Goal: Information Seeking & Learning: Learn about a topic

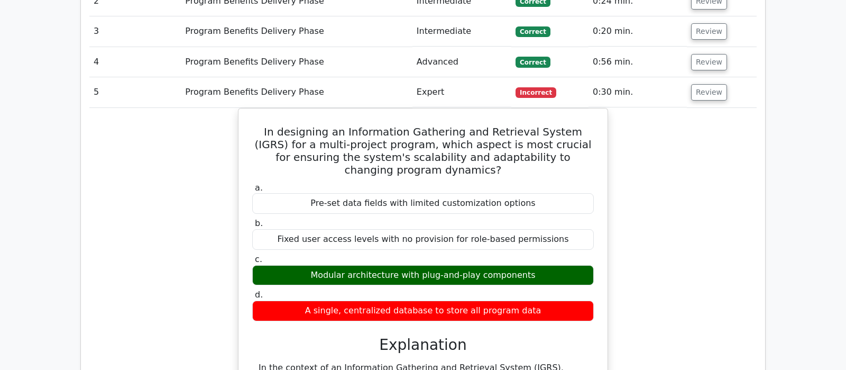
scroll to position [888, 0]
click at [708, 84] on button "Review" at bounding box center [709, 92] width 36 height 16
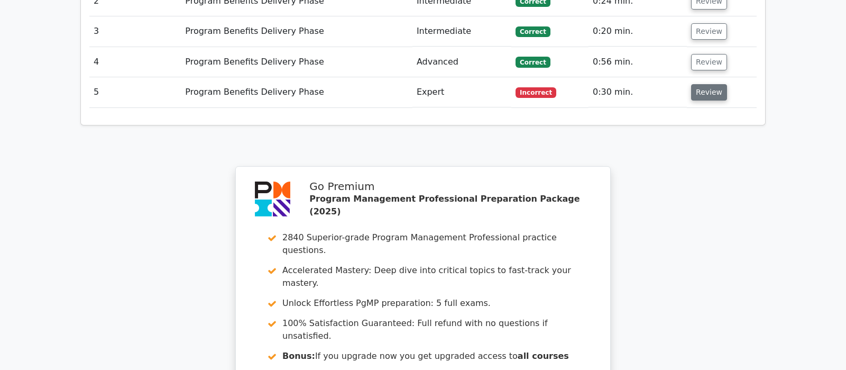
click at [707, 84] on button "Review" at bounding box center [709, 92] width 36 height 16
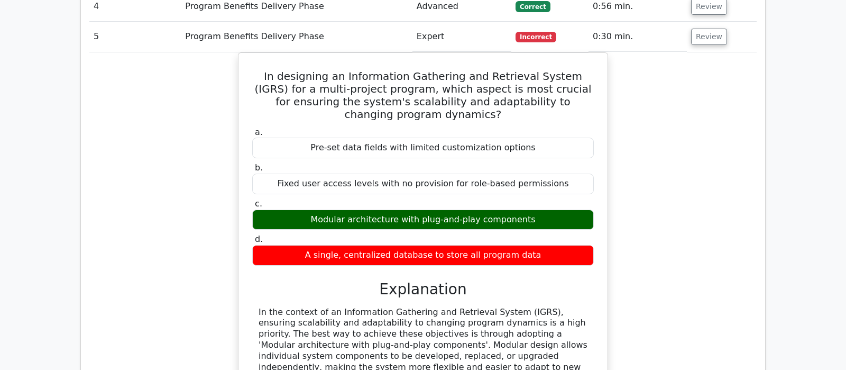
scroll to position [833, 0]
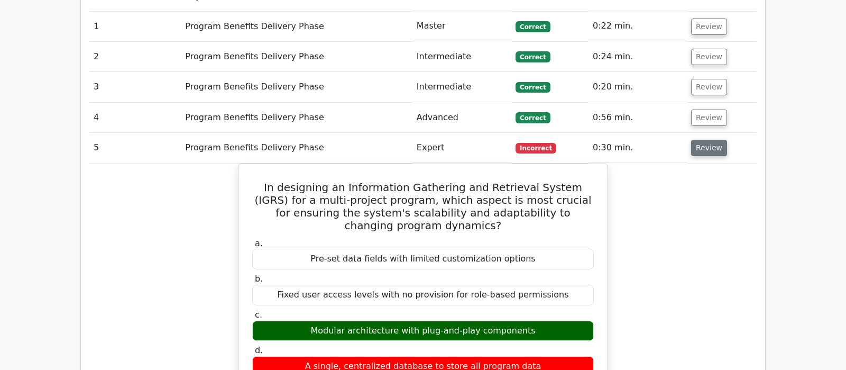
click at [705, 140] on button "Review" at bounding box center [709, 148] width 36 height 16
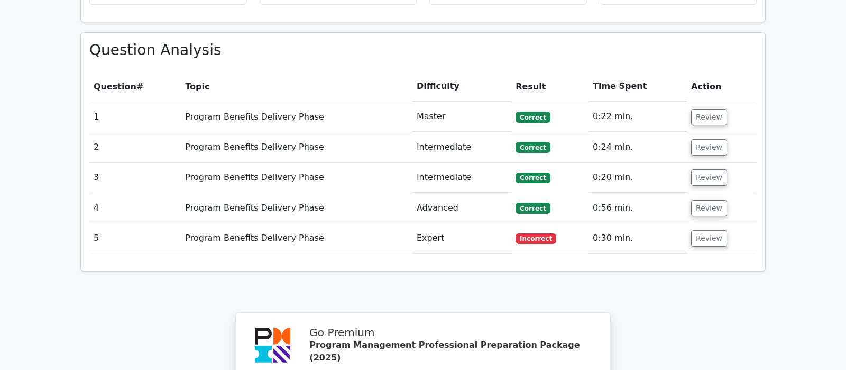
scroll to position [722, 0]
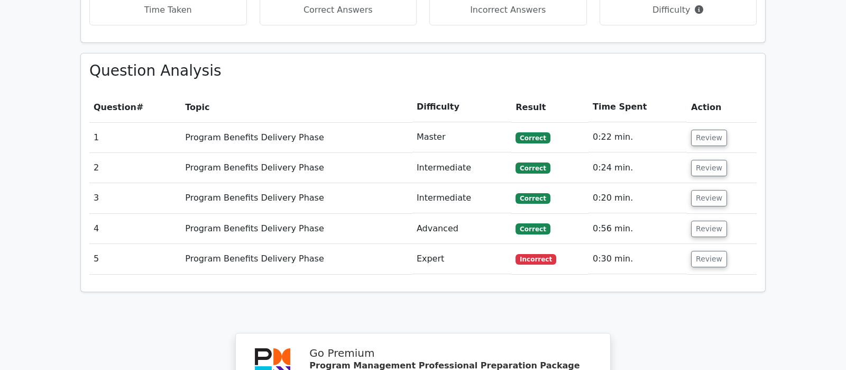
click at [696, 122] on td "Review" at bounding box center [722, 137] width 70 height 30
click at [702, 130] on button "Review" at bounding box center [709, 138] width 36 height 16
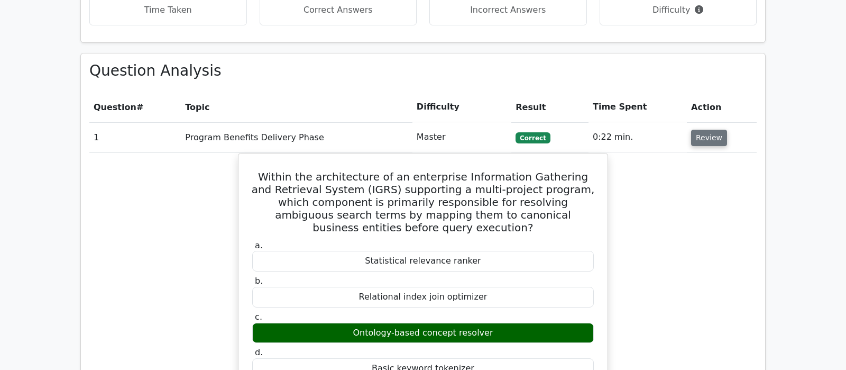
click at [702, 130] on button "Review" at bounding box center [709, 138] width 36 height 16
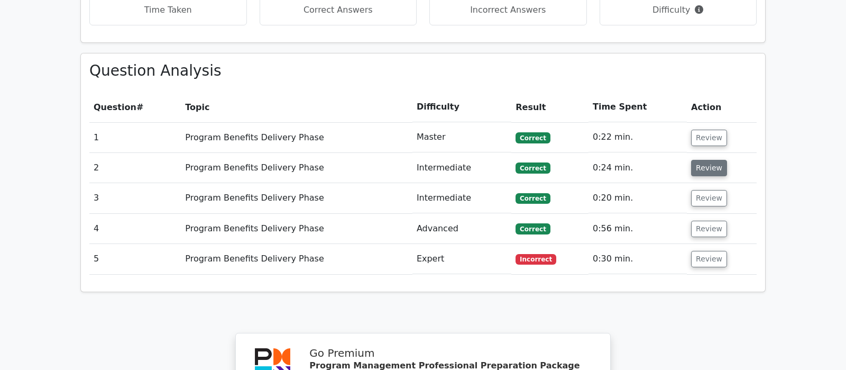
click at [707, 160] on button "Review" at bounding box center [709, 168] width 36 height 16
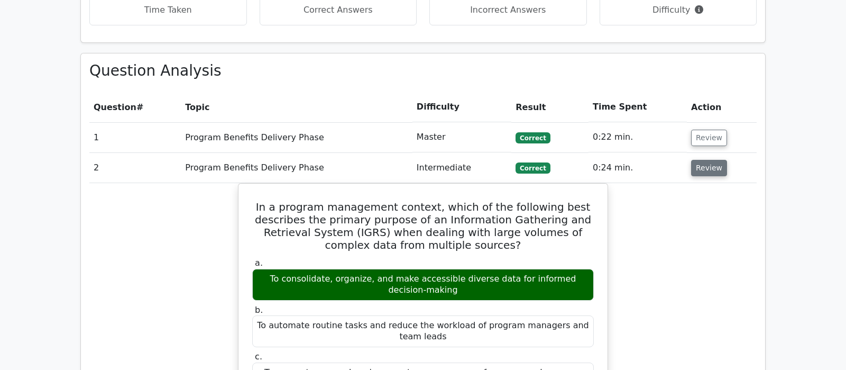
click at [707, 160] on button "Review" at bounding box center [709, 168] width 36 height 16
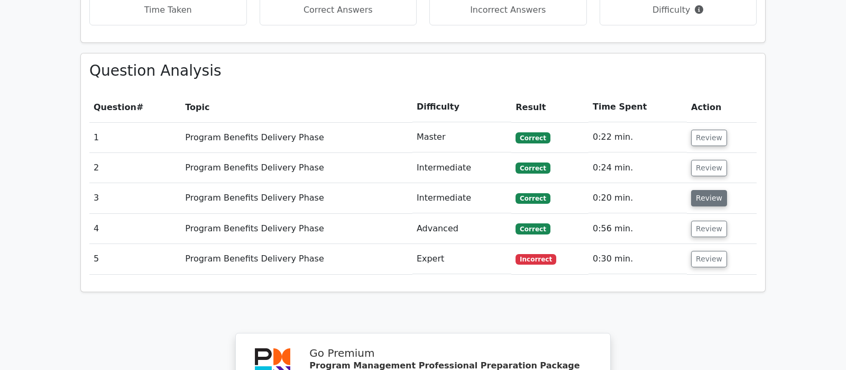
click at [703, 190] on button "Review" at bounding box center [709, 198] width 36 height 16
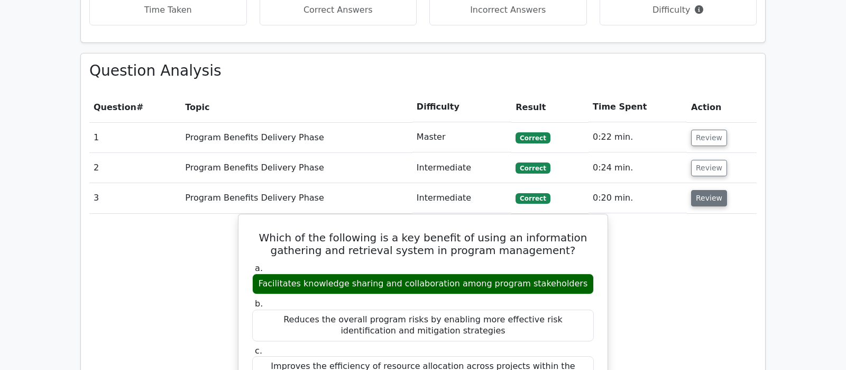
click at [703, 190] on button "Review" at bounding box center [709, 198] width 36 height 16
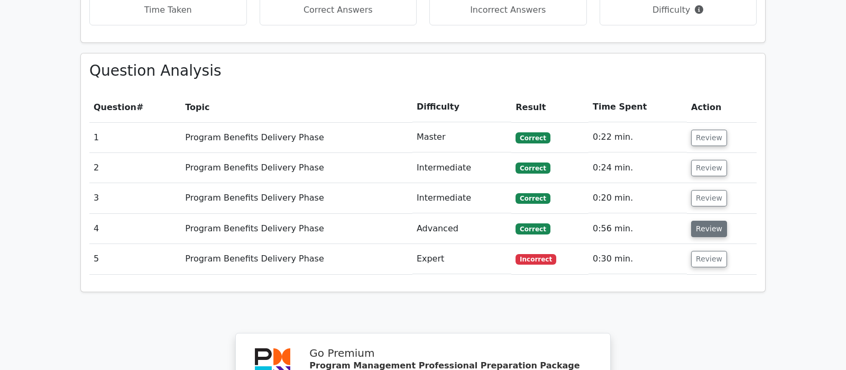
click at [709, 220] on button "Review" at bounding box center [709, 228] width 36 height 16
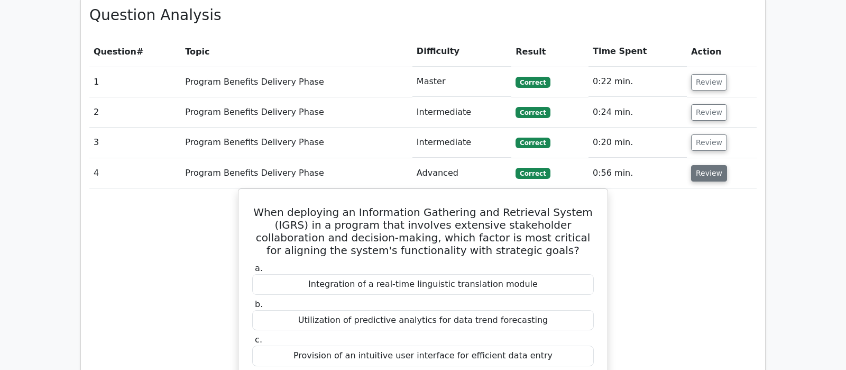
scroll to position [777, 0]
click at [713, 165] on button "Review" at bounding box center [709, 173] width 36 height 16
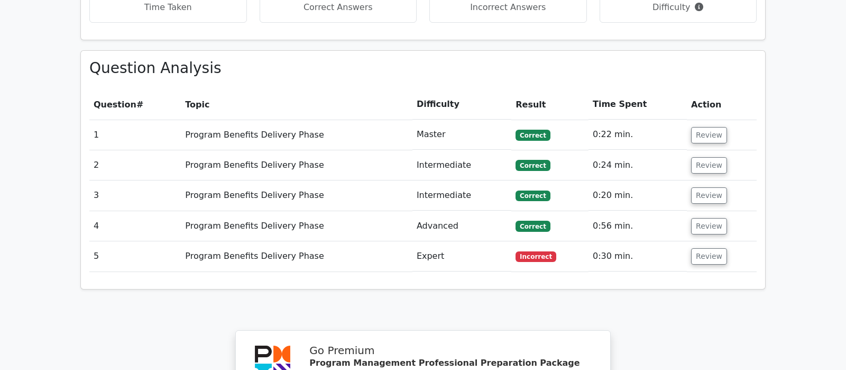
scroll to position [666, 0]
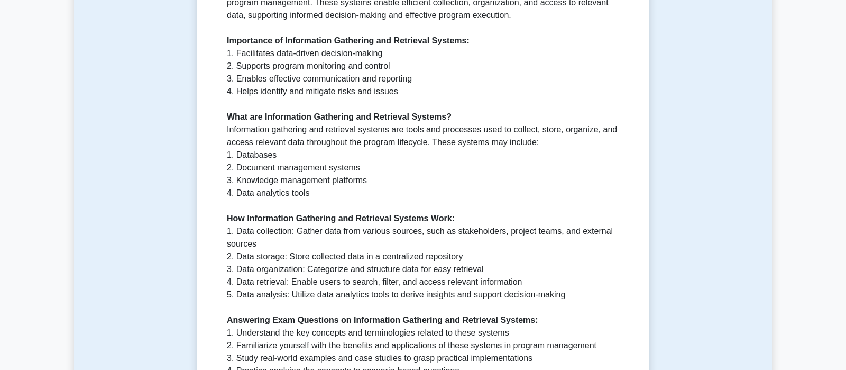
scroll to position [666, 0]
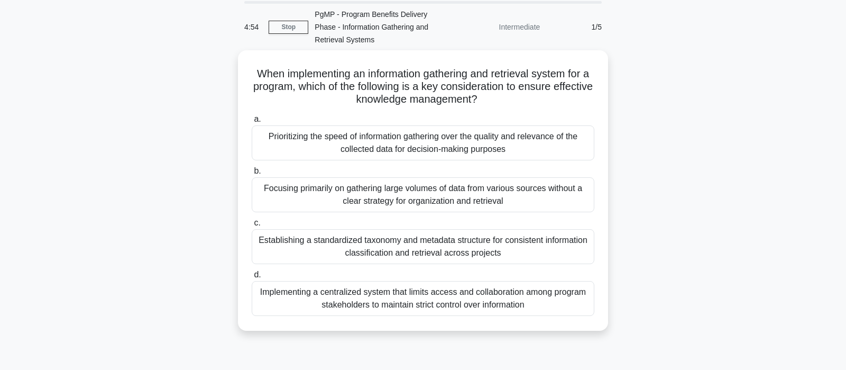
scroll to position [56, 0]
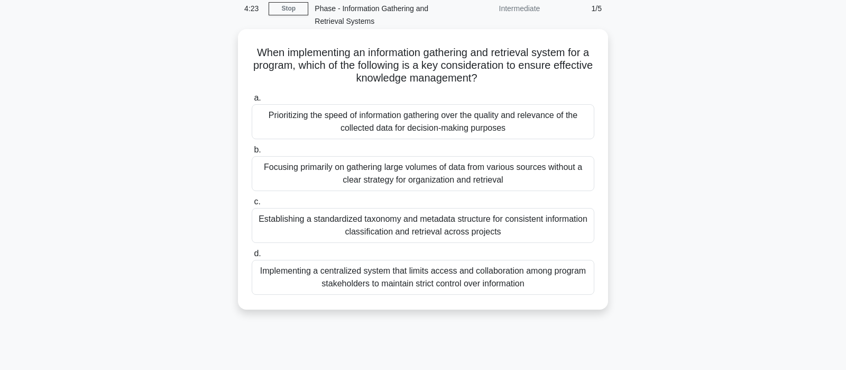
click at [430, 121] on div "Prioritizing the speed of information gathering over the quality and relevance …" at bounding box center [423, 121] width 343 height 35
click at [252, 102] on input "a. Prioritizing the speed of information gathering over the quality and relevan…" at bounding box center [252, 98] width 0 height 7
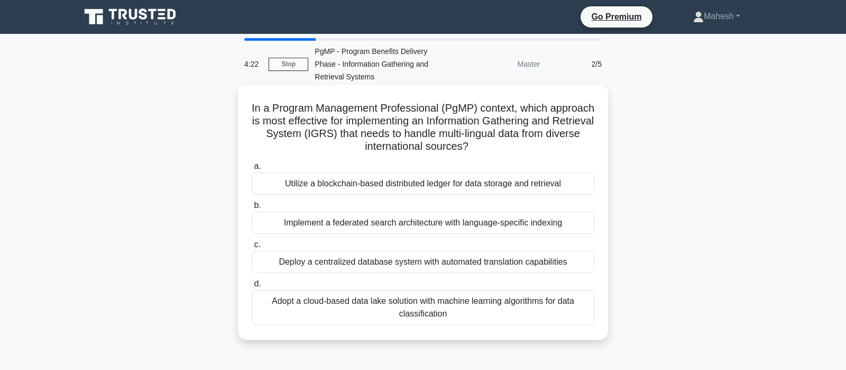
scroll to position [0, 0]
click at [457, 224] on div "Implement a federated search architecture with language-specific indexing" at bounding box center [423, 222] width 343 height 22
click at [252, 209] on input "b. Implement a federated search architecture with language-specific indexing" at bounding box center [252, 205] width 0 height 7
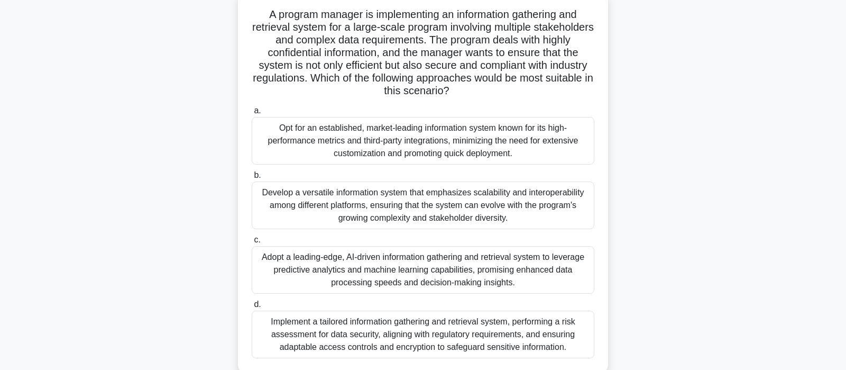
scroll to position [111, 0]
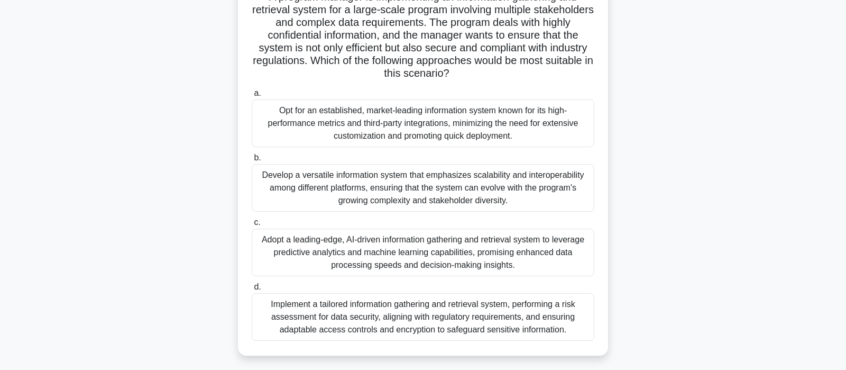
click at [465, 318] on div "Implement a tailored information gathering and retrieval system, performing a r…" at bounding box center [423, 317] width 343 height 48
click at [252, 290] on input "d. Implement a tailored information gathering and retrieval system, performing …" at bounding box center [252, 286] width 0 height 7
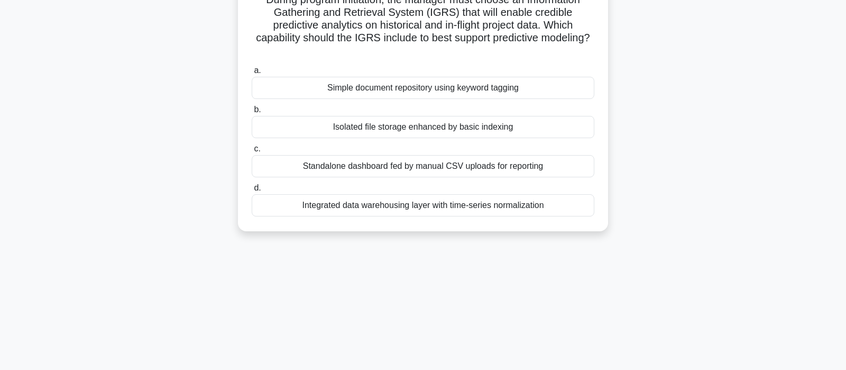
scroll to position [0, 0]
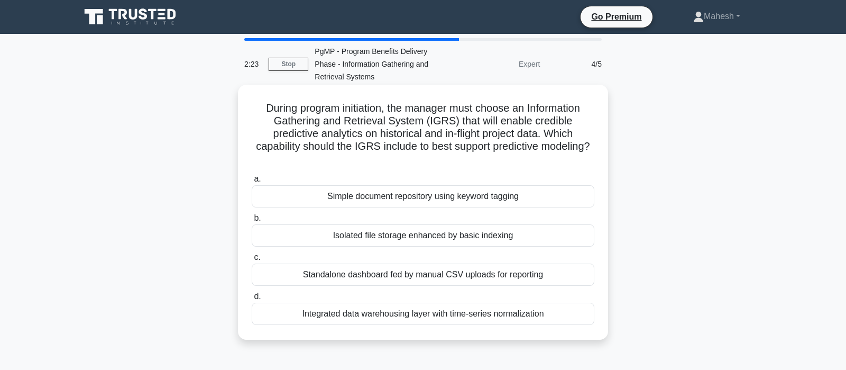
click at [424, 302] on div "Integrated data warehousing layer with time-series normalization" at bounding box center [423, 313] width 343 height 22
click at [252, 300] on input "d. Integrated data warehousing layer with time-series normalization" at bounding box center [252, 296] width 0 height 7
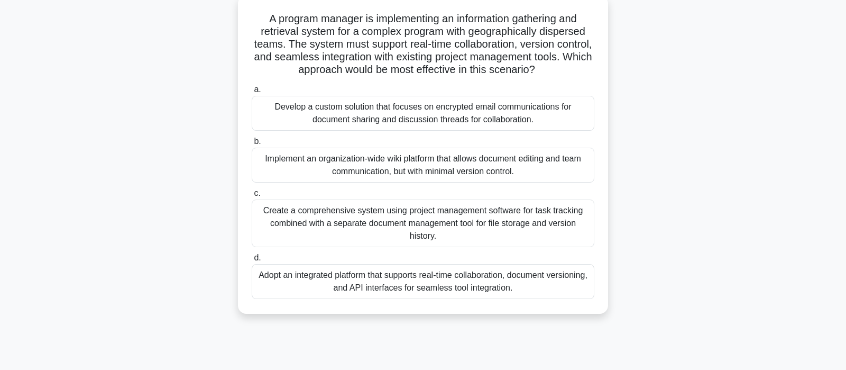
scroll to position [111, 0]
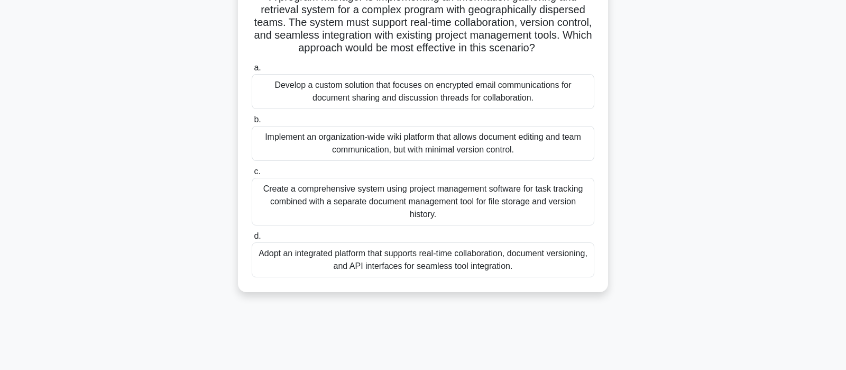
click at [453, 262] on div "Adopt an integrated platform that supports real-time collaboration, document ve…" at bounding box center [423, 259] width 343 height 35
click at [252, 239] on input "d. Adopt an integrated platform that supports real-time collaboration, document…" at bounding box center [252, 236] width 0 height 7
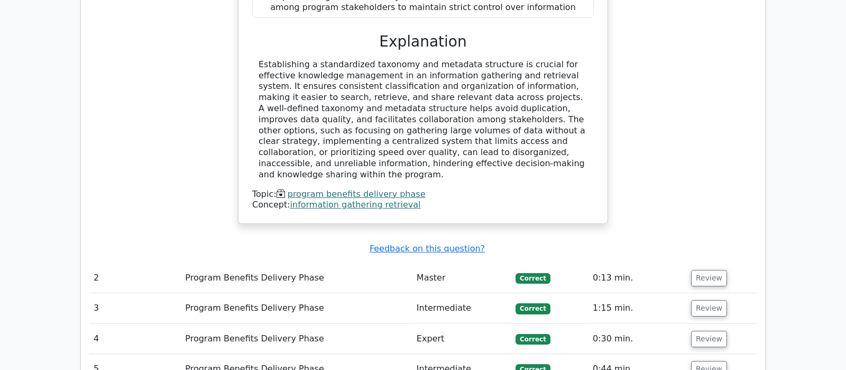
scroll to position [1110, 0]
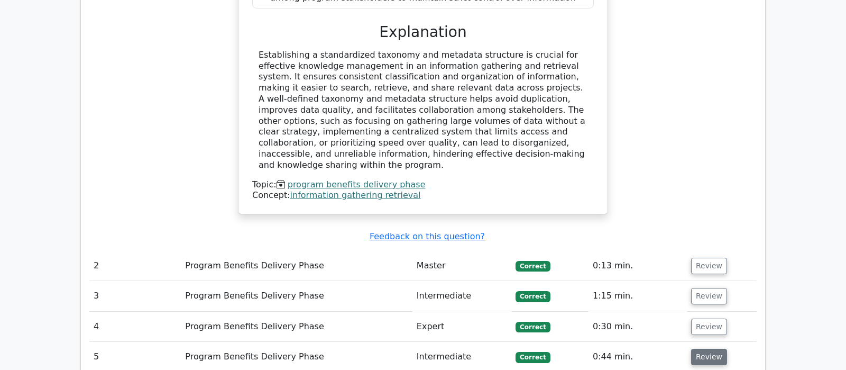
click at [706, 348] on button "Review" at bounding box center [709, 356] width 36 height 16
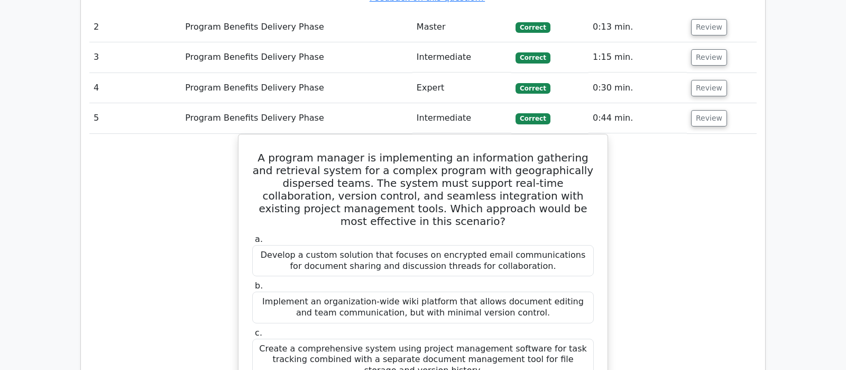
scroll to position [1332, 0]
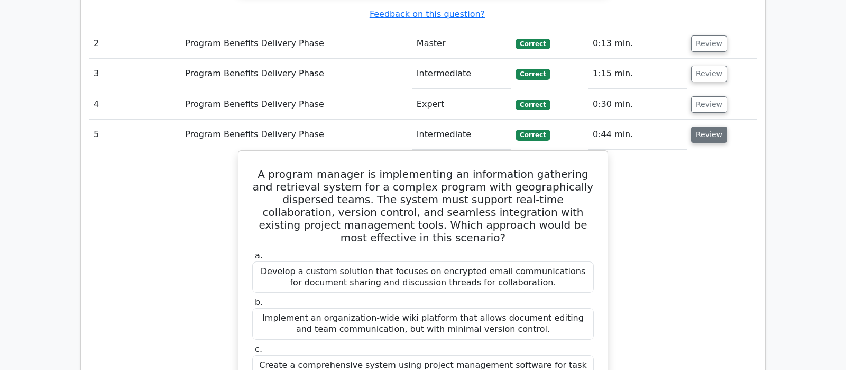
click at [711, 126] on button "Review" at bounding box center [709, 134] width 36 height 16
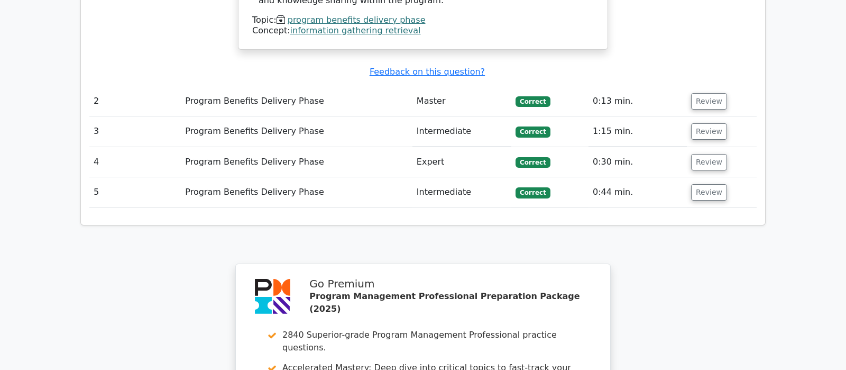
scroll to position [1221, 0]
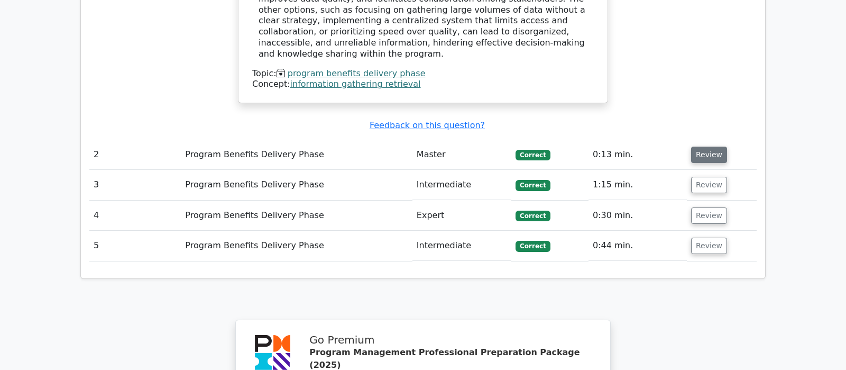
click at [708, 146] on button "Review" at bounding box center [709, 154] width 36 height 16
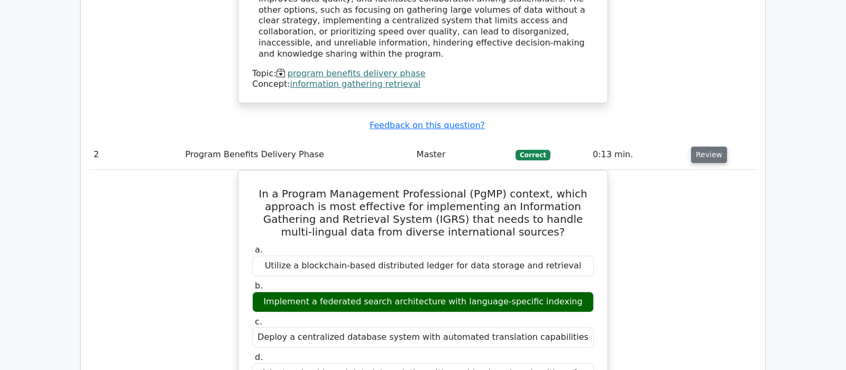
click at [702, 146] on button "Review" at bounding box center [709, 154] width 36 height 16
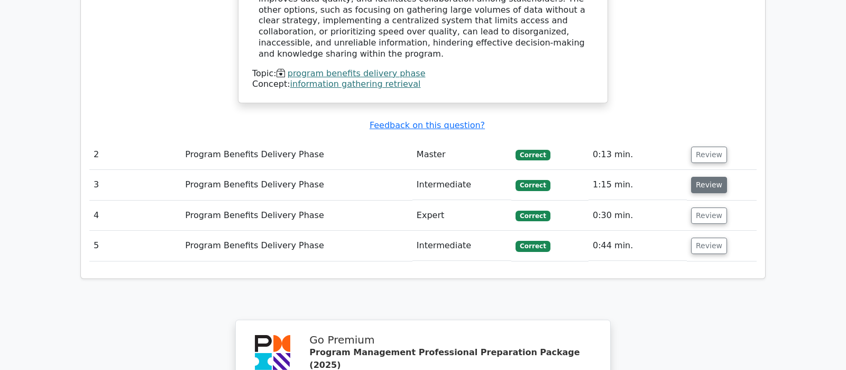
click at [699, 177] on button "Review" at bounding box center [709, 185] width 36 height 16
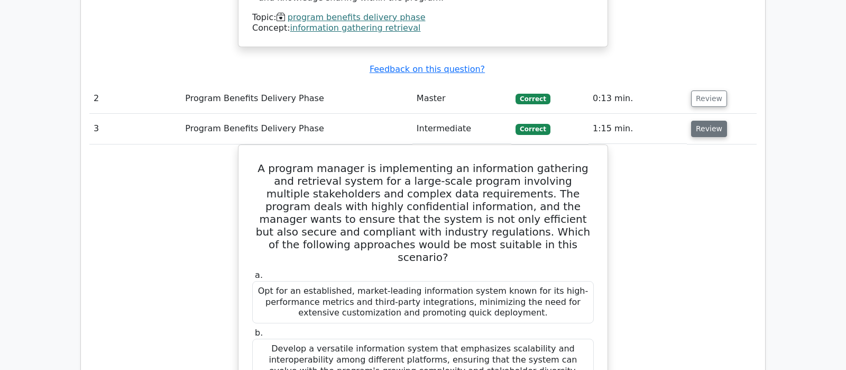
scroll to position [1277, 0]
click at [705, 121] on button "Review" at bounding box center [709, 129] width 36 height 16
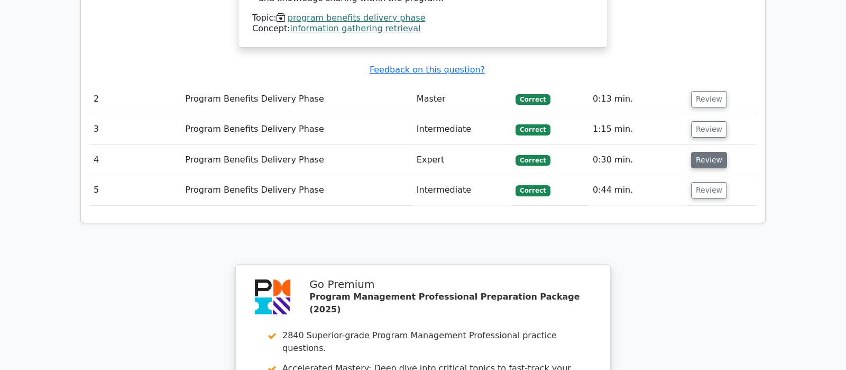
click at [714, 152] on button "Review" at bounding box center [709, 160] width 36 height 16
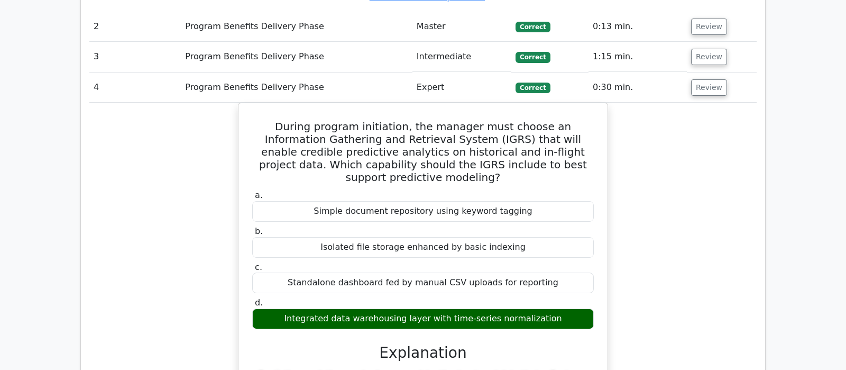
scroll to position [1332, 0]
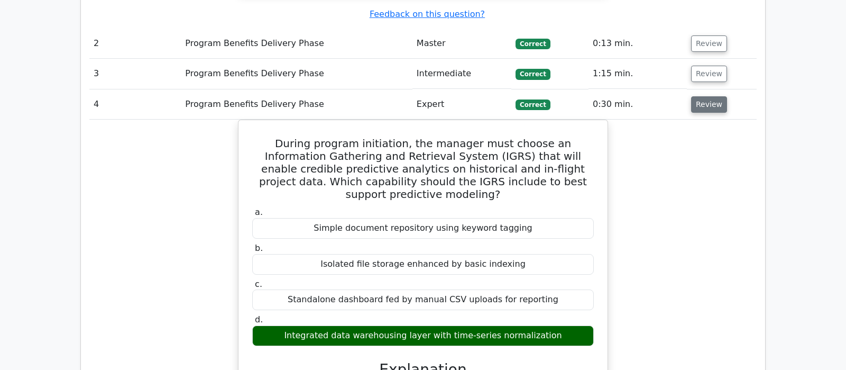
click at [701, 96] on button "Review" at bounding box center [709, 104] width 36 height 16
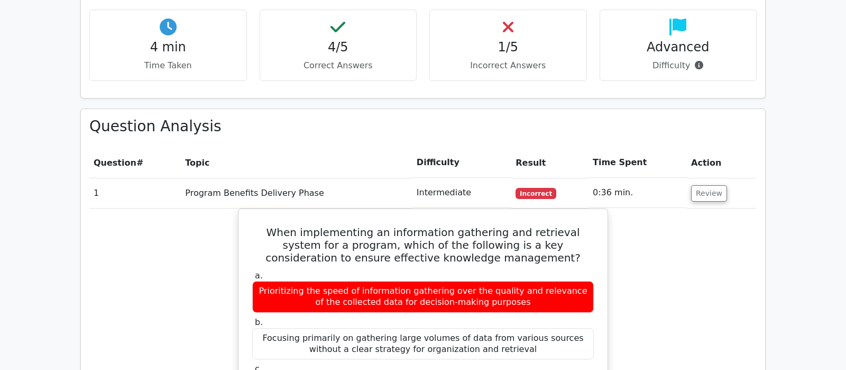
scroll to position [722, 0]
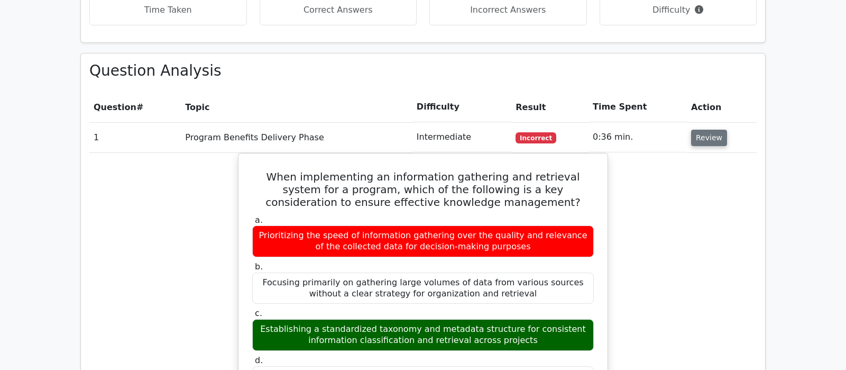
click at [708, 130] on button "Review" at bounding box center [709, 138] width 36 height 16
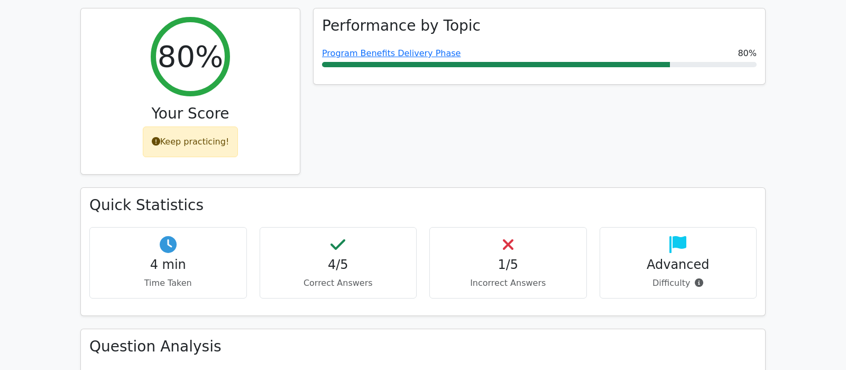
scroll to position [389, 0]
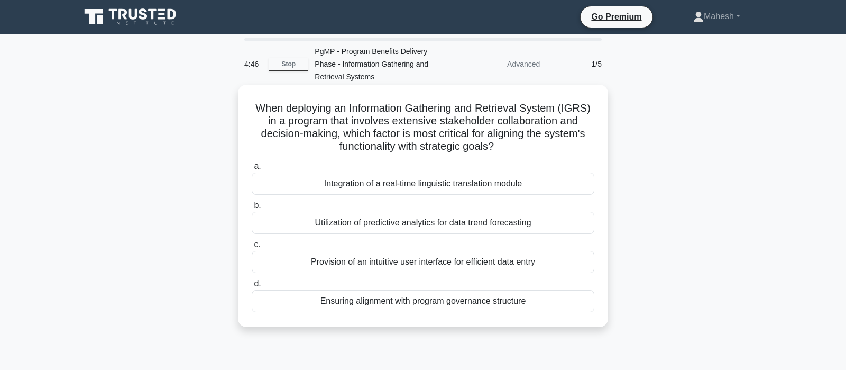
click at [432, 304] on div "Ensuring alignment with program governance structure" at bounding box center [423, 301] width 343 height 22
click at [252, 287] on input "d. Ensuring alignment with program governance structure" at bounding box center [252, 283] width 0 height 7
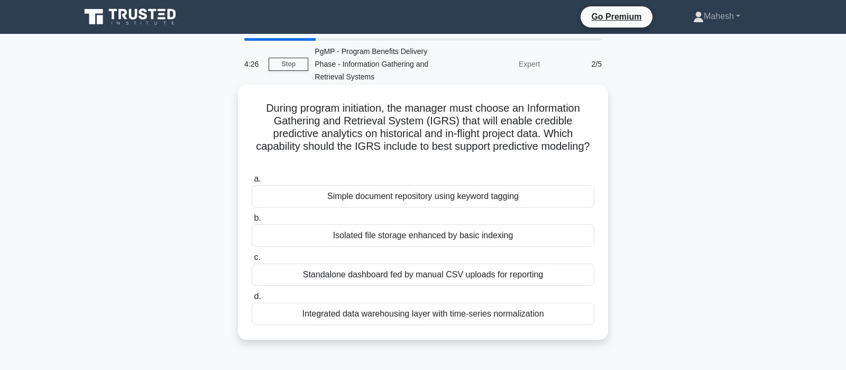
click at [432, 306] on div "Integrated data warehousing layer with time-series normalization" at bounding box center [423, 313] width 343 height 22
click at [252, 300] on input "d. Integrated data warehousing layer with time-series normalization" at bounding box center [252, 296] width 0 height 7
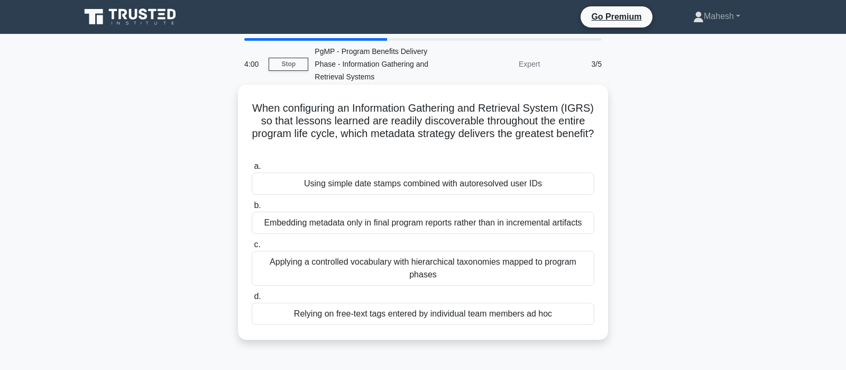
click at [472, 272] on div "Applying a controlled vocabulary with hierarchical taxonomies mapped to program…" at bounding box center [423, 268] width 343 height 35
click at [252, 248] on input "c. Applying a controlled vocabulary with hierarchical taxonomies mapped to prog…" at bounding box center [252, 244] width 0 height 7
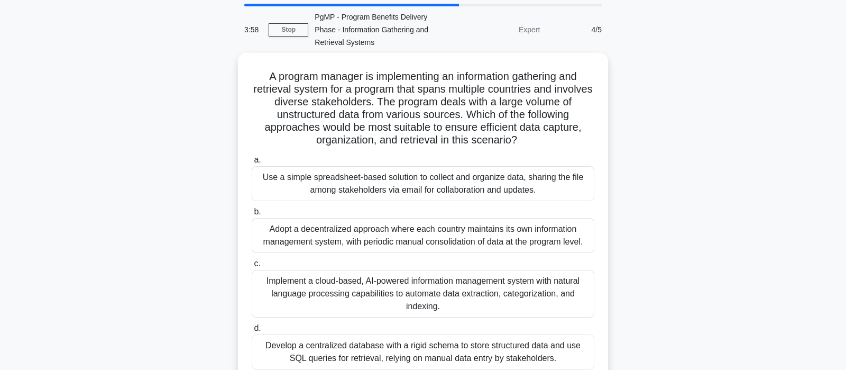
scroll to position [56, 0]
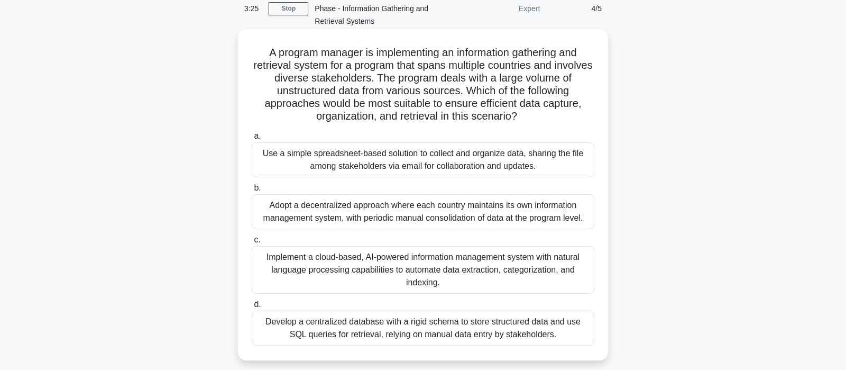
click at [486, 272] on div "Implement a cloud-based, AI-powered information management system with natural …" at bounding box center [423, 270] width 343 height 48
click at [252, 243] on input "c. Implement a cloud-based, AI-powered information management system with natur…" at bounding box center [252, 239] width 0 height 7
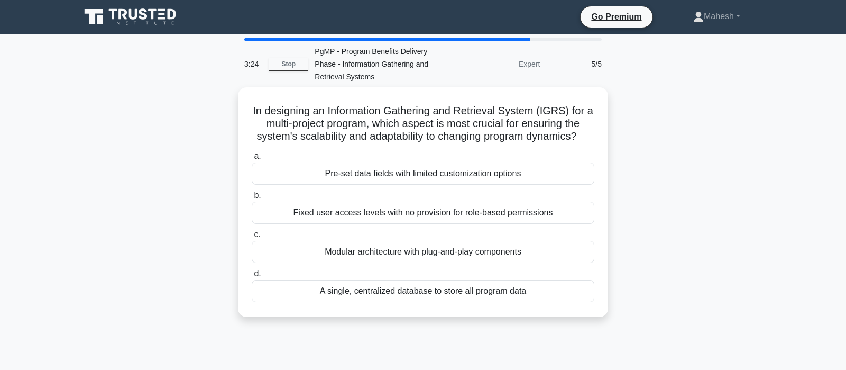
scroll to position [0, 0]
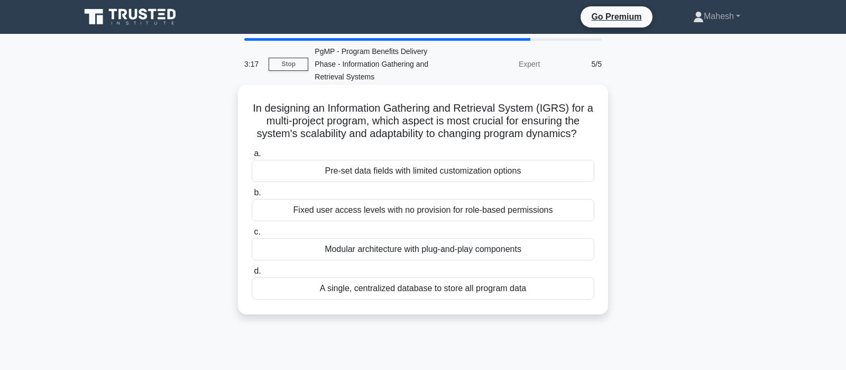
click at [449, 250] on div "Modular architecture with plug-and-play components" at bounding box center [423, 249] width 343 height 22
click at [252, 235] on input "c. Modular architecture with plug-and-play components" at bounding box center [252, 231] width 0 height 7
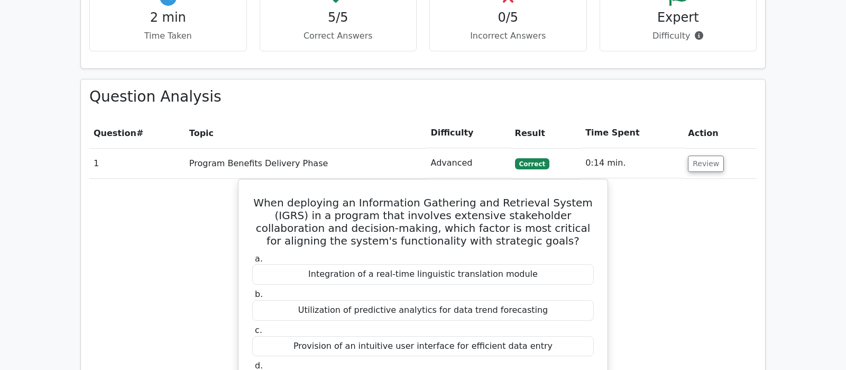
scroll to position [722, 0]
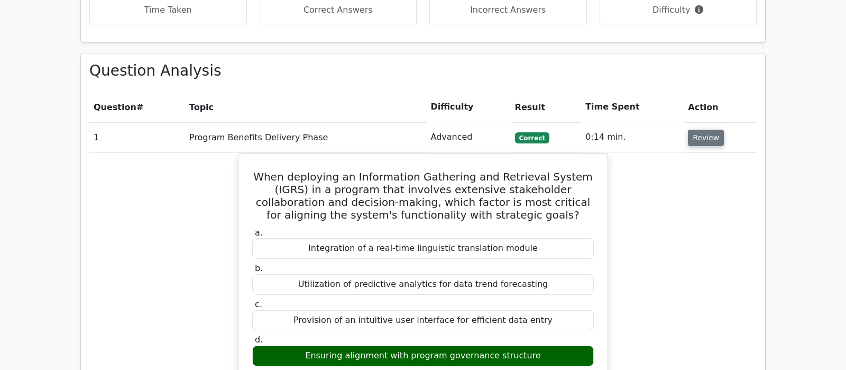
click at [690, 130] on button "Review" at bounding box center [706, 138] width 36 height 16
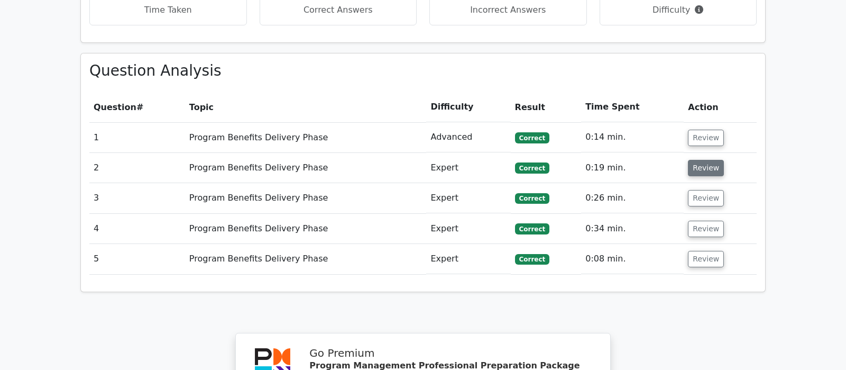
click at [700, 160] on button "Review" at bounding box center [706, 168] width 36 height 16
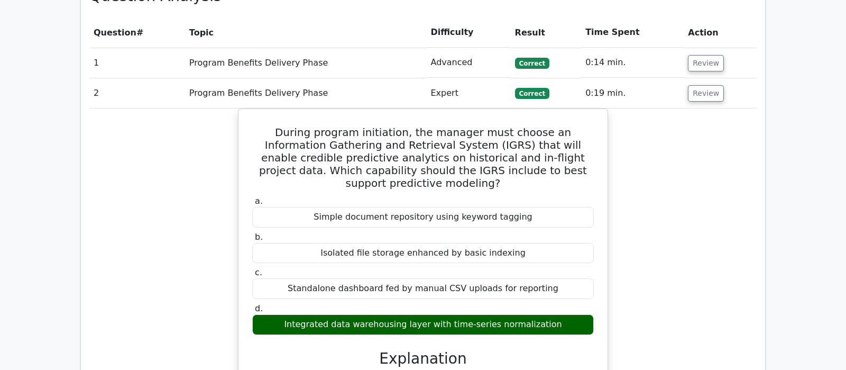
scroll to position [777, 0]
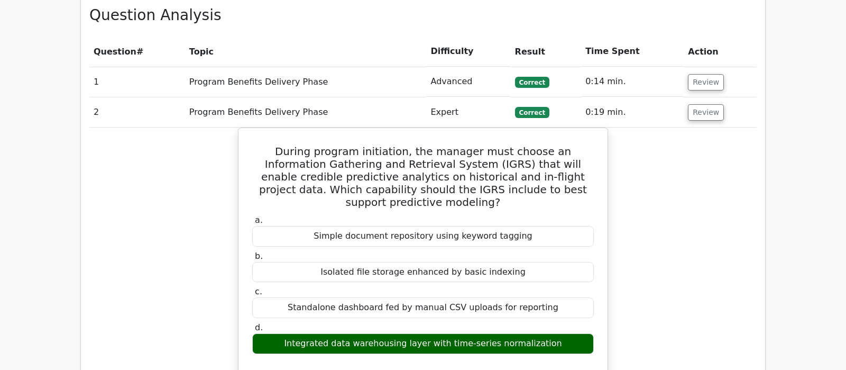
drag, startPoint x: 707, startPoint y: 62, endPoint x: 740, endPoint y: 255, distance: 195.6
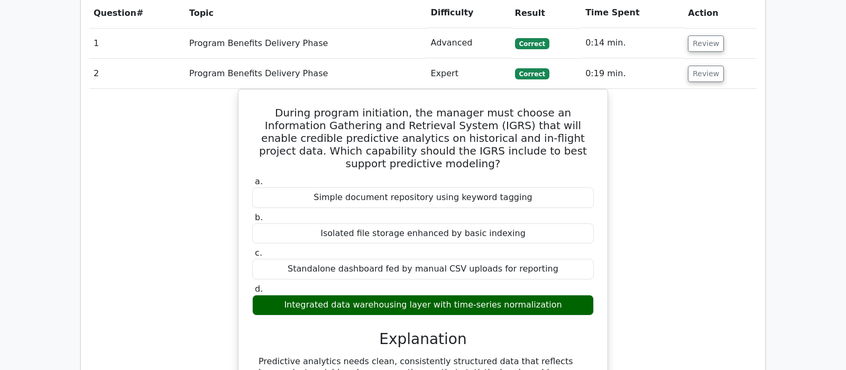
scroll to position [833, 0]
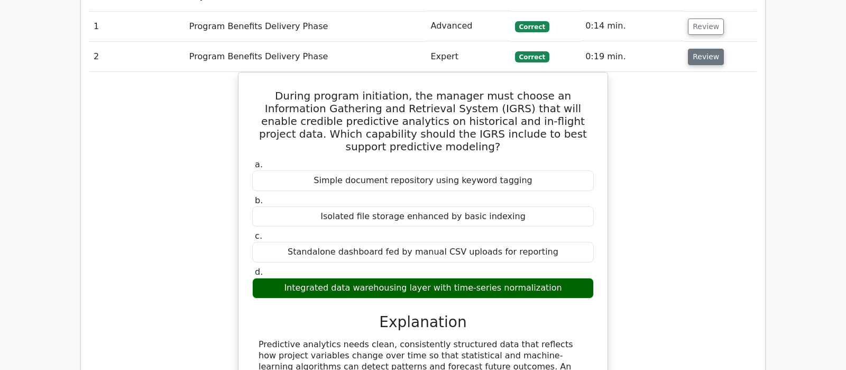
click at [697, 49] on button "Review" at bounding box center [706, 57] width 36 height 16
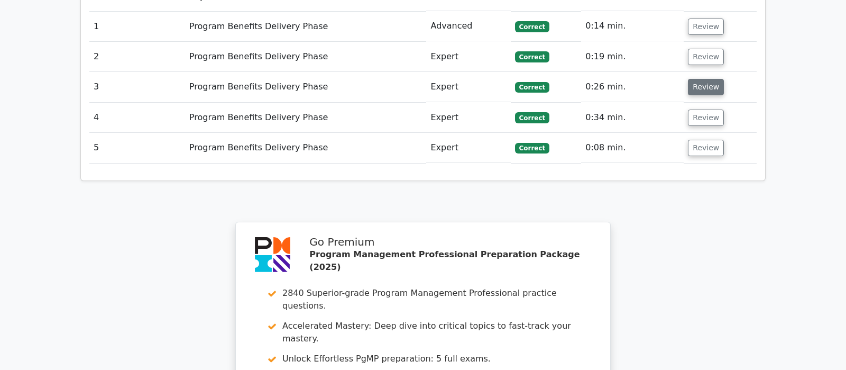
click at [702, 79] on button "Review" at bounding box center [706, 87] width 36 height 16
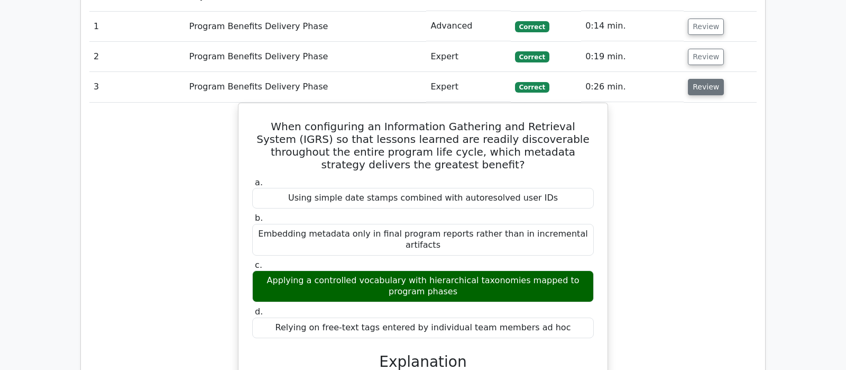
click at [702, 79] on button "Review" at bounding box center [706, 87] width 36 height 16
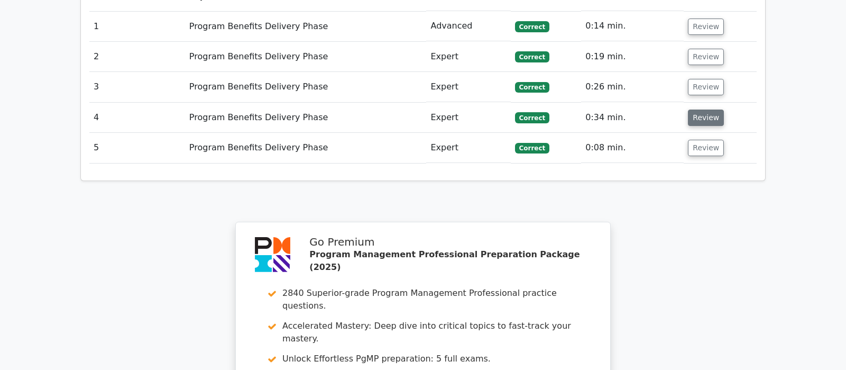
click at [708, 109] on button "Review" at bounding box center [706, 117] width 36 height 16
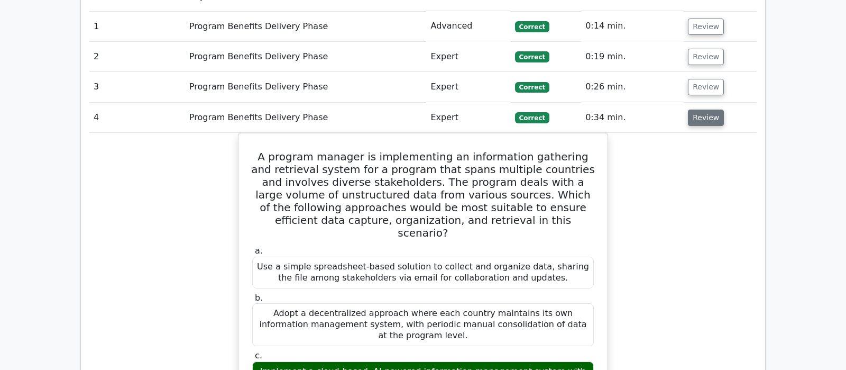
click at [704, 109] on button "Review" at bounding box center [706, 117] width 36 height 16
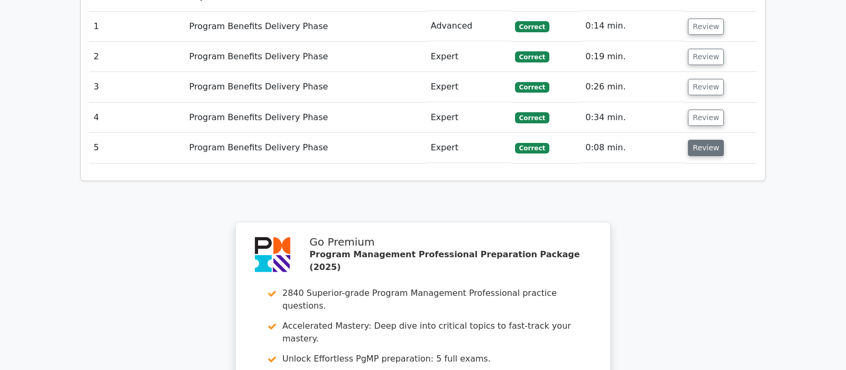
click at [699, 140] on button "Review" at bounding box center [706, 148] width 36 height 16
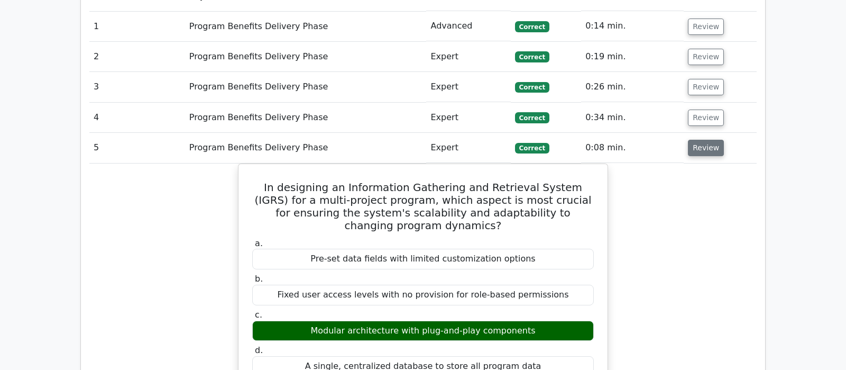
click at [699, 140] on button "Review" at bounding box center [706, 148] width 36 height 16
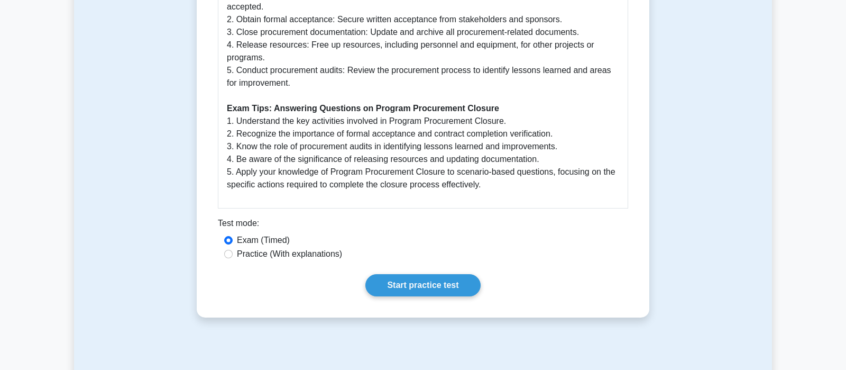
scroll to position [777, 0]
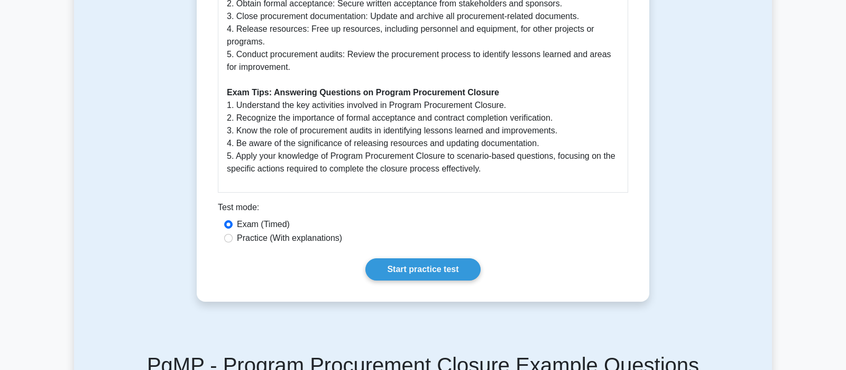
drag, startPoint x: 721, startPoint y: 121, endPoint x: 707, endPoint y: 122, distance: 13.3
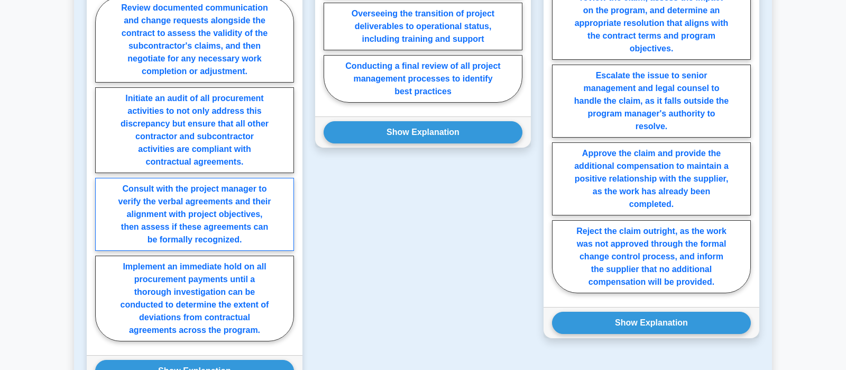
scroll to position [1332, 0]
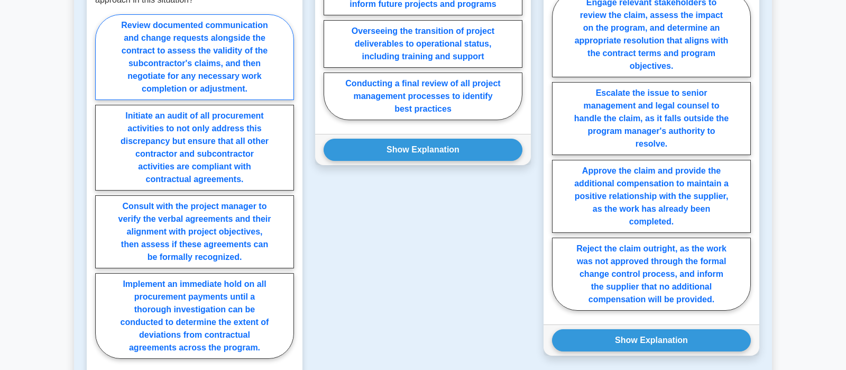
click at [245, 54] on label "Review documented communication and change requests alongside the contract to a…" at bounding box center [194, 57] width 199 height 86
click at [102, 186] on input "Review documented communication and change requests alongside the contract to a…" at bounding box center [98, 189] width 7 height 7
radio input "true"
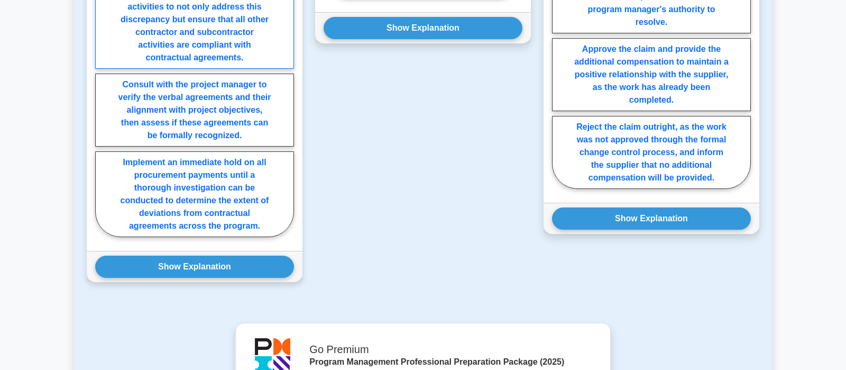
scroll to position [1499, 0]
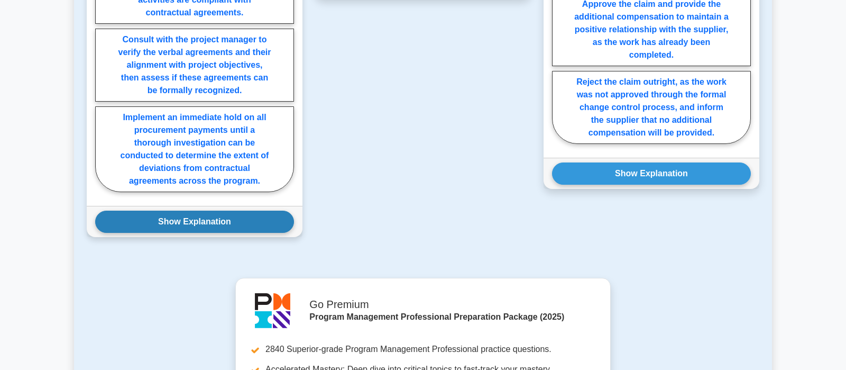
click at [160, 219] on button "Show Explanation" at bounding box center [194, 221] width 199 height 22
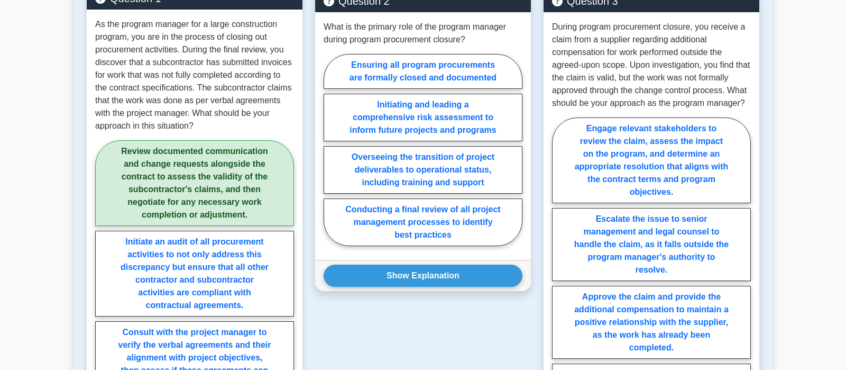
scroll to position [1166, 0]
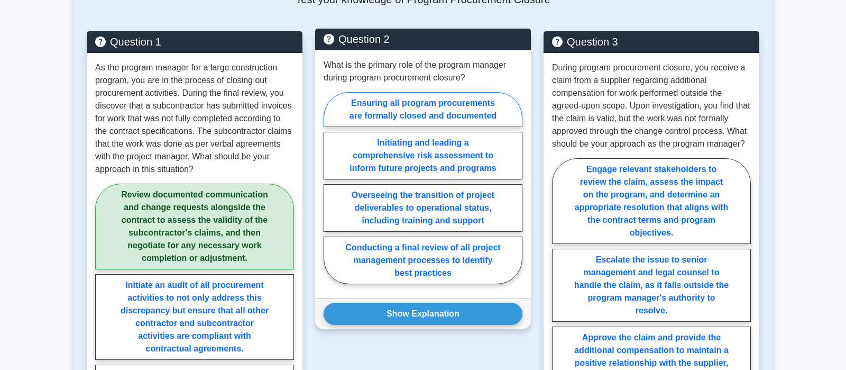
click at [448, 119] on label "Ensuring all program procurements are formally closed and documented" at bounding box center [423, 109] width 199 height 35
click at [330, 188] on input "Ensuring all program procurements are formally closed and documented" at bounding box center [327, 191] width 7 height 7
radio input "true"
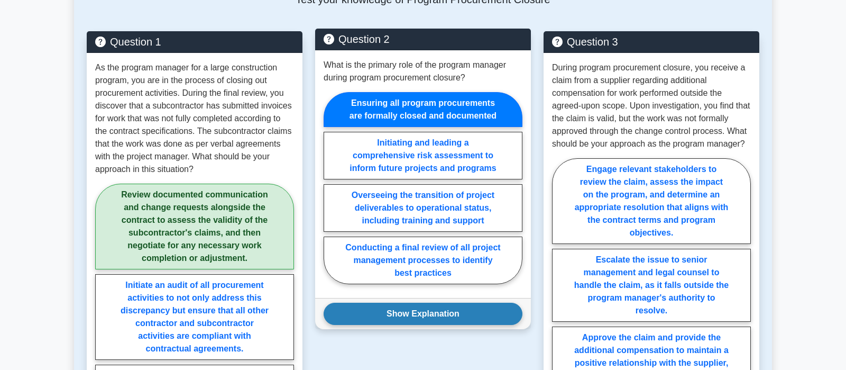
click at [459, 309] on button "Show Explanation" at bounding box center [423, 313] width 199 height 22
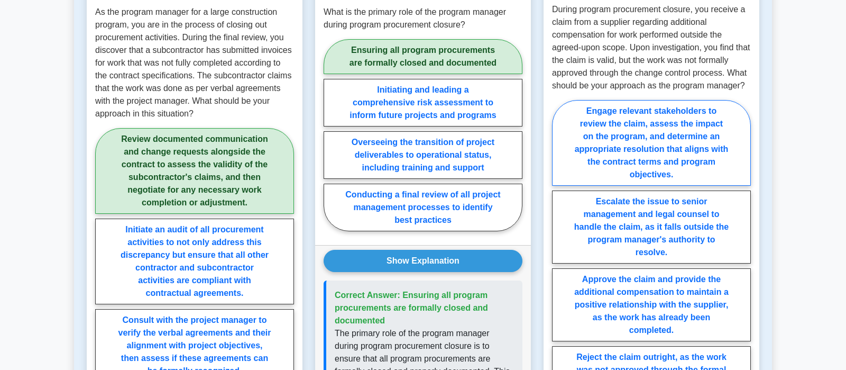
scroll to position [1277, 0]
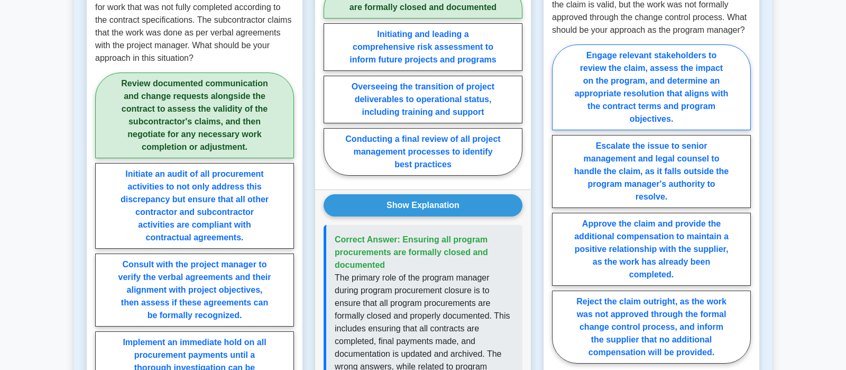
click at [680, 101] on label "Engage relevant stakeholders to review the claim, assess the impact on the prog…" at bounding box center [651, 87] width 199 height 86
click at [559, 204] on input "Engage relevant stakeholders to review the claim, assess the impact on the prog…" at bounding box center [555, 207] width 7 height 7
radio input "true"
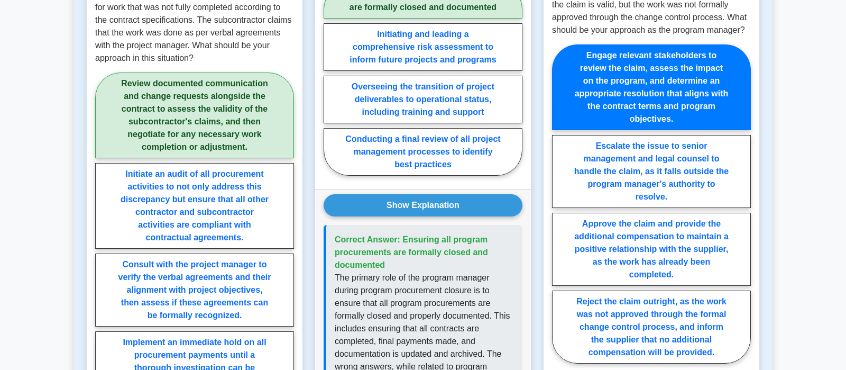
scroll to position [1332, 0]
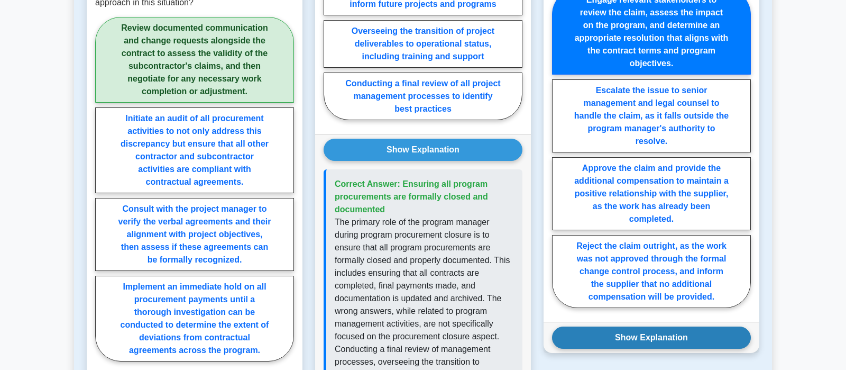
click at [676, 342] on button "Show Explanation" at bounding box center [651, 337] width 199 height 22
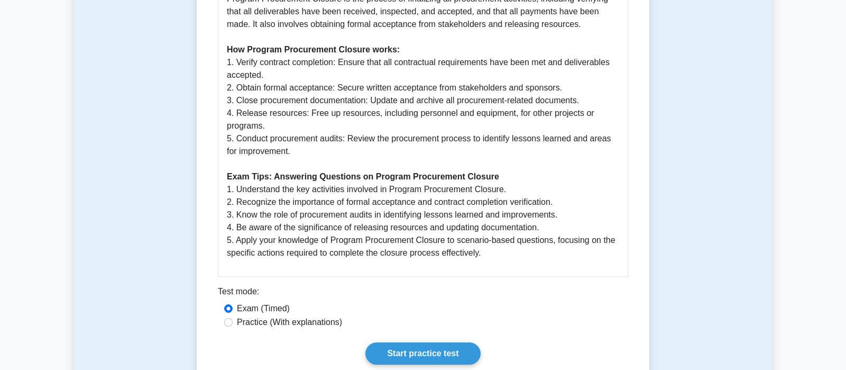
scroll to position [629, 0]
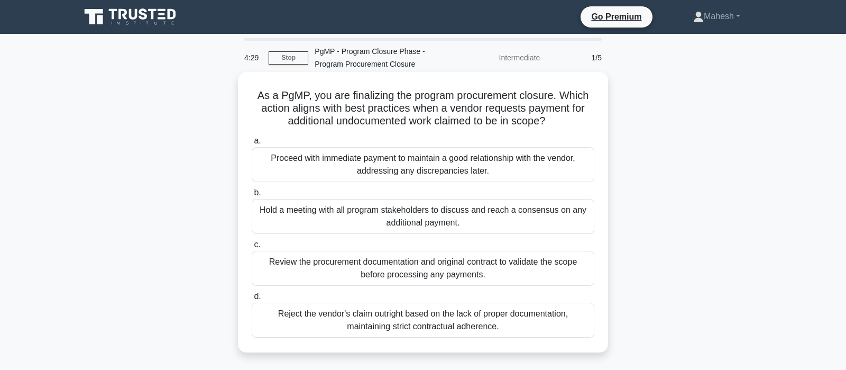
click at [464, 273] on div "Review the procurement documentation and original contract to validate the scop…" at bounding box center [423, 268] width 343 height 35
click at [252, 248] on input "c. Review the procurement documentation and original contract to validate the s…" at bounding box center [252, 244] width 0 height 7
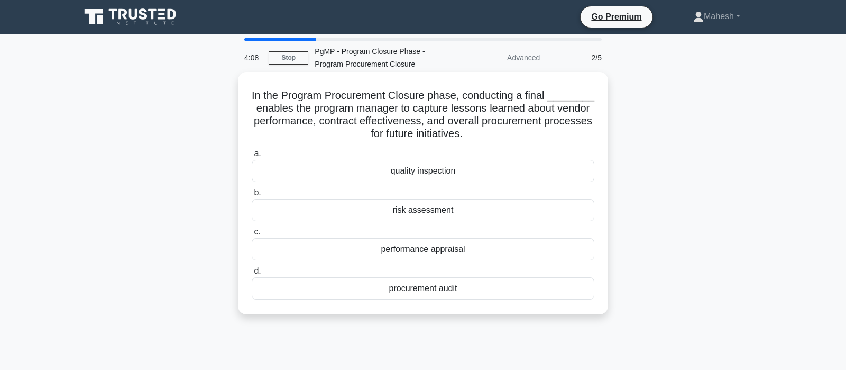
click at [427, 290] on div "procurement audit" at bounding box center [423, 288] width 343 height 22
click at [252, 274] on input "d. procurement audit" at bounding box center [252, 271] width 0 height 7
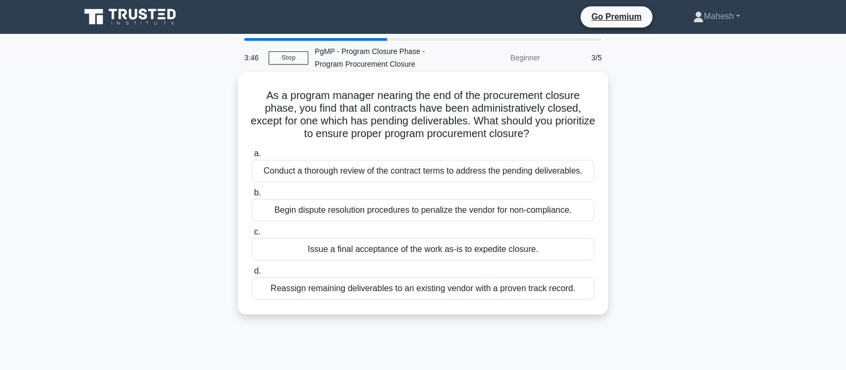
click at [446, 172] on div "Conduct a thorough review of the contract terms to address the pending delivera…" at bounding box center [423, 171] width 343 height 22
click at [252, 157] on input "a. Conduct a thorough review of the contract terms to address the pending deliv…" at bounding box center [252, 153] width 0 height 7
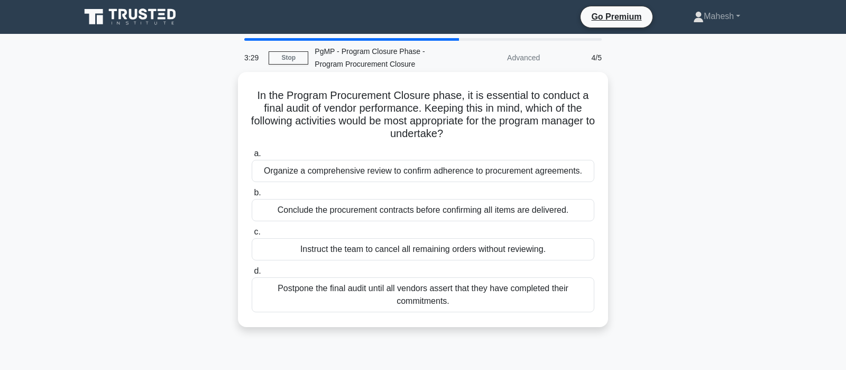
click at [519, 169] on div "Organize a comprehensive review to confirm adherence to procurement agreements." at bounding box center [423, 171] width 343 height 22
click at [252, 157] on input "a. Organize a comprehensive review to confirm adherence to procurement agreemen…" at bounding box center [252, 153] width 0 height 7
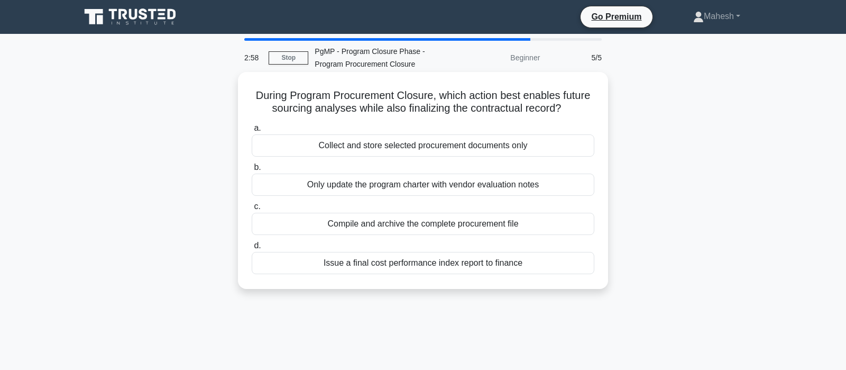
click at [443, 222] on div "Compile and archive the complete procurement file" at bounding box center [423, 224] width 343 height 22
click at [252, 210] on input "c. Compile and archive the complete procurement file" at bounding box center [252, 206] width 0 height 7
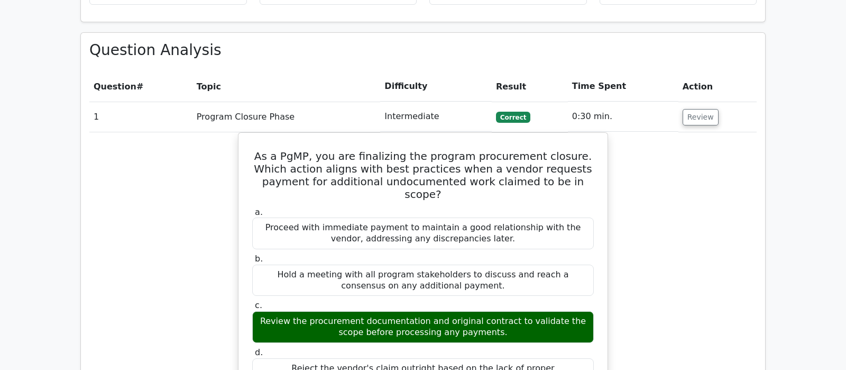
scroll to position [722, 0]
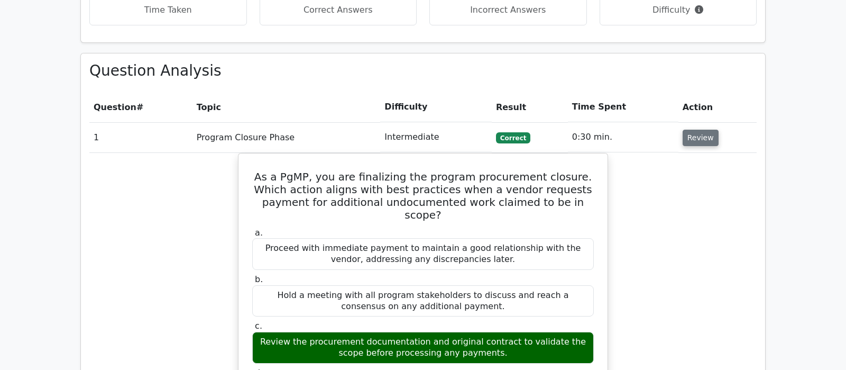
click at [702, 130] on button "Review" at bounding box center [701, 138] width 36 height 16
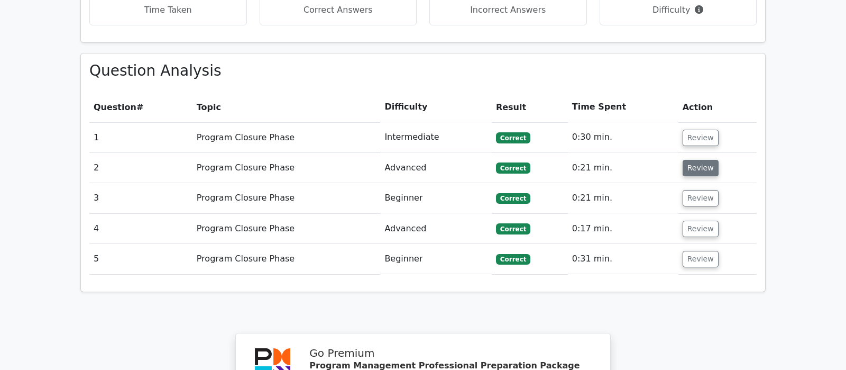
click at [702, 160] on button "Review" at bounding box center [701, 168] width 36 height 16
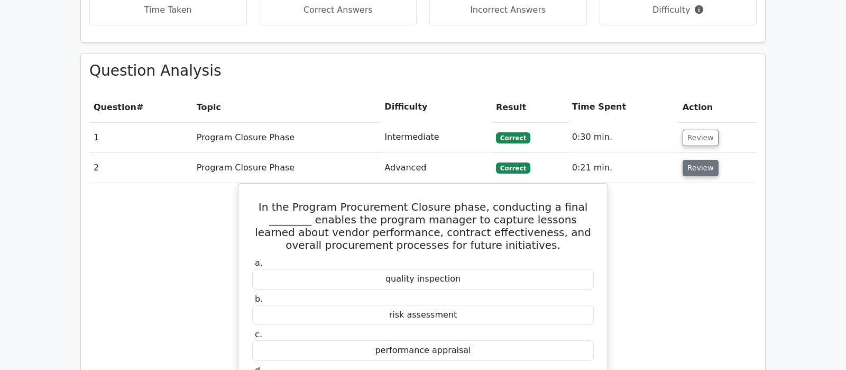
click at [700, 160] on button "Review" at bounding box center [701, 168] width 36 height 16
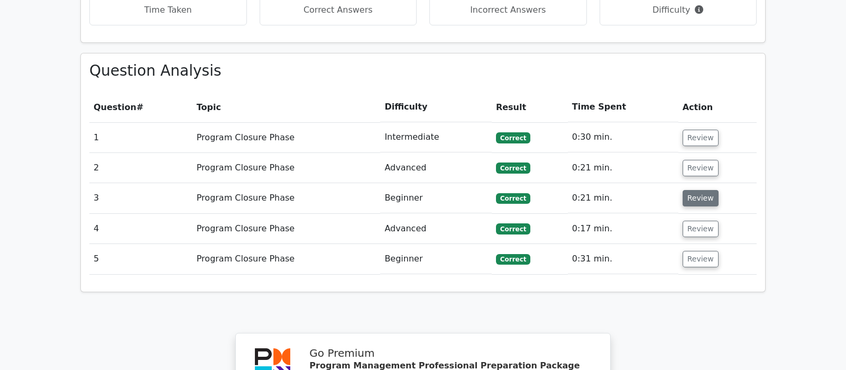
click at [704, 190] on button "Review" at bounding box center [701, 198] width 36 height 16
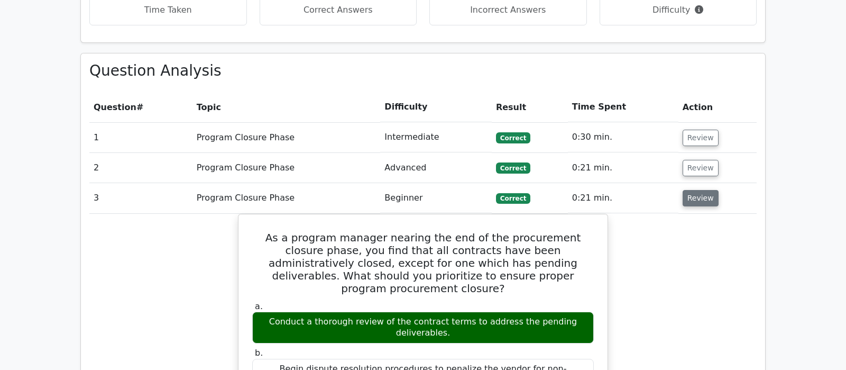
scroll to position [833, 0]
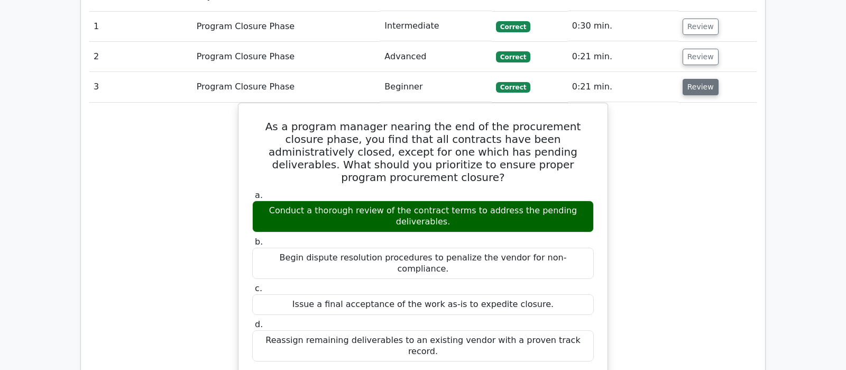
click at [693, 79] on button "Review" at bounding box center [701, 87] width 36 height 16
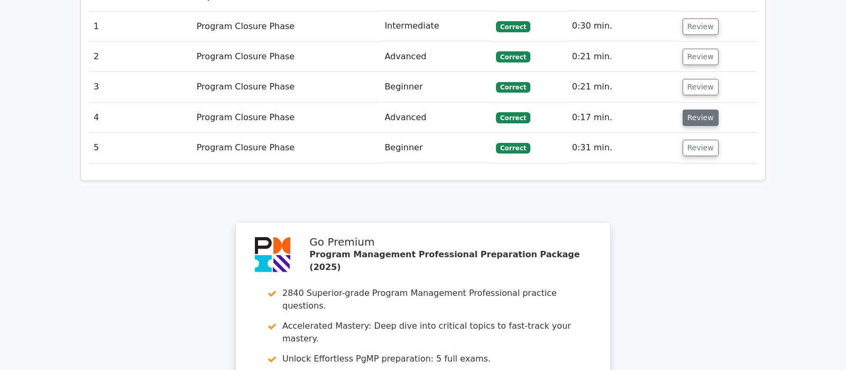
click at [696, 109] on button "Review" at bounding box center [701, 117] width 36 height 16
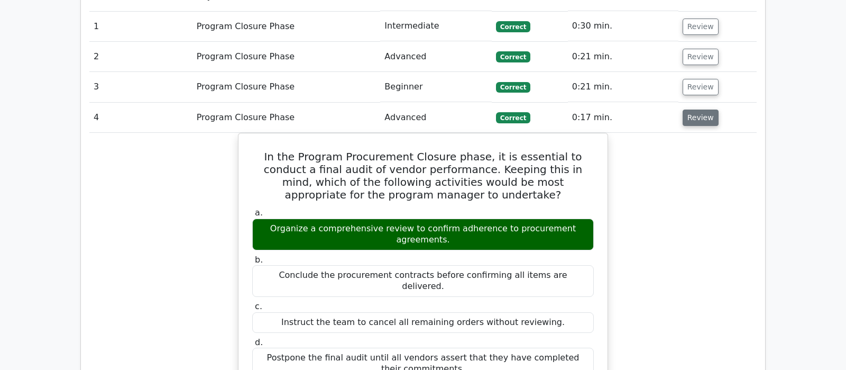
click at [696, 109] on button "Review" at bounding box center [701, 117] width 36 height 16
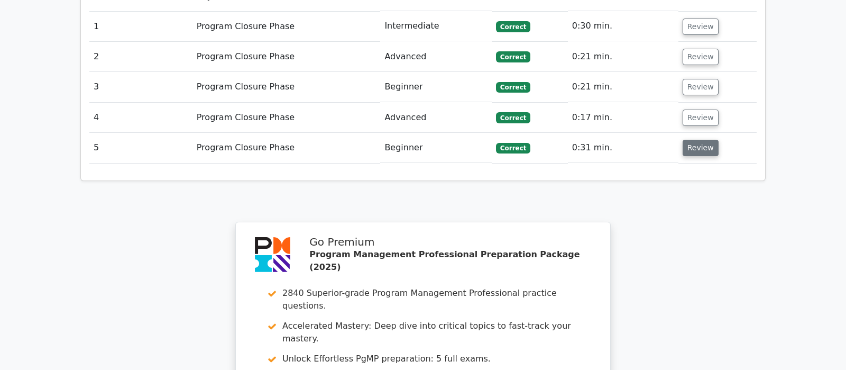
click at [696, 140] on button "Review" at bounding box center [701, 148] width 36 height 16
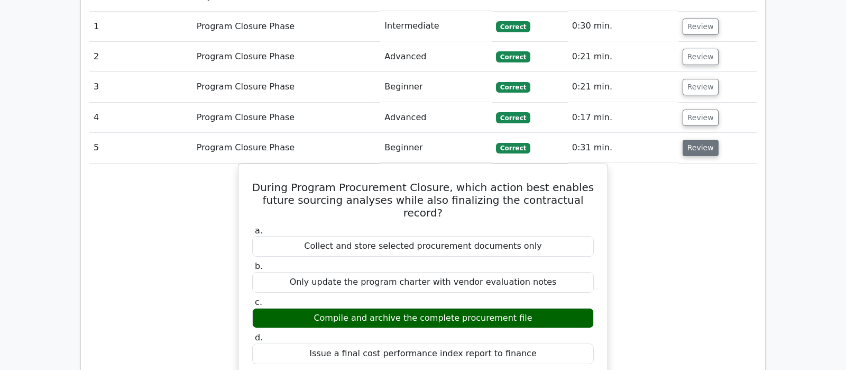
click at [696, 140] on button "Review" at bounding box center [701, 148] width 36 height 16
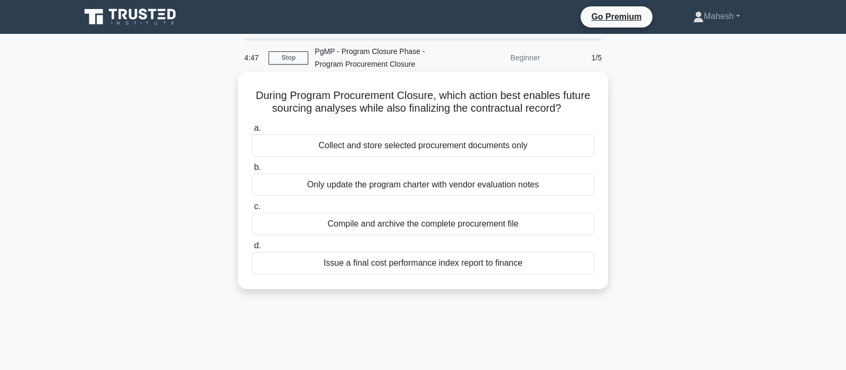
click at [460, 224] on div "Compile and archive the complete procurement file" at bounding box center [423, 224] width 343 height 22
click at [252, 210] on input "c. Compile and archive the complete procurement file" at bounding box center [252, 206] width 0 height 7
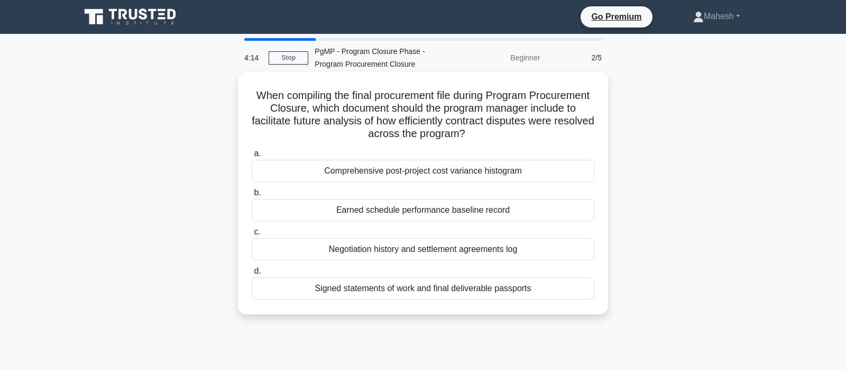
click at [465, 251] on div "Negotiation history and settlement agreements log" at bounding box center [423, 249] width 343 height 22
click at [252, 235] on input "c. Negotiation history and settlement agreements log" at bounding box center [252, 231] width 0 height 7
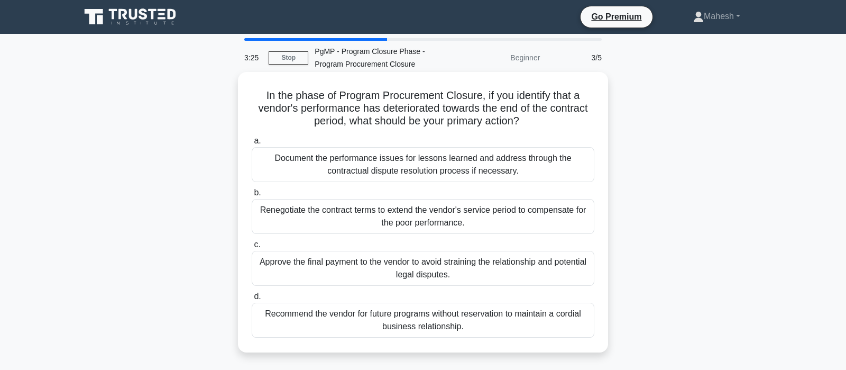
click at [504, 171] on div "Document the performance issues for lessons learned and address through the con…" at bounding box center [423, 164] width 343 height 35
click at [252, 144] on input "a. Document the performance issues for lessons learned and address through the …" at bounding box center [252, 140] width 0 height 7
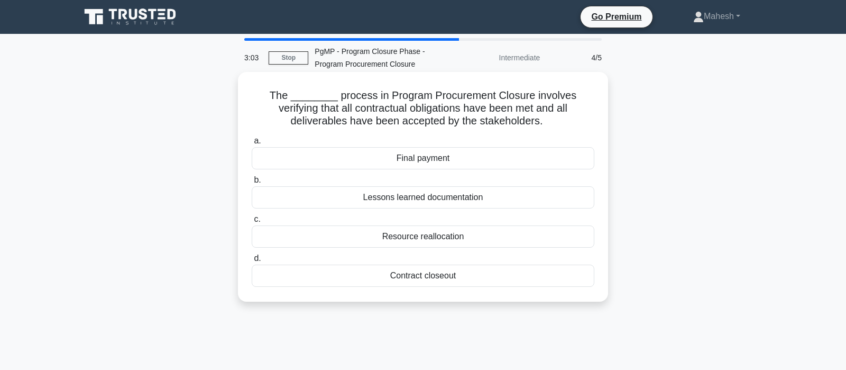
click at [440, 277] on div "Contract closeout" at bounding box center [423, 275] width 343 height 22
click at [252, 262] on input "d. Contract closeout" at bounding box center [252, 258] width 0 height 7
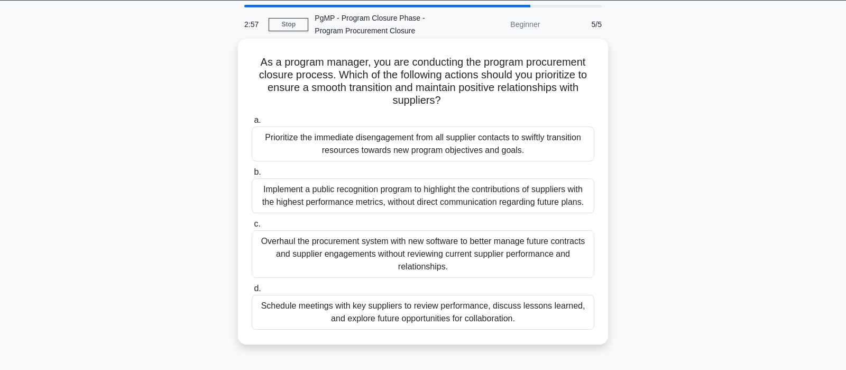
scroll to position [56, 0]
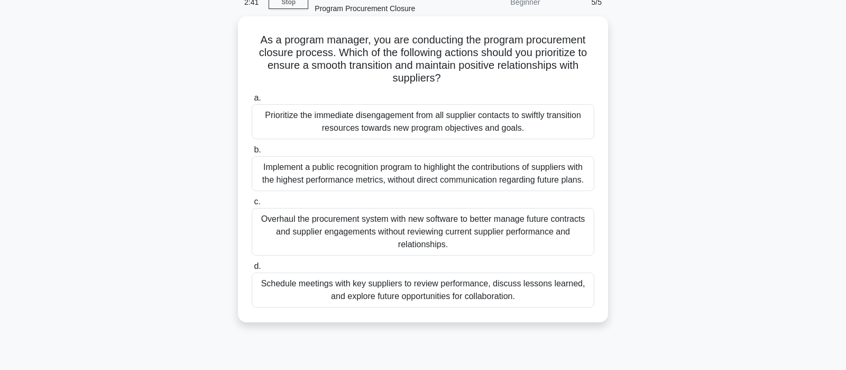
click at [449, 294] on div "Schedule meetings with key suppliers to review performance, discuss lessons lea…" at bounding box center [423, 289] width 343 height 35
click at [252, 270] on input "d. Schedule meetings with key suppliers to review performance, discuss lessons …" at bounding box center [252, 266] width 0 height 7
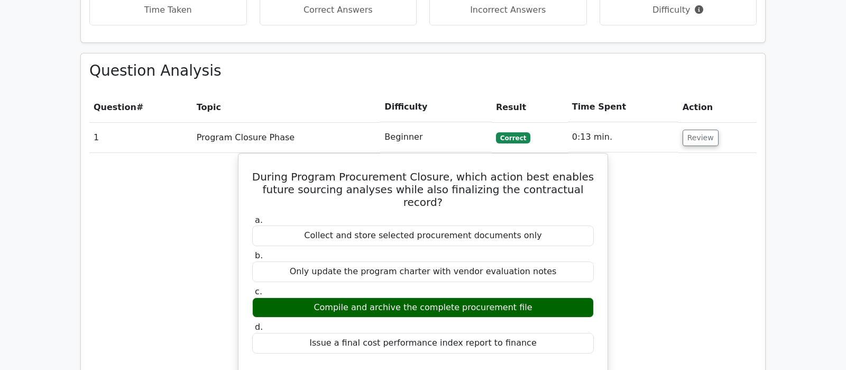
scroll to position [666, 0]
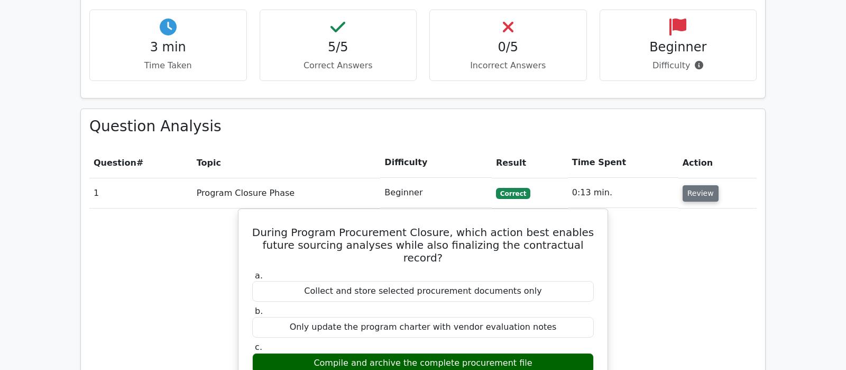
click at [699, 185] on button "Review" at bounding box center [701, 193] width 36 height 16
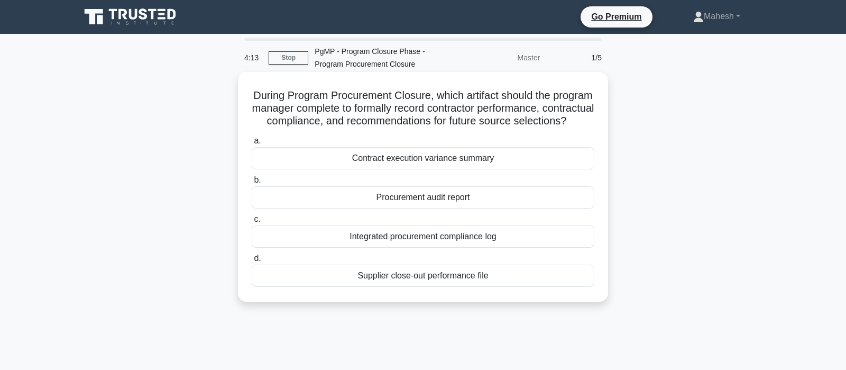
click at [469, 287] on div "Supplier close-out performance file" at bounding box center [423, 275] width 343 height 22
click at [252, 262] on input "d. Supplier close-out performance file" at bounding box center [252, 258] width 0 height 7
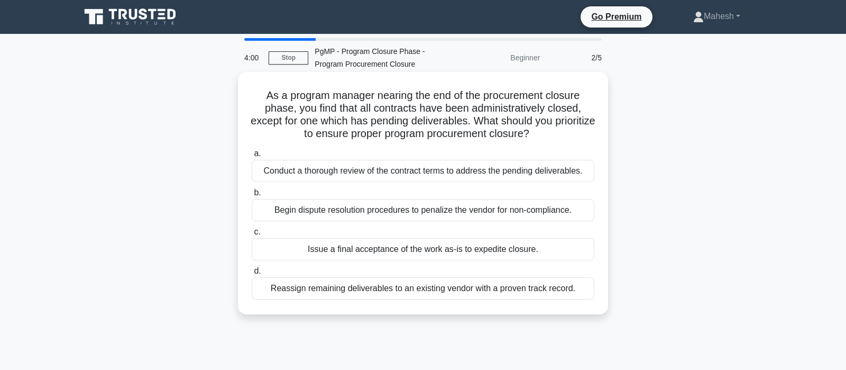
click at [467, 172] on div "Conduct a thorough review of the contract terms to address the pending delivera…" at bounding box center [423, 171] width 343 height 22
click at [252, 157] on input "a. Conduct a thorough review of the contract terms to address the pending deliv…" at bounding box center [252, 153] width 0 height 7
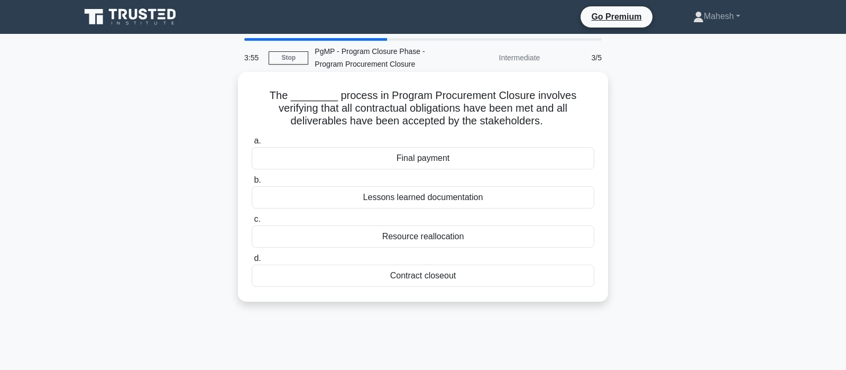
click at [428, 279] on div "Contract closeout" at bounding box center [423, 275] width 343 height 22
click at [252, 262] on input "d. Contract closeout" at bounding box center [252, 258] width 0 height 7
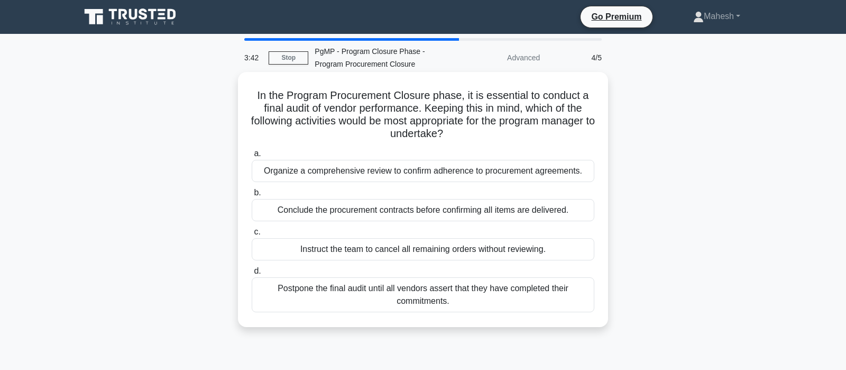
click at [430, 171] on div "Organize a comprehensive review to confirm adherence to procurement agreements." at bounding box center [423, 171] width 343 height 22
click at [252, 157] on input "a. Organize a comprehensive review to confirm adherence to procurement agreemen…" at bounding box center [252, 153] width 0 height 7
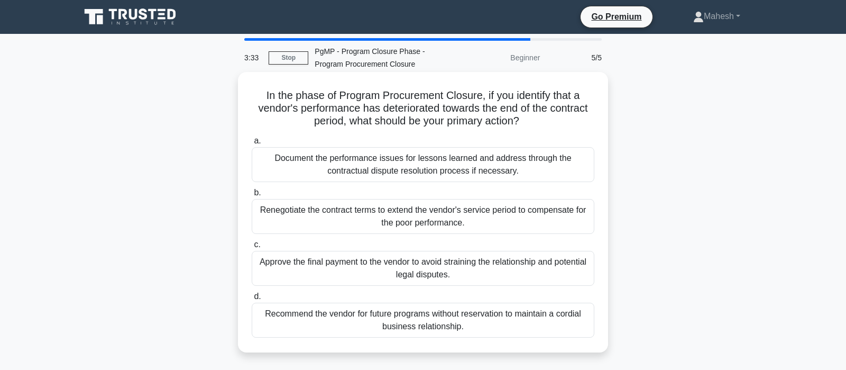
click at [411, 172] on div "Document the performance issues for lessons learned and address through the con…" at bounding box center [423, 164] width 343 height 35
click at [252, 144] on input "a. Document the performance issues for lessons learned and address through the …" at bounding box center [252, 140] width 0 height 7
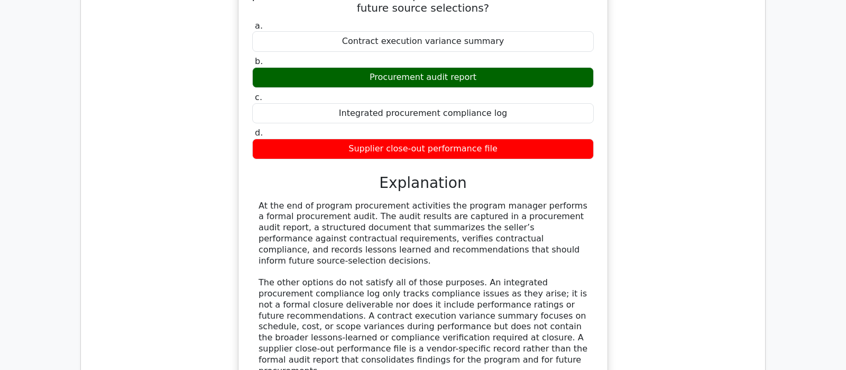
scroll to position [944, 0]
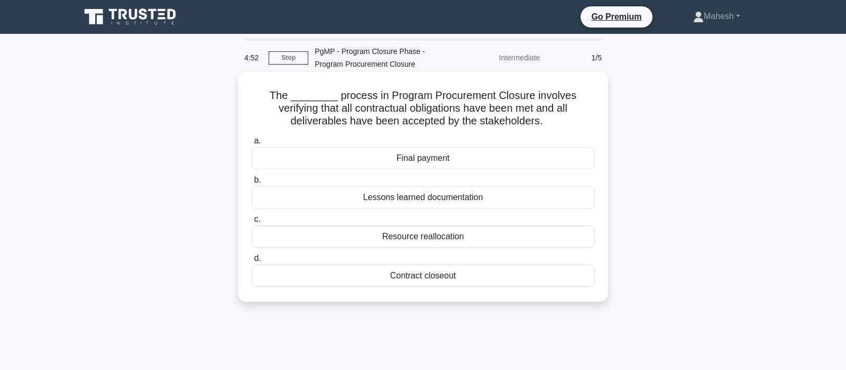
click at [442, 273] on div "Contract closeout" at bounding box center [423, 275] width 343 height 22
click at [252, 262] on input "d. Contract closeout" at bounding box center [252, 258] width 0 height 7
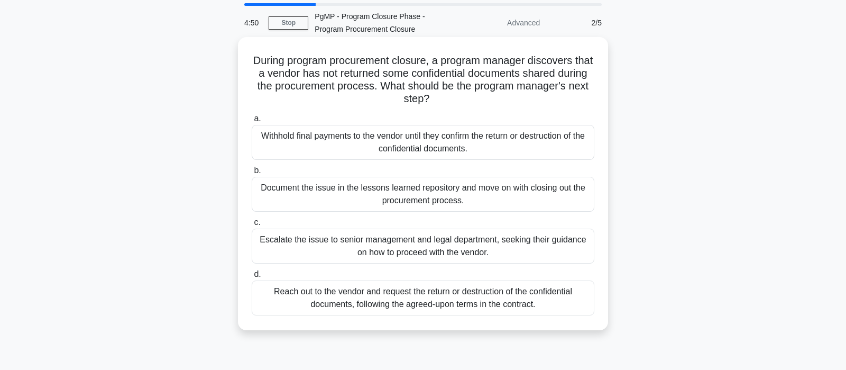
scroll to position [56, 0]
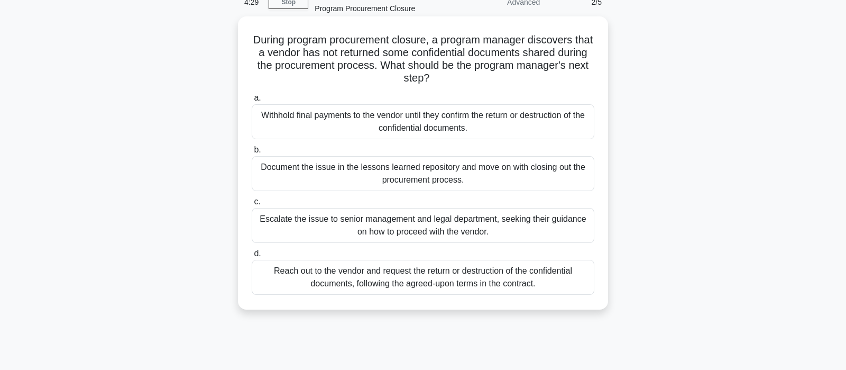
click at [409, 277] on div "Reach out to the vendor and request the return or destruction of the confidenti…" at bounding box center [423, 277] width 343 height 35
click at [252, 257] on input "d. Reach out to the vendor and request the return or destruction of the confide…" at bounding box center [252, 253] width 0 height 7
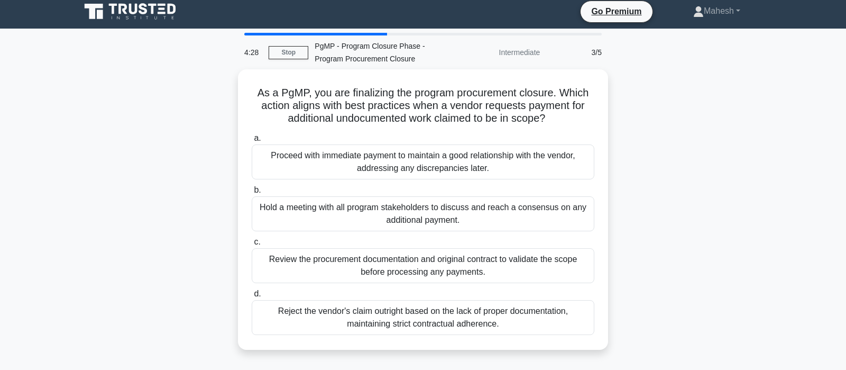
scroll to position [0, 0]
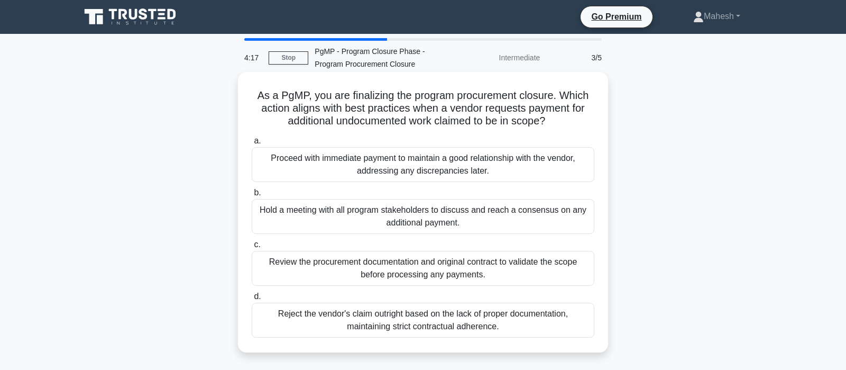
click at [324, 271] on div "Review the procurement documentation and original contract to validate the scop…" at bounding box center [423, 268] width 343 height 35
click at [252, 248] on input "c. Review the procurement documentation and original contract to validate the s…" at bounding box center [252, 244] width 0 height 7
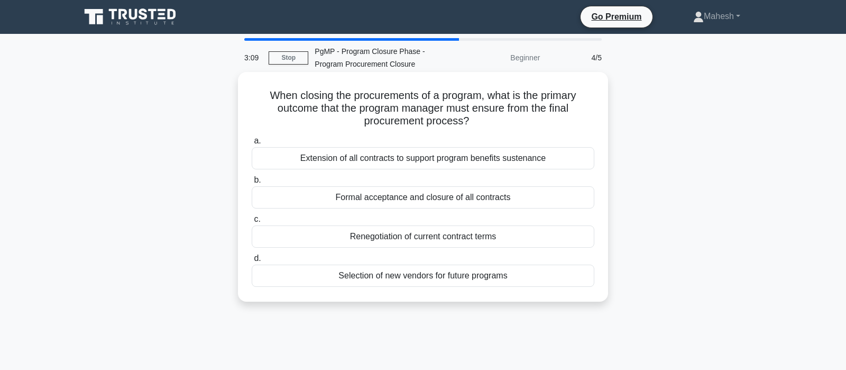
click at [414, 201] on div "Formal acceptance and closure of all contracts" at bounding box center [423, 197] width 343 height 22
click at [252, 183] on input "b. Formal acceptance and closure of all contracts" at bounding box center [252, 180] width 0 height 7
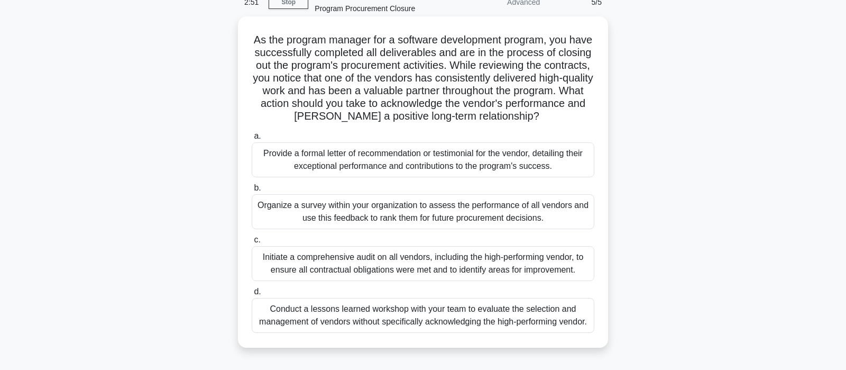
scroll to position [111, 0]
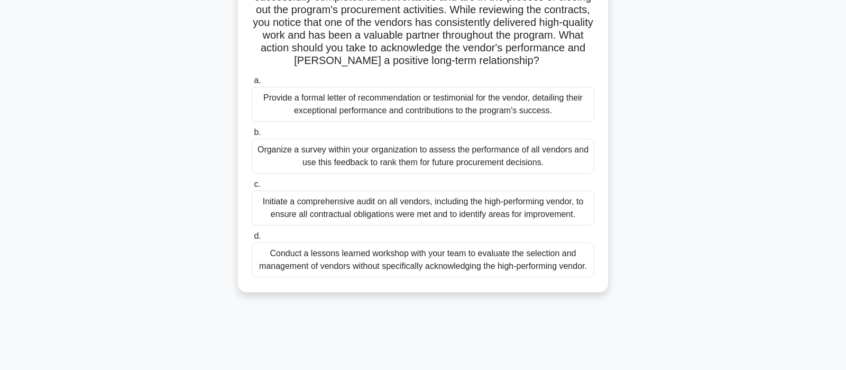
click at [407, 104] on div "Provide a formal letter of recommendation or testimonial for the vendor, detail…" at bounding box center [423, 104] width 343 height 35
click at [252, 84] on input "a. Provide a formal letter of recommendation or testimonial for the vendor, det…" at bounding box center [252, 80] width 0 height 7
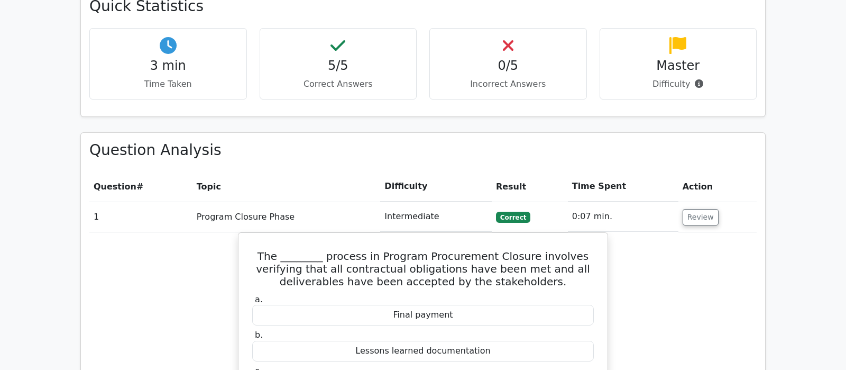
scroll to position [666, 0]
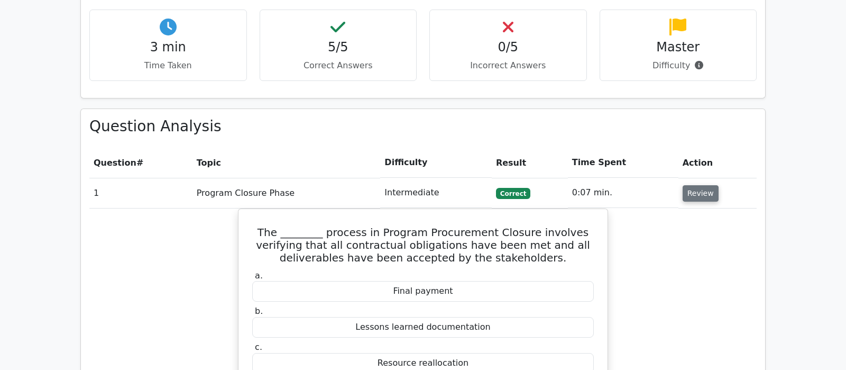
click at [708, 185] on button "Review" at bounding box center [701, 193] width 36 height 16
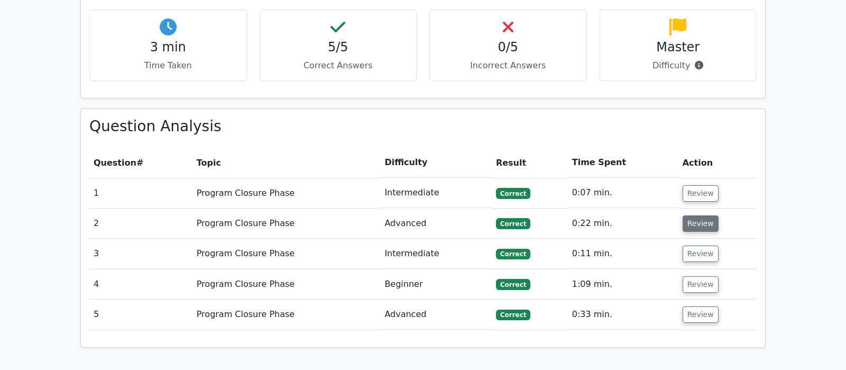
click at [697, 215] on button "Review" at bounding box center [701, 223] width 36 height 16
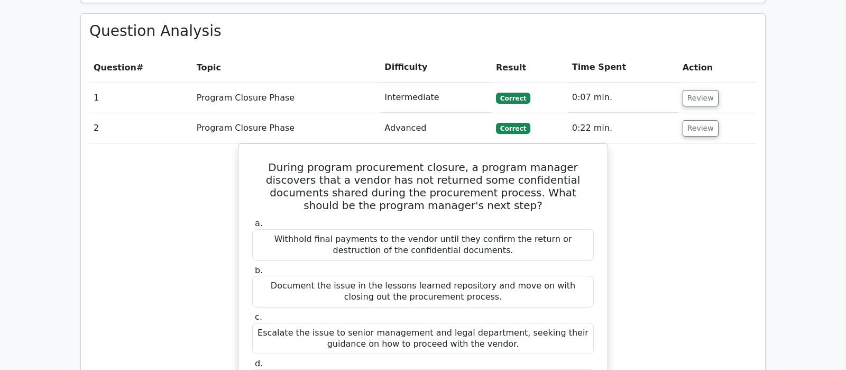
scroll to position [777, 0]
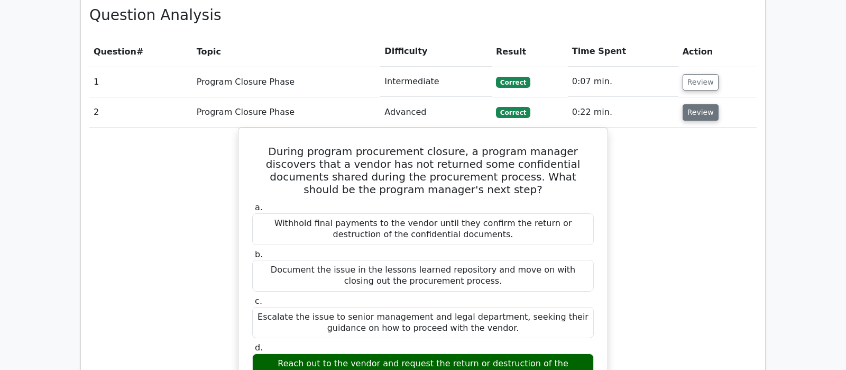
click at [704, 104] on button "Review" at bounding box center [701, 112] width 36 height 16
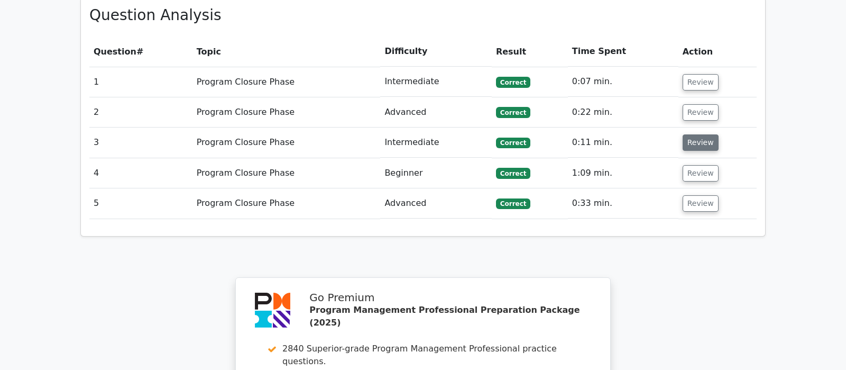
click at [704, 134] on button "Review" at bounding box center [701, 142] width 36 height 16
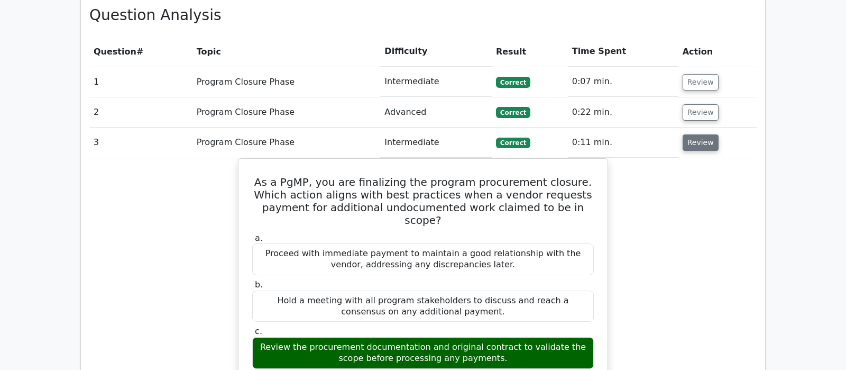
click at [704, 134] on button "Review" at bounding box center [701, 142] width 36 height 16
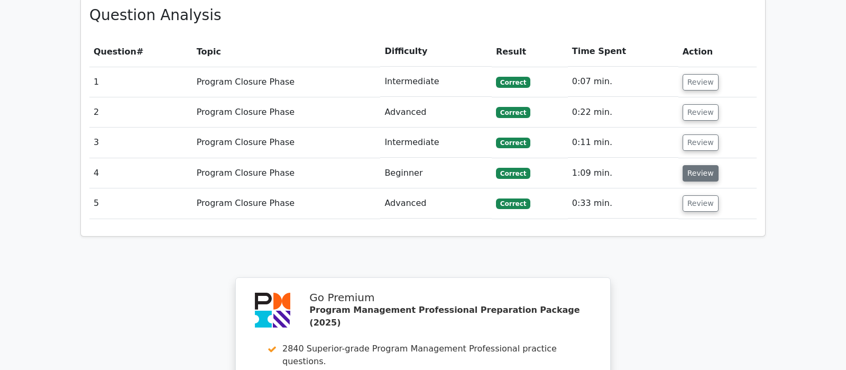
click at [704, 165] on button "Review" at bounding box center [701, 173] width 36 height 16
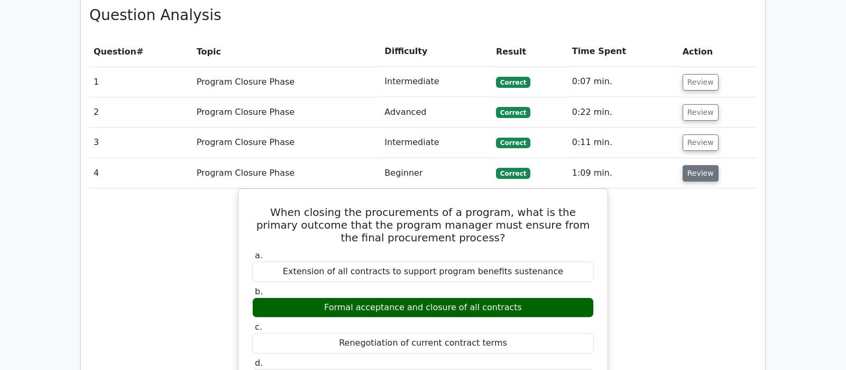
click at [704, 165] on button "Review" at bounding box center [701, 173] width 36 height 16
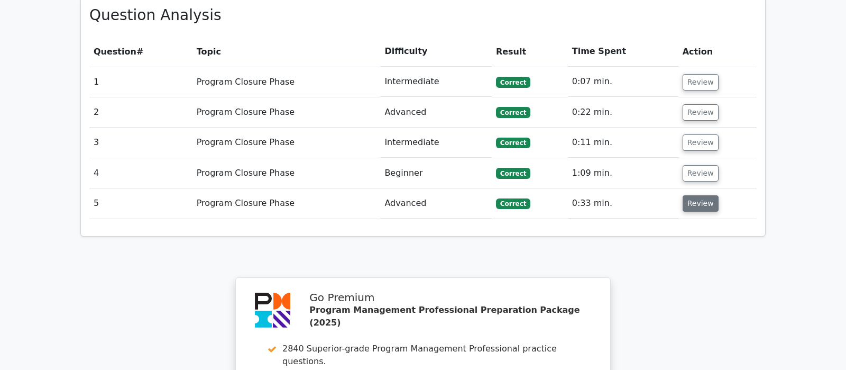
click at [700, 195] on button "Review" at bounding box center [701, 203] width 36 height 16
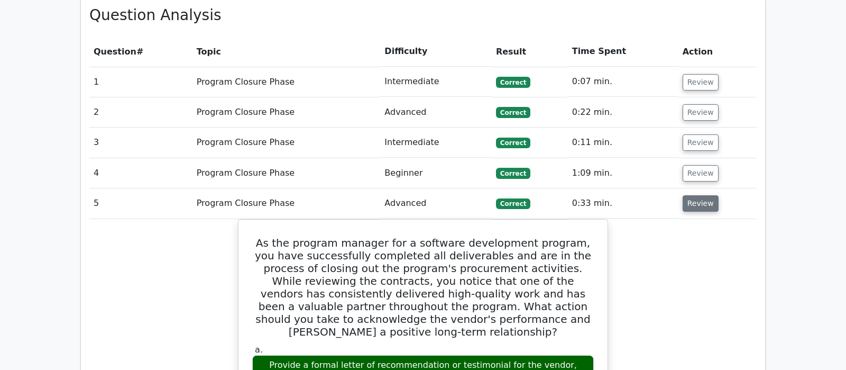
click at [701, 195] on button "Review" at bounding box center [701, 203] width 36 height 16
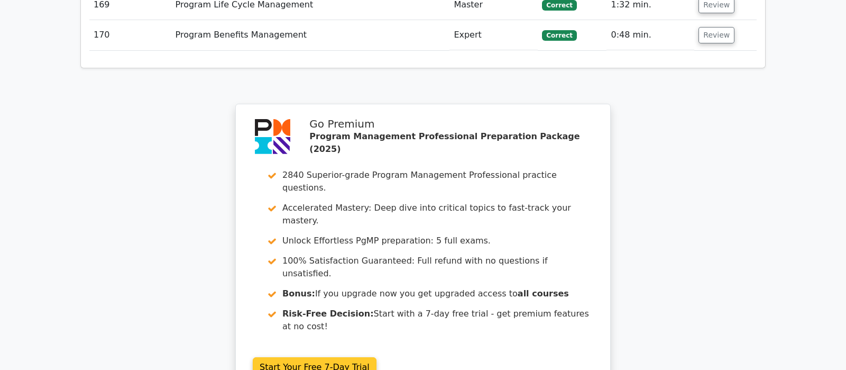
scroll to position [6889, 0]
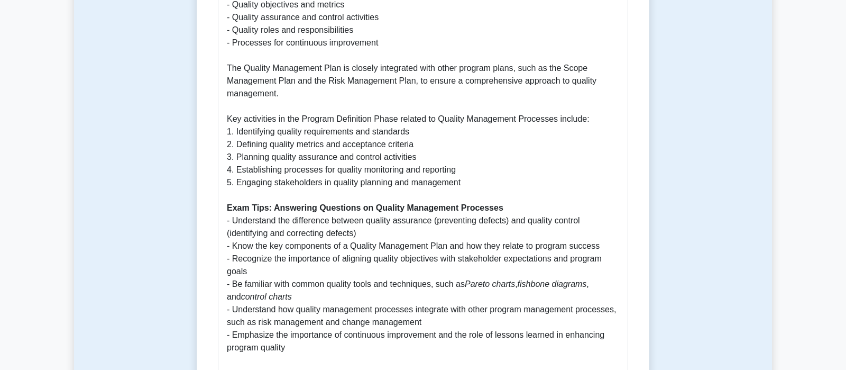
scroll to position [692, 0]
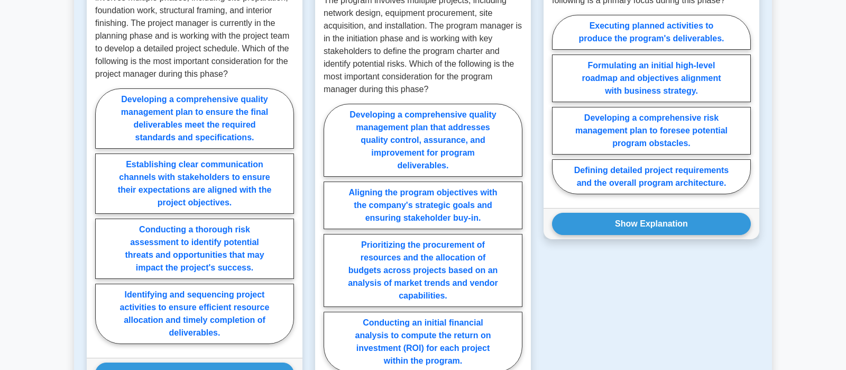
scroll to position [1277, 0]
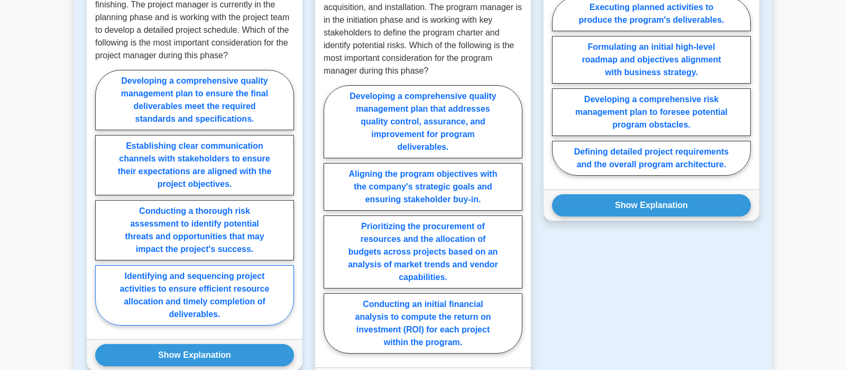
click at [197, 293] on label "Identifying and sequencing project activities to ensure efficient resource allo…" at bounding box center [194, 295] width 199 height 60
click at [102, 204] on input "Identifying and sequencing project activities to ensure efficient resource allo…" at bounding box center [98, 200] width 7 height 7
radio input "true"
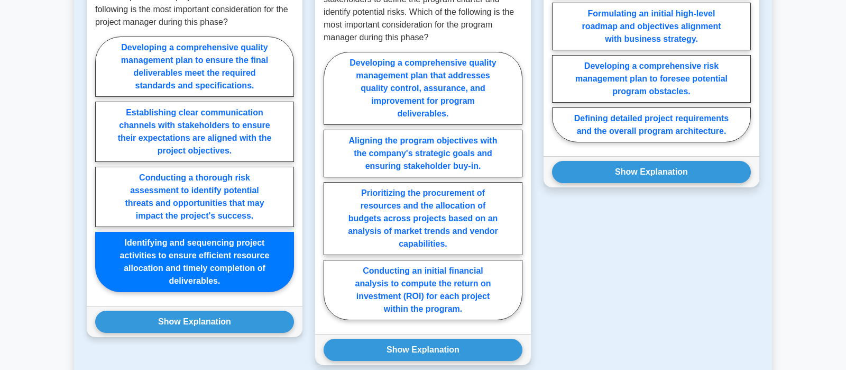
scroll to position [1332, 0]
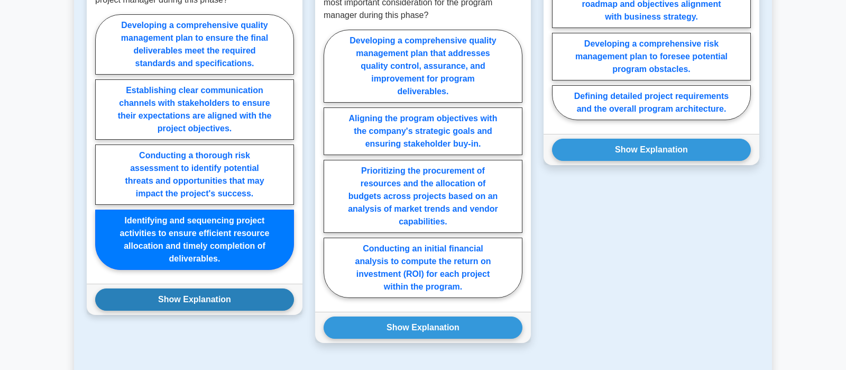
click at [214, 301] on button "Show Explanation" at bounding box center [194, 299] width 199 height 22
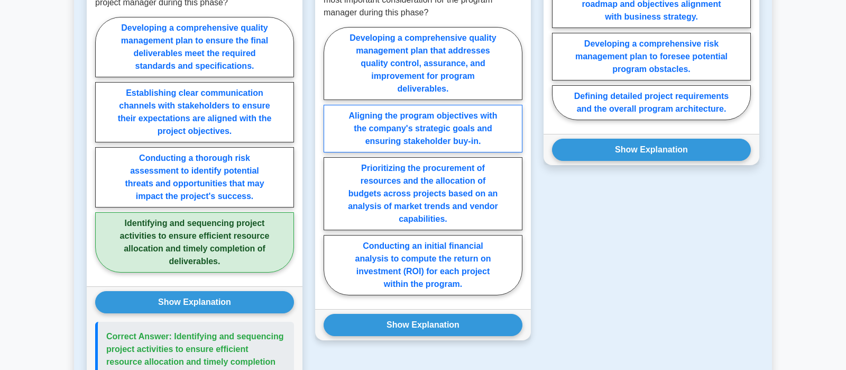
click at [451, 129] on label "Aligning the program objectives with the company's strategic goals and ensuring…" at bounding box center [423, 129] width 199 height 48
click at [330, 161] on input "Aligning the program objectives with the company's strategic goals and ensuring…" at bounding box center [327, 164] width 7 height 7
radio input "true"
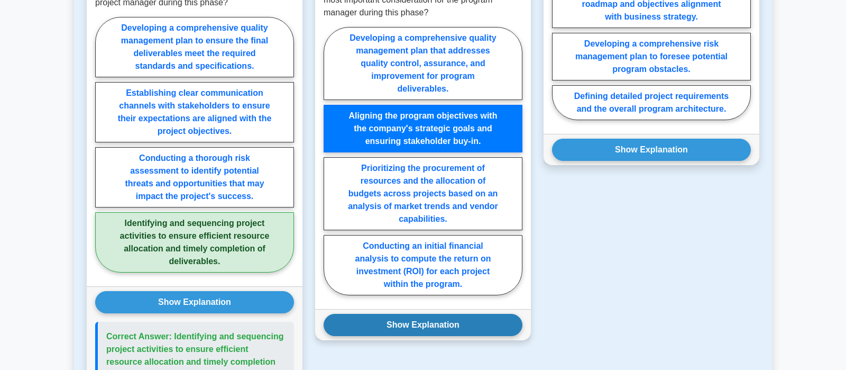
click at [446, 322] on button "Show Explanation" at bounding box center [423, 325] width 199 height 22
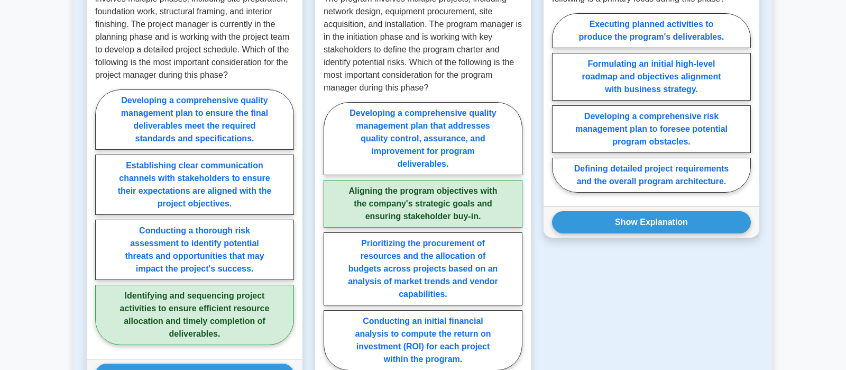
scroll to position [1166, 0]
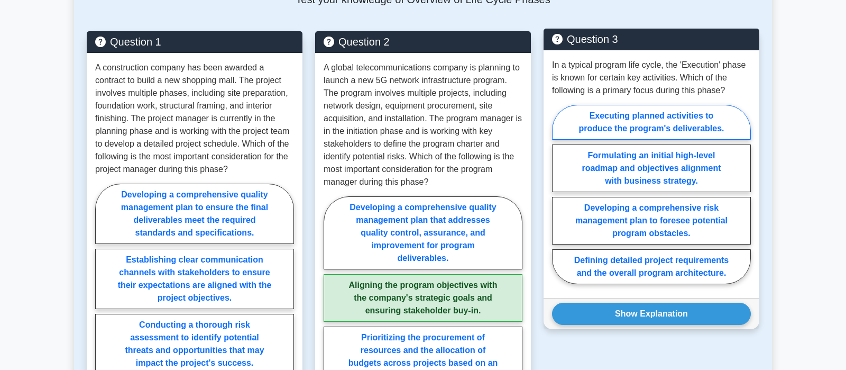
click at [703, 122] on label "Executing planned activities to produce the program's deliverables." at bounding box center [651, 122] width 199 height 35
click at [559, 194] on input "Executing planned activities to produce the program's deliverables." at bounding box center [555, 197] width 7 height 7
radio input "true"
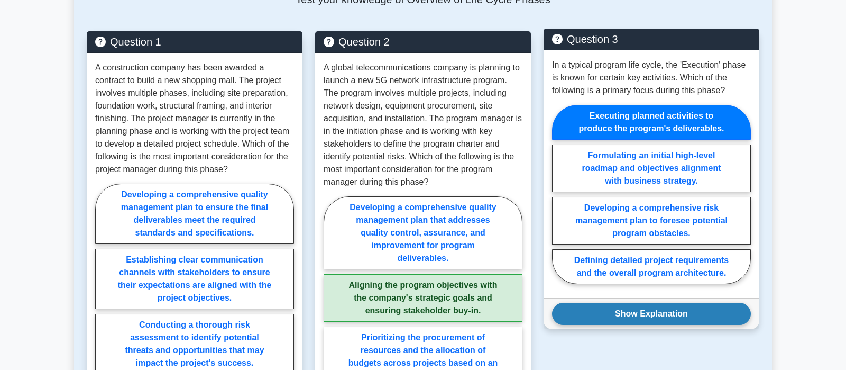
click at [662, 313] on button "Show Explanation" at bounding box center [651, 313] width 199 height 22
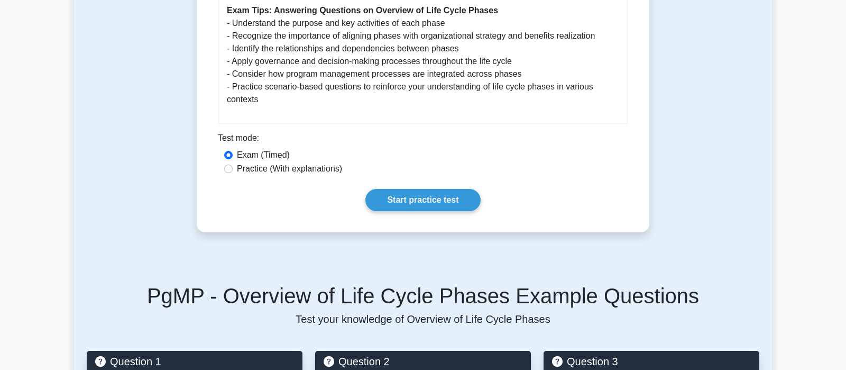
scroll to position [805, 0]
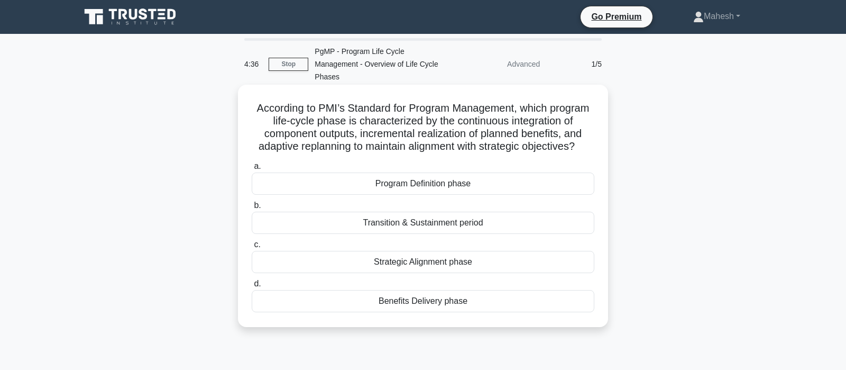
click at [440, 290] on div "Benefits Delivery phase" at bounding box center [423, 301] width 343 height 22
click at [252, 287] on input "d. Benefits Delivery phase" at bounding box center [252, 283] width 0 height 7
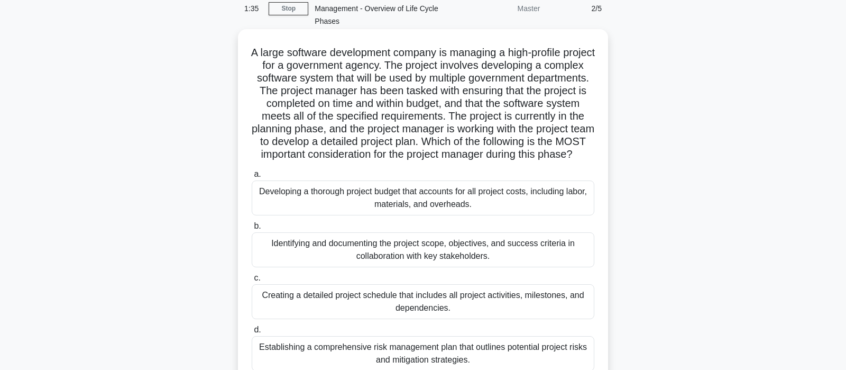
scroll to position [111, 0]
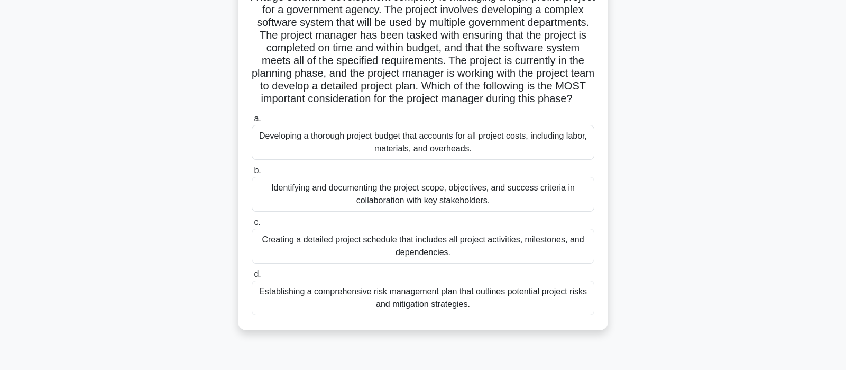
click at [351, 245] on div "Creating a detailed project schedule that includes all project activities, mile…" at bounding box center [423, 245] width 343 height 35
click at [252, 226] on input "c. Creating a detailed project schedule that includes all project activities, m…" at bounding box center [252, 222] width 0 height 7
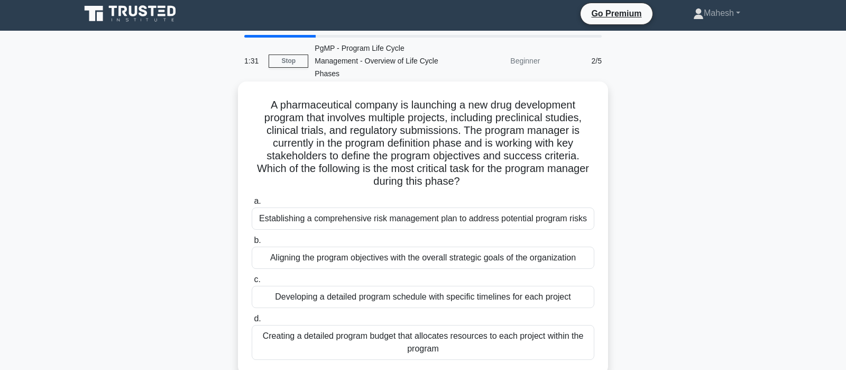
scroll to position [0, 0]
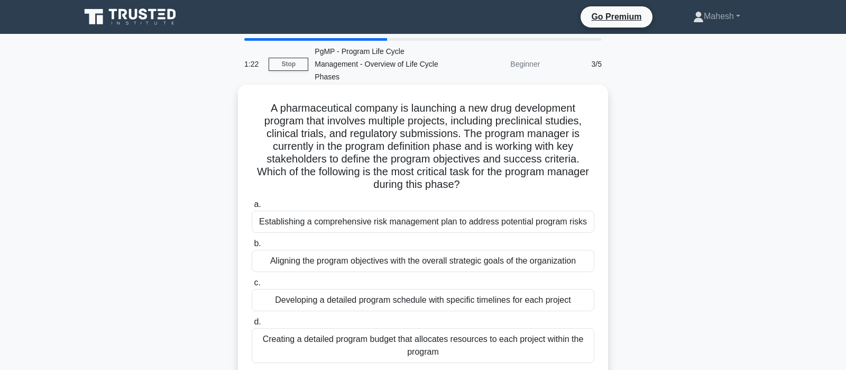
click at [447, 251] on div "Aligning the program objectives with the overall strategic goals of the organiz…" at bounding box center [423, 261] width 343 height 22
click at [252, 247] on input "b. Aligning the program objectives with the overall strategic goals of the orga…" at bounding box center [252, 243] width 0 height 7
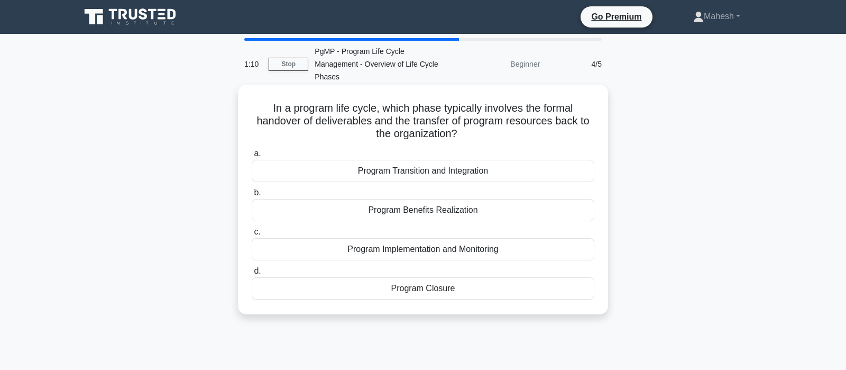
click at [448, 279] on div "Program Closure" at bounding box center [423, 288] width 343 height 22
click at [252, 274] on input "d. Program Closure" at bounding box center [252, 271] width 0 height 7
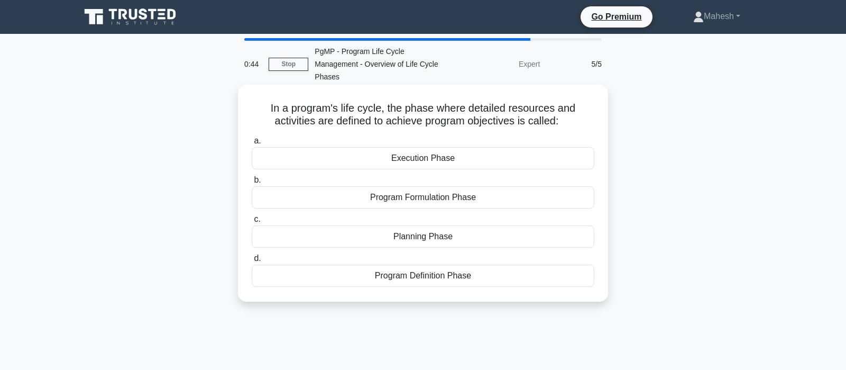
click at [434, 225] on div "Planning Phase" at bounding box center [423, 236] width 343 height 22
click at [252, 223] on input "c. Planning Phase" at bounding box center [252, 219] width 0 height 7
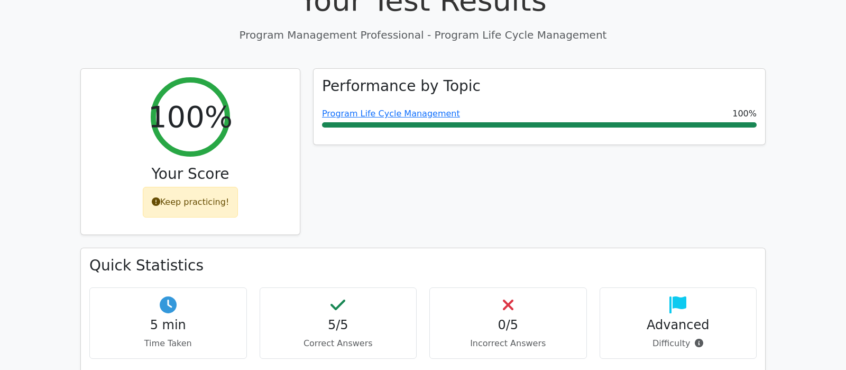
scroll to position [666, 0]
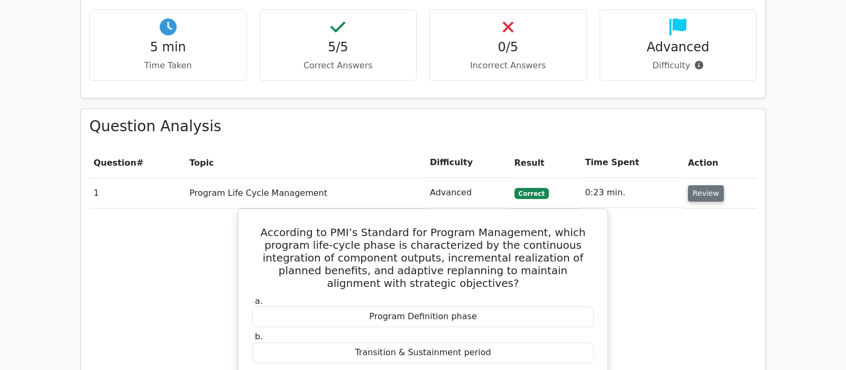
click at [708, 185] on button "Review" at bounding box center [706, 193] width 36 height 16
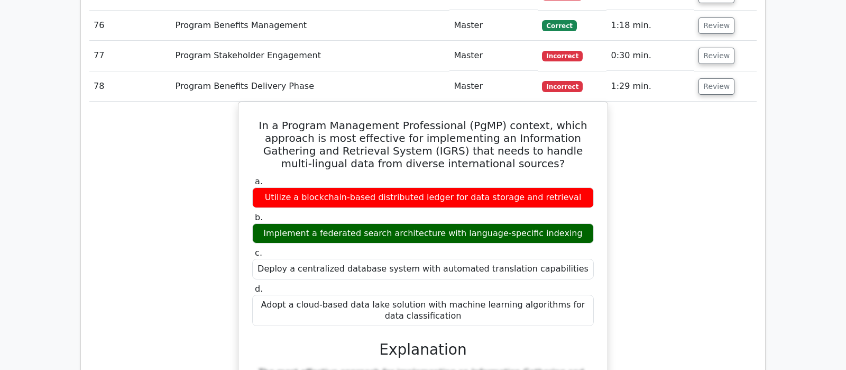
scroll to position [3169, 0]
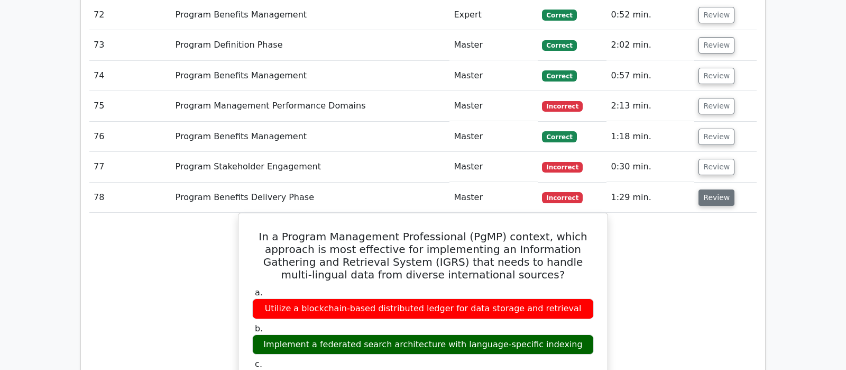
click at [710, 189] on button "Review" at bounding box center [716, 197] width 36 height 16
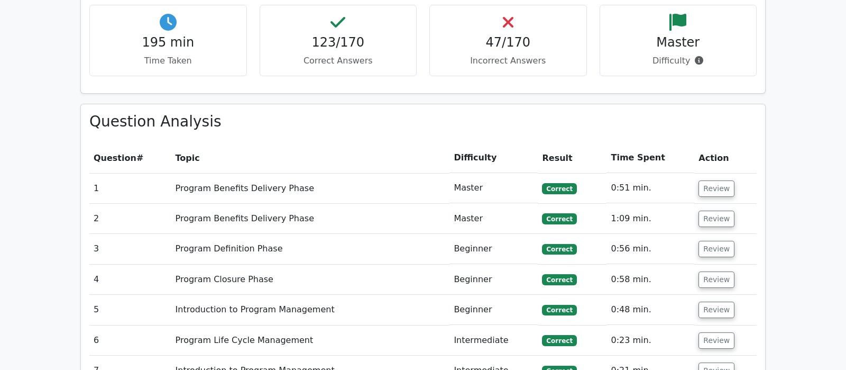
scroll to position [394, 0]
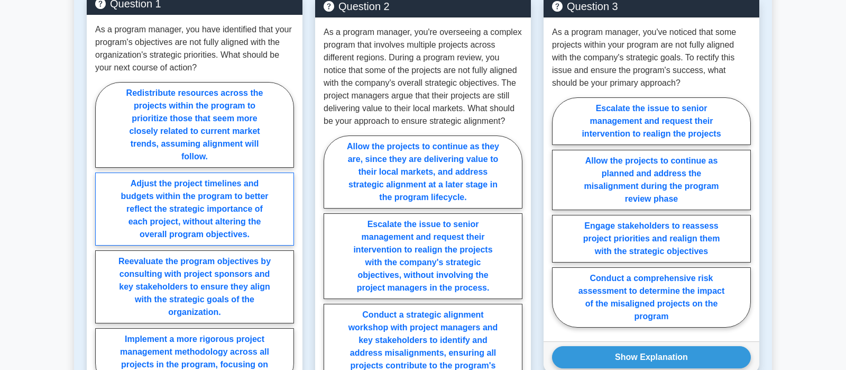
scroll to position [833, 0]
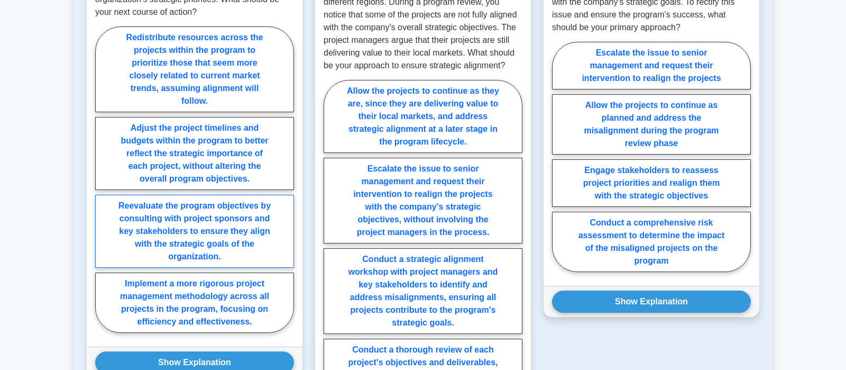
click at [233, 220] on label "Reevaluate the program objectives by consulting with project sponsors and key s…" at bounding box center [194, 231] width 199 height 73
click at [102, 186] on input "Reevaluate the program objectives by consulting with project sponsors and key s…" at bounding box center [98, 182] width 7 height 7
radio input "true"
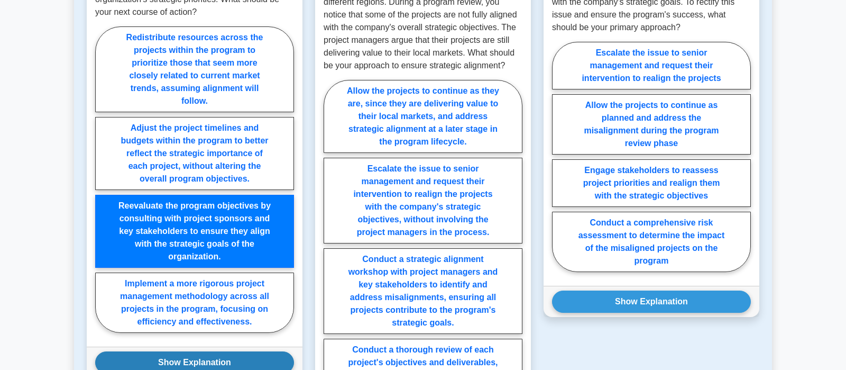
click at [218, 351] on button "Show Explanation" at bounding box center [194, 362] width 199 height 22
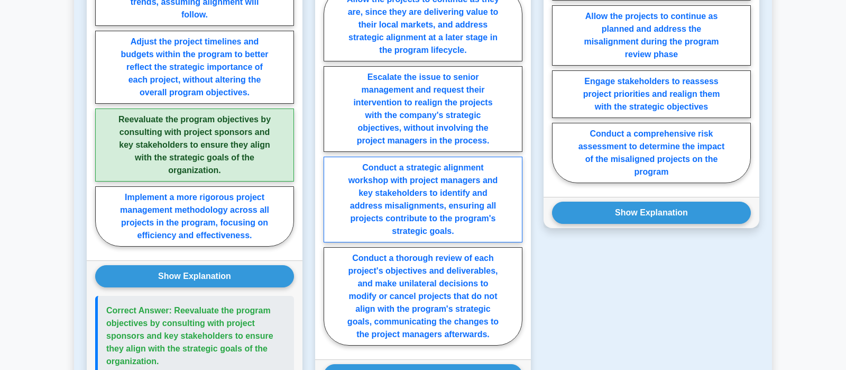
scroll to position [944, 0]
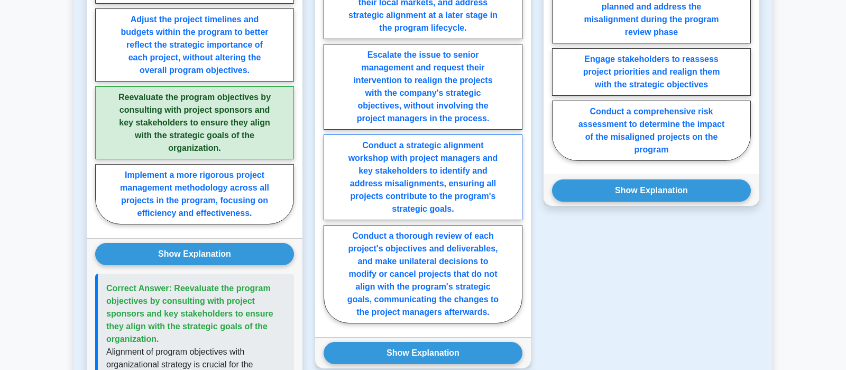
click at [438, 171] on label "Conduct a strategic alignment workshop with project managers and key stakeholde…" at bounding box center [423, 177] width 199 height 86
click at [330, 151] on input "Conduct a strategic alignment workshop with project managers and key stakeholde…" at bounding box center [327, 147] width 7 height 7
radio input "true"
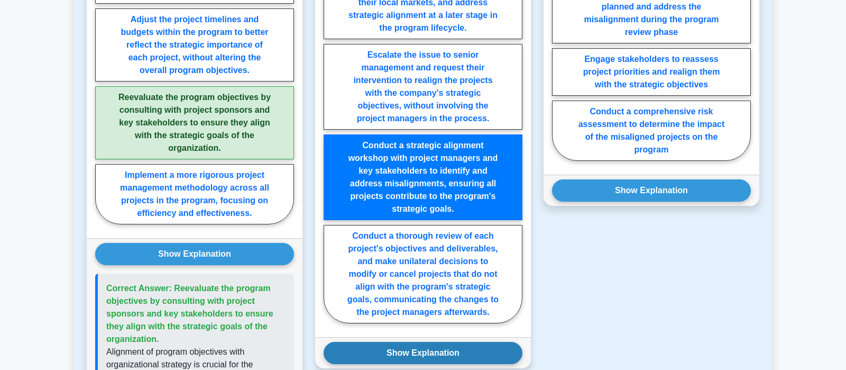
click at [421, 342] on button "Show Explanation" at bounding box center [423, 353] width 199 height 22
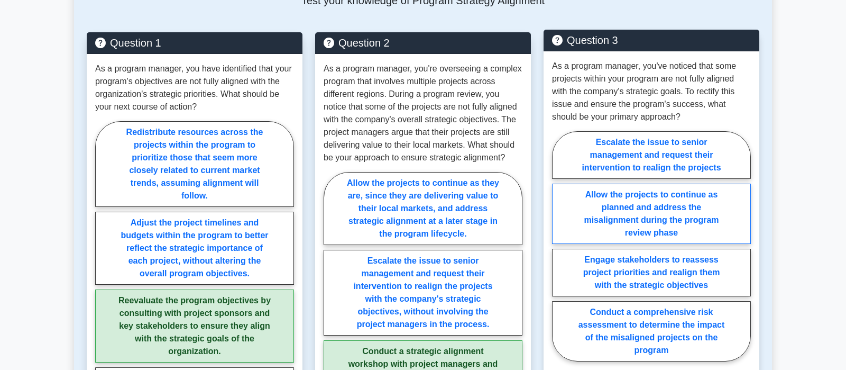
scroll to position [777, 0]
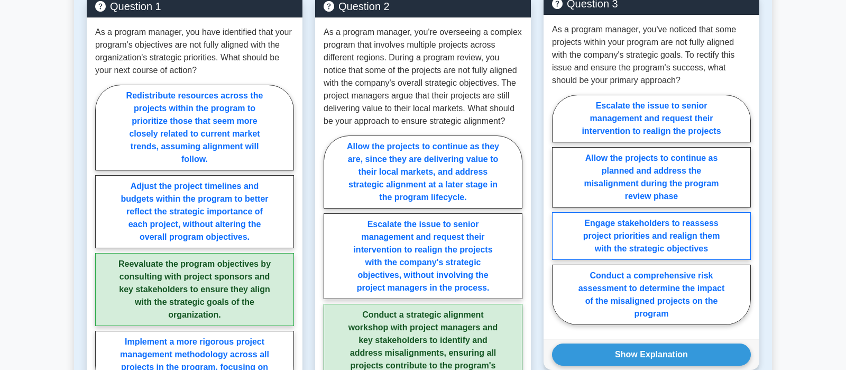
click at [669, 227] on label "Engage stakeholders to reassess project priorities and realign them with the st…" at bounding box center [651, 236] width 199 height 48
click at [559, 216] on input "Engage stakeholders to reassess project priorities and realign them with the st…" at bounding box center [555, 212] width 7 height 7
radio input "true"
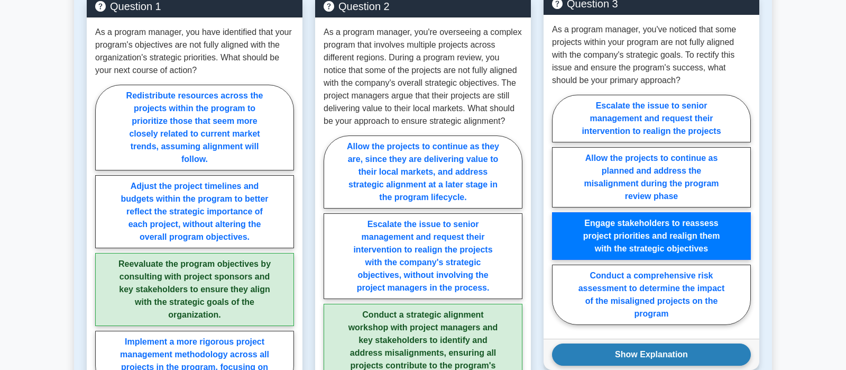
click at [666, 346] on button "Show Explanation" at bounding box center [651, 354] width 199 height 22
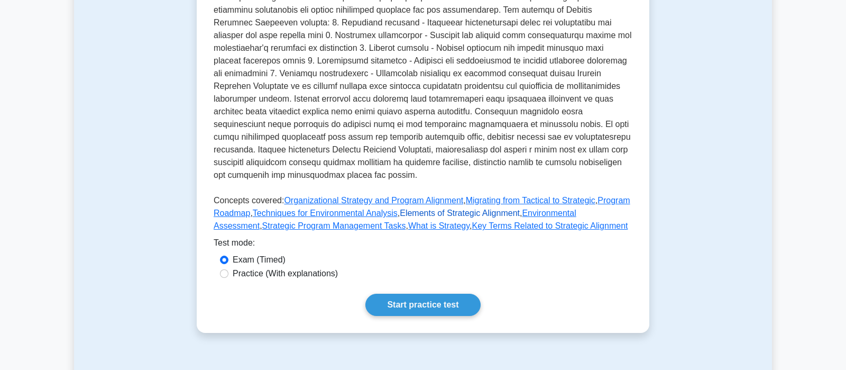
scroll to position [374, 0]
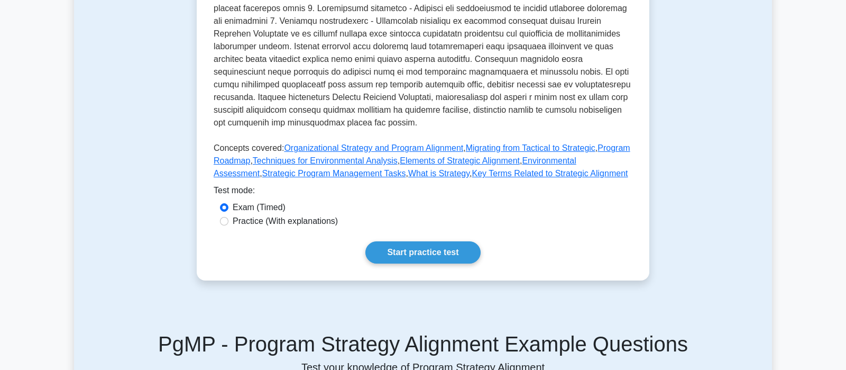
click at [702, 158] on div "Test Flashcards Program Strategy Alignment Aligning programs with strategy. Foc…" at bounding box center [423, 6] width 698 height 600
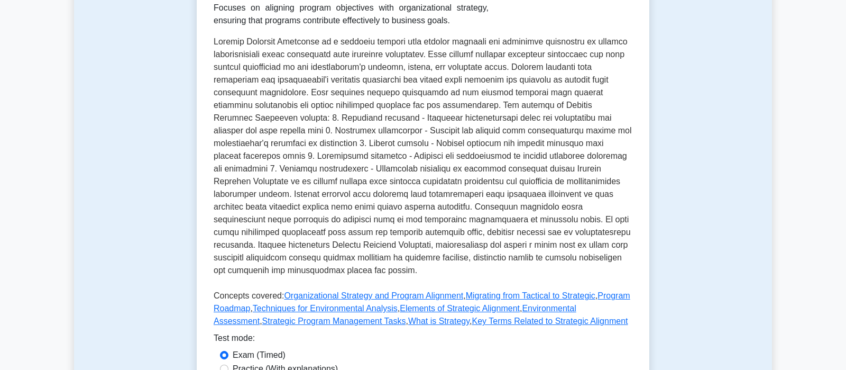
scroll to position [0, 0]
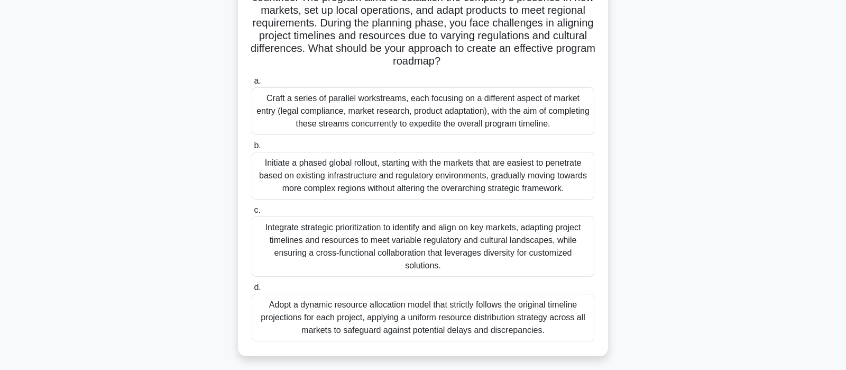
scroll to position [111, 0]
click at [430, 247] on div "Integrate strategic prioritization to identify and align on key markets, adapti…" at bounding box center [423, 246] width 343 height 60
click at [252, 213] on input "c. Integrate strategic prioritization to identify and align on key markets, ada…" at bounding box center [252, 209] width 0 height 7
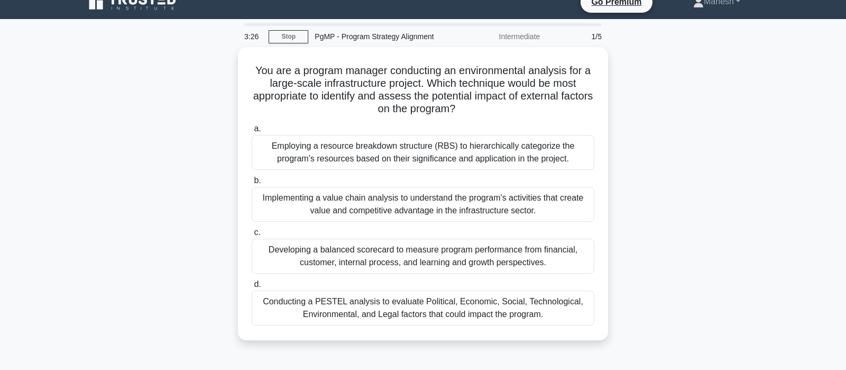
scroll to position [0, 0]
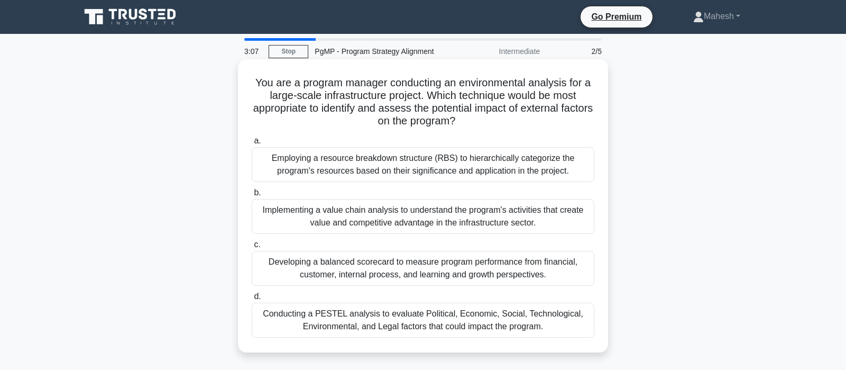
click at [432, 326] on div "Conducting a PESTEL analysis to evaluate Political, Economic, Social, Technolog…" at bounding box center [423, 319] width 343 height 35
click at [252, 300] on input "d. Conducting a PESTEL analysis to evaluate Political, Economic, Social, Techno…" at bounding box center [252, 296] width 0 height 7
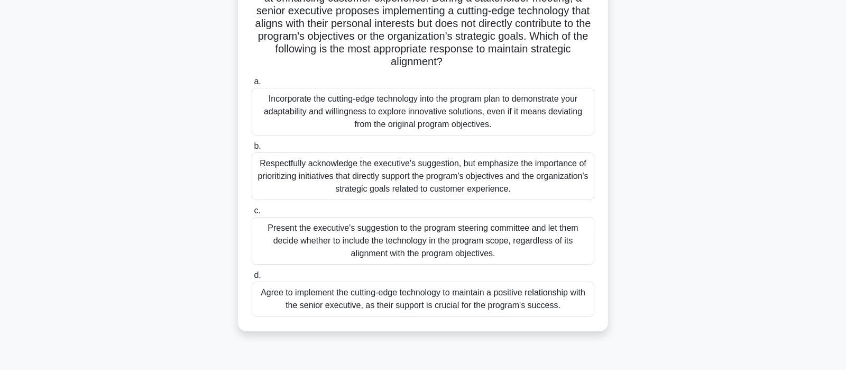
scroll to position [111, 0]
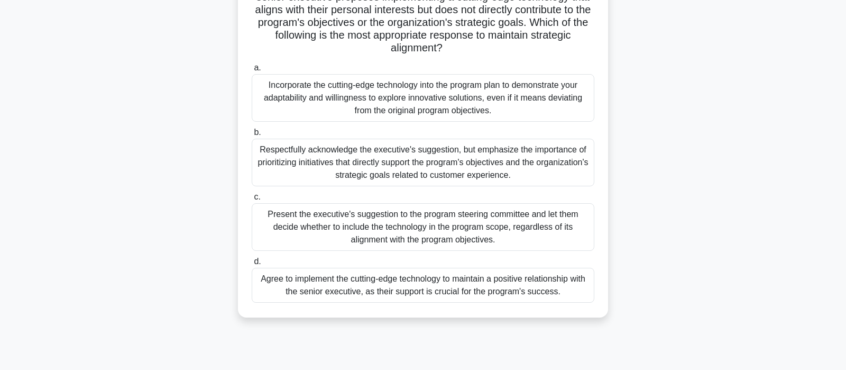
click at [456, 163] on div "Respectfully acknowledge the executive's suggestion, but emphasize the importan…" at bounding box center [423, 163] width 343 height 48
click at [252, 136] on input "b. Respectfully acknowledge the executive's suggestion, but emphasize the impor…" at bounding box center [252, 132] width 0 height 7
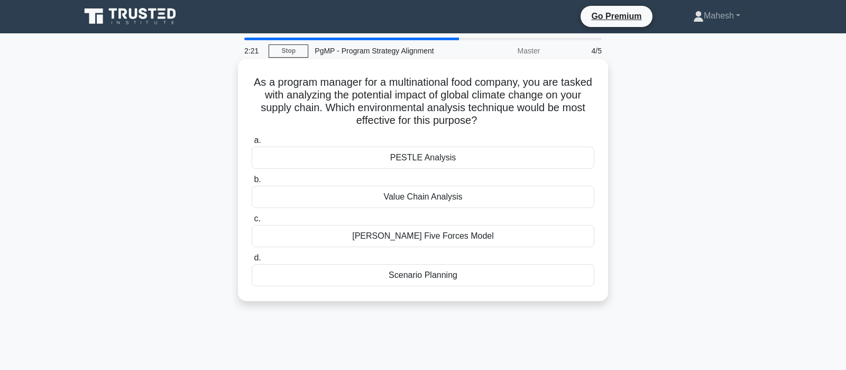
scroll to position [0, 0]
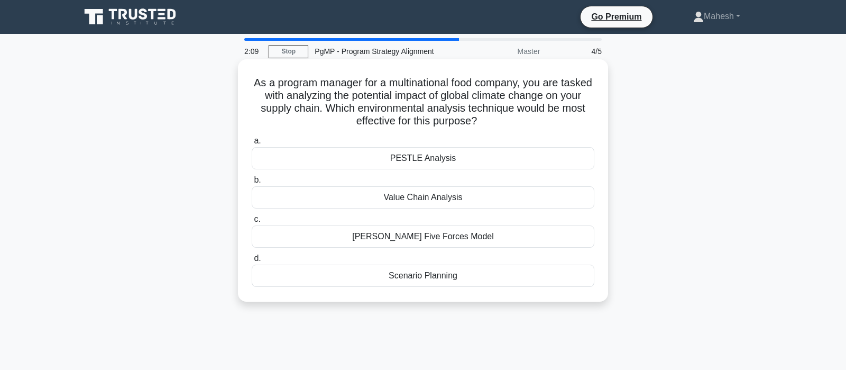
click at [446, 160] on div "PESTLE Analysis" at bounding box center [423, 158] width 343 height 22
click at [252, 144] on input "a. PESTLE Analysis" at bounding box center [252, 140] width 0 height 7
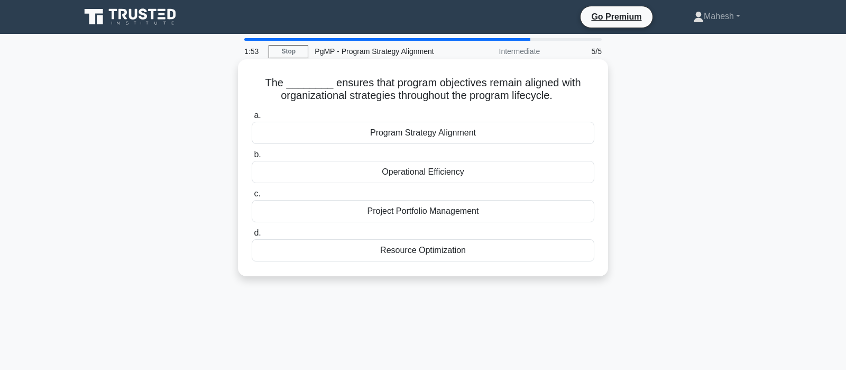
click at [468, 137] on div "Program Strategy Alignment" at bounding box center [423, 133] width 343 height 22
click at [252, 119] on input "a. Program Strategy Alignment" at bounding box center [252, 115] width 0 height 7
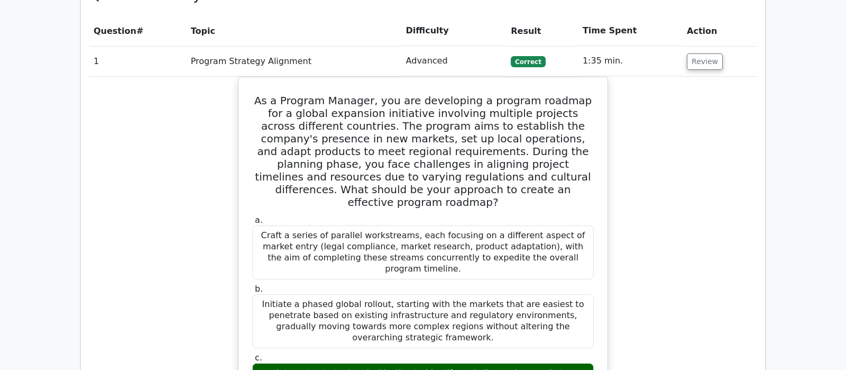
scroll to position [777, 0]
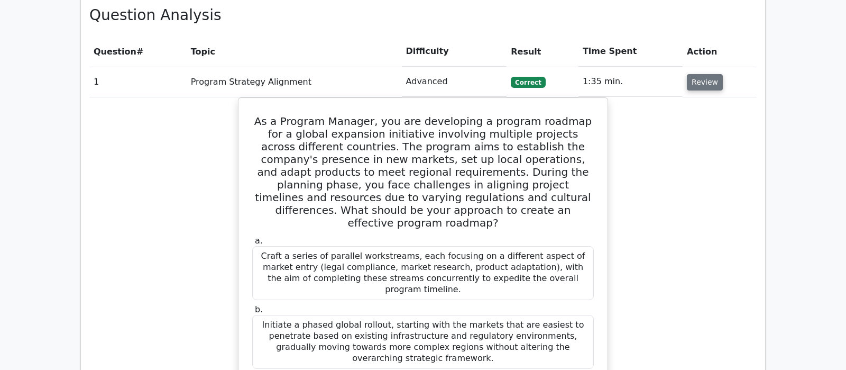
click at [706, 74] on button "Review" at bounding box center [705, 82] width 36 height 16
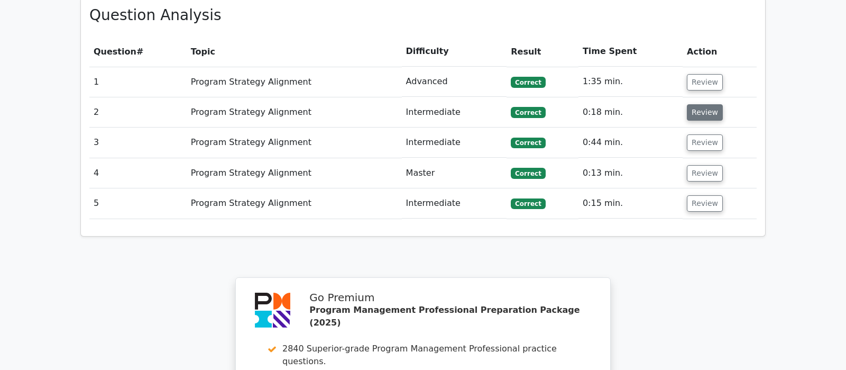
click at [707, 104] on button "Review" at bounding box center [705, 112] width 36 height 16
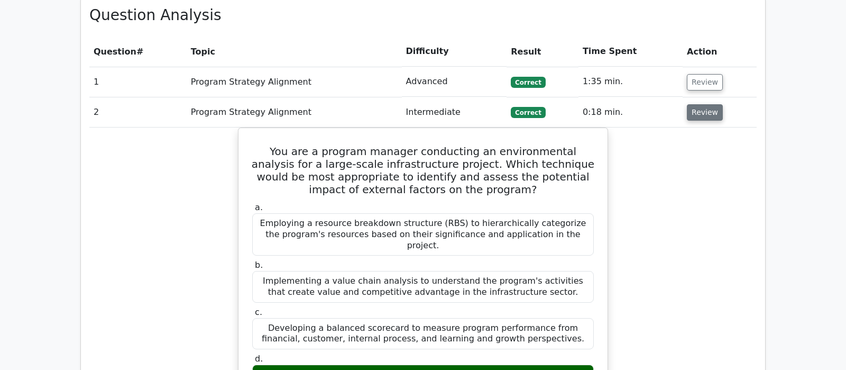
click at [707, 104] on button "Review" at bounding box center [705, 112] width 36 height 16
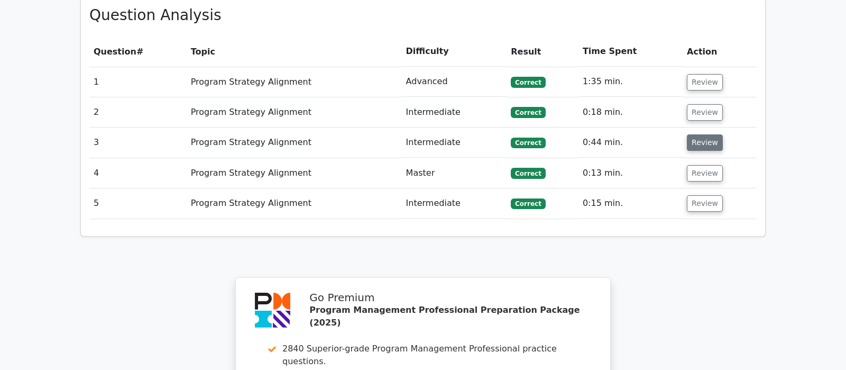
click at [705, 134] on button "Review" at bounding box center [705, 142] width 36 height 16
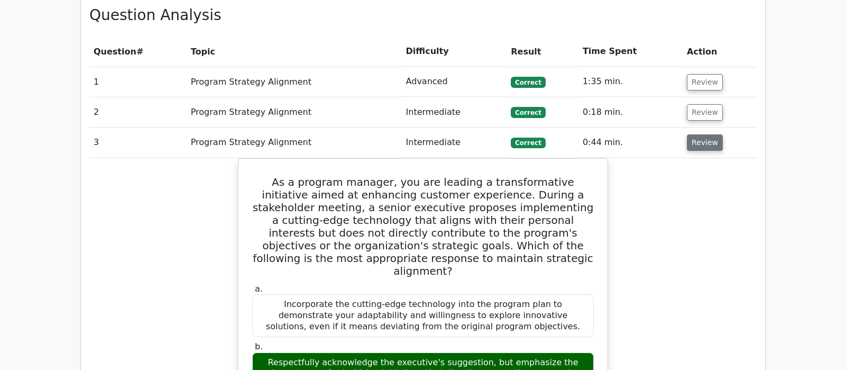
click at [705, 134] on button "Review" at bounding box center [705, 142] width 36 height 16
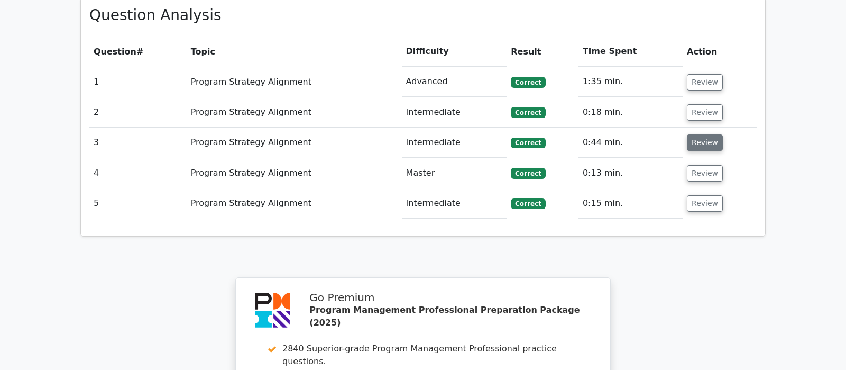
click at [705, 134] on button "Review" at bounding box center [705, 142] width 36 height 16
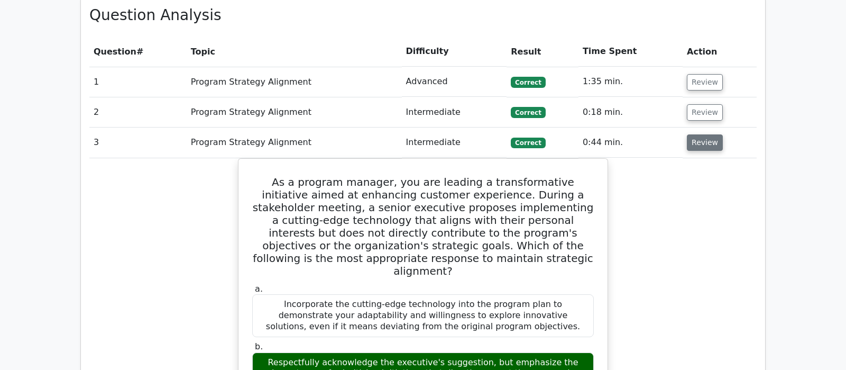
click at [701, 134] on button "Review" at bounding box center [705, 142] width 36 height 16
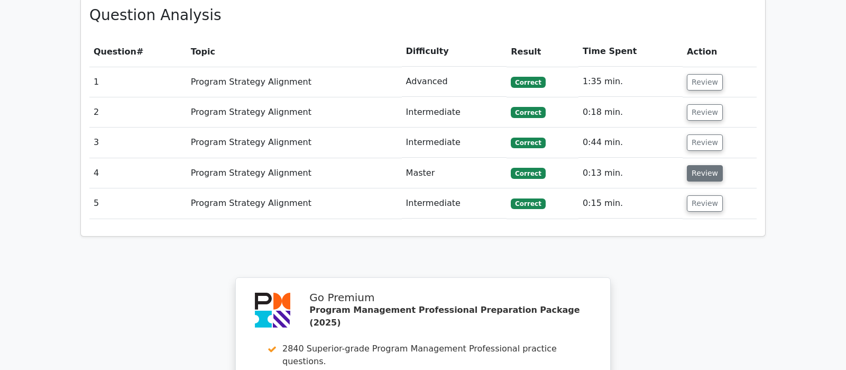
click at [694, 165] on button "Review" at bounding box center [705, 173] width 36 height 16
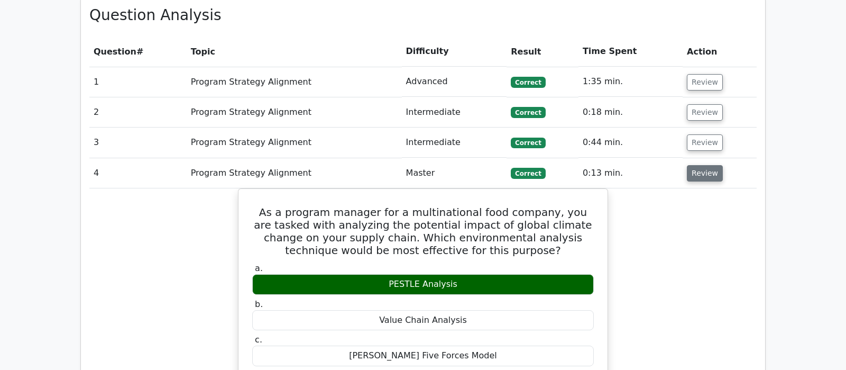
click at [694, 165] on button "Review" at bounding box center [705, 173] width 36 height 16
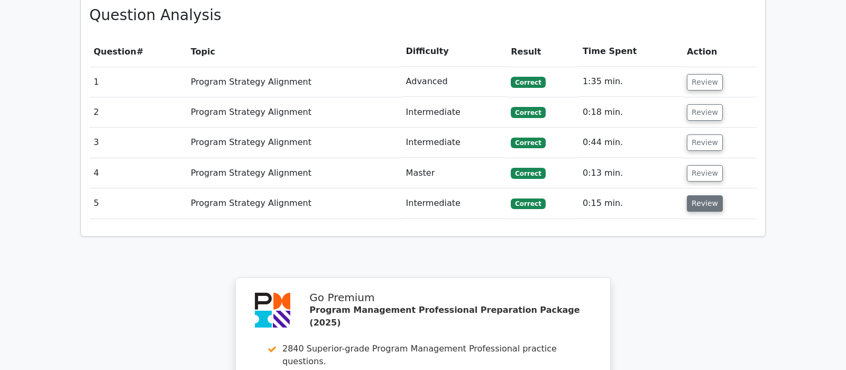
click at [699, 195] on button "Review" at bounding box center [705, 203] width 36 height 16
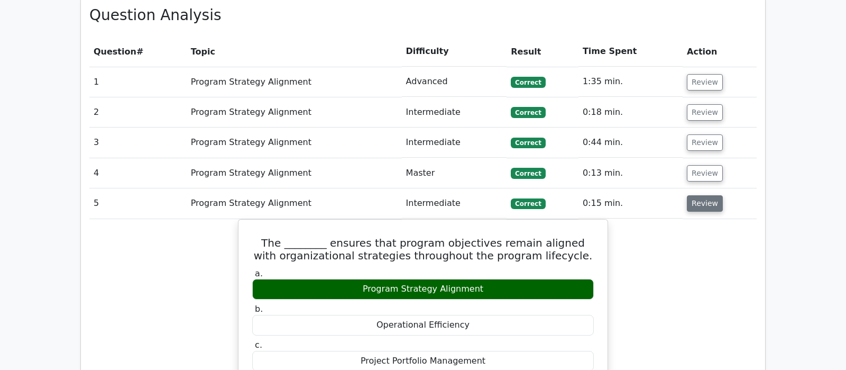
click at [699, 195] on button "Review" at bounding box center [705, 203] width 36 height 16
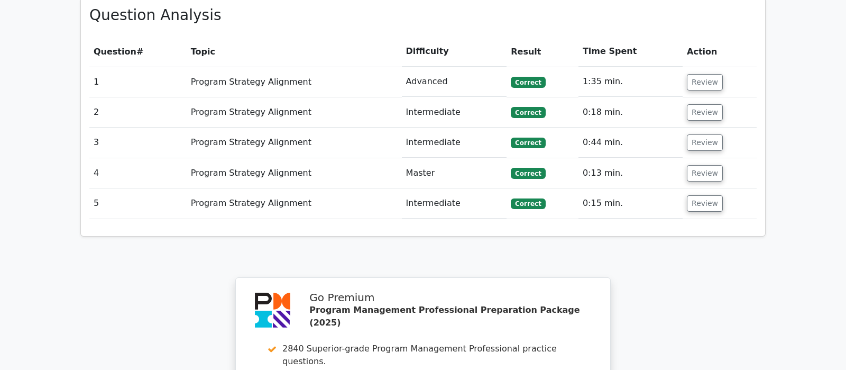
scroll to position [389, 0]
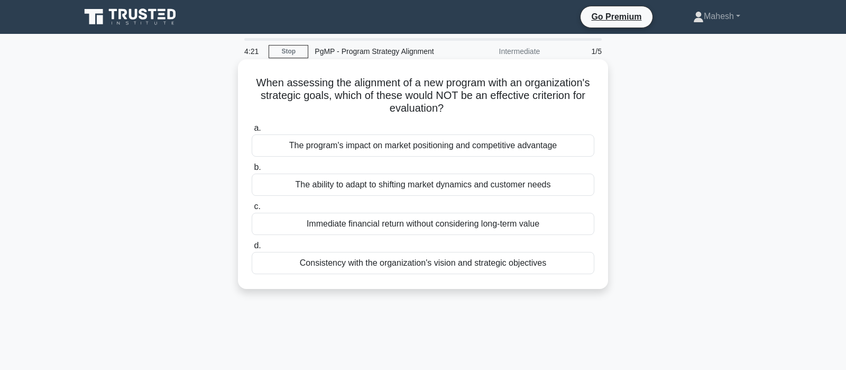
click at [440, 224] on div "Immediate financial return without considering long-term value" at bounding box center [423, 224] width 343 height 22
click at [252, 210] on input "c. Immediate financial return without considering long-term value" at bounding box center [252, 206] width 0 height 7
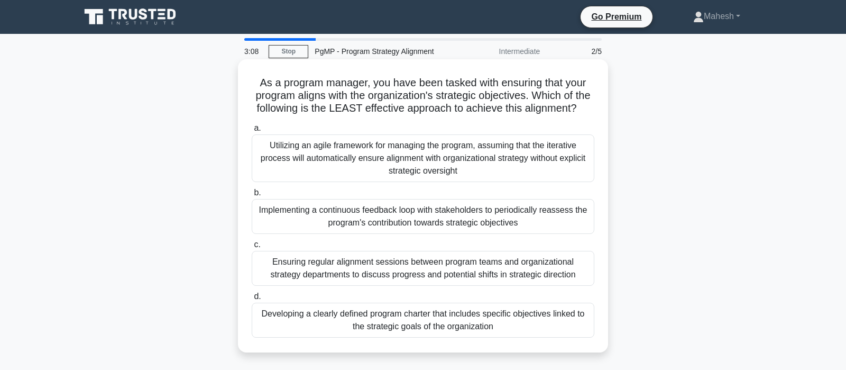
click at [502, 168] on div "Utilizing an agile framework for managing the program, assuming that the iterat…" at bounding box center [423, 158] width 343 height 48
click at [252, 132] on input "a. Utilizing an agile framework for managing the program, assuming that the ite…" at bounding box center [252, 128] width 0 height 7
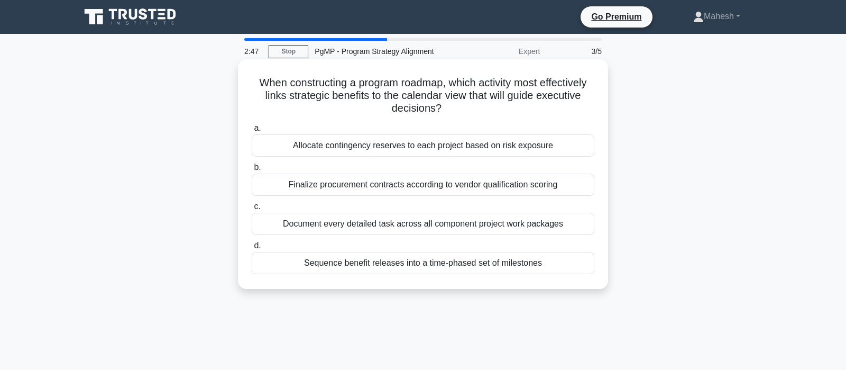
click at [456, 268] on div "Sequence benefit releases into a time-phased set of milestones" at bounding box center [423, 263] width 343 height 22
click at [252, 249] on input "d. Sequence benefit releases into a time-phased set of milestones" at bounding box center [252, 245] width 0 height 7
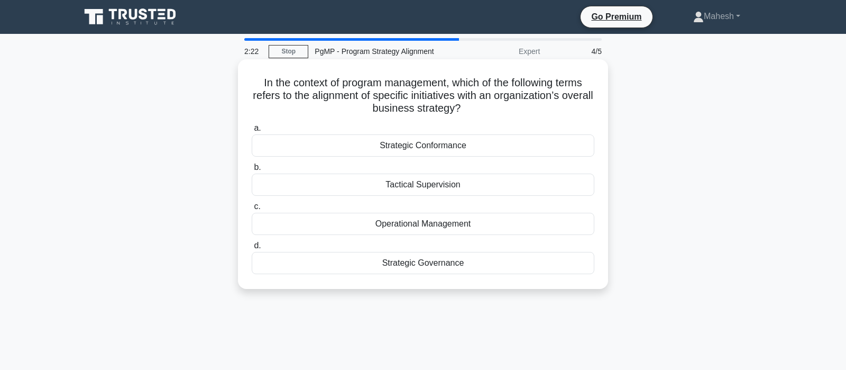
click at [444, 267] on div "Strategic Governance" at bounding box center [423, 263] width 343 height 22
click at [252, 249] on input "d. Strategic Governance" at bounding box center [252, 245] width 0 height 7
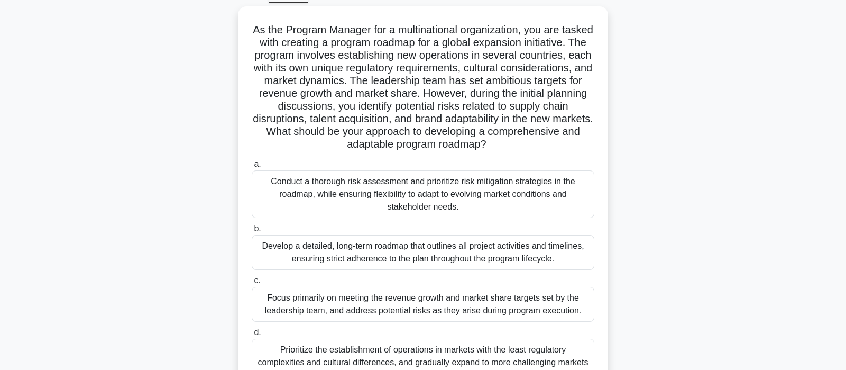
scroll to position [111, 0]
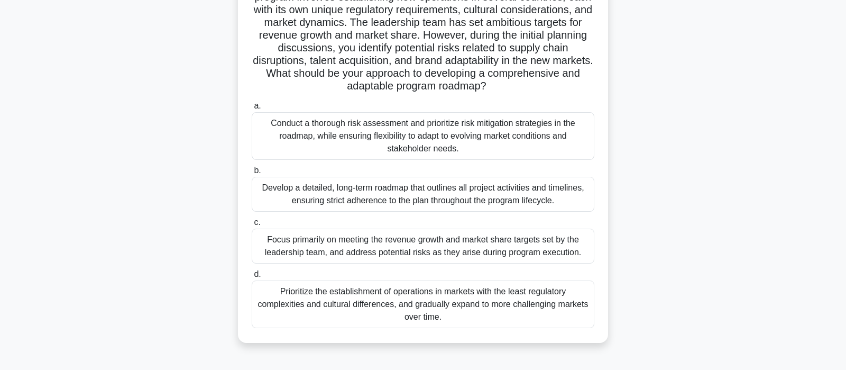
click at [510, 144] on div "Conduct a thorough risk assessment and prioritize risk mitigation strategies in…" at bounding box center [423, 136] width 343 height 48
click at [252, 109] on input "a. Conduct a thorough risk assessment and prioritize risk mitigation strategies…" at bounding box center [252, 106] width 0 height 7
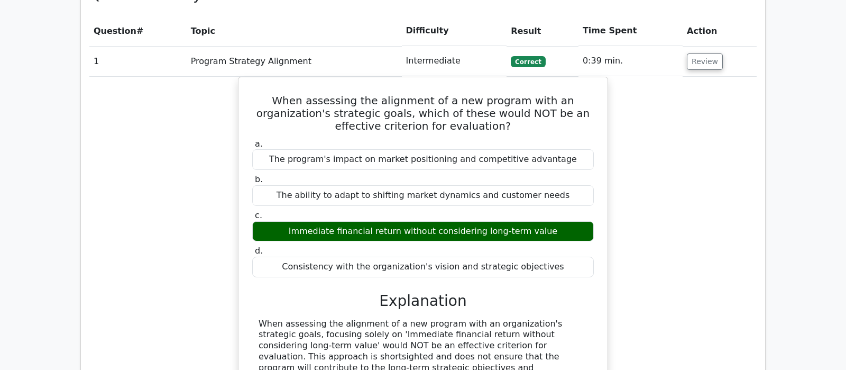
scroll to position [777, 0]
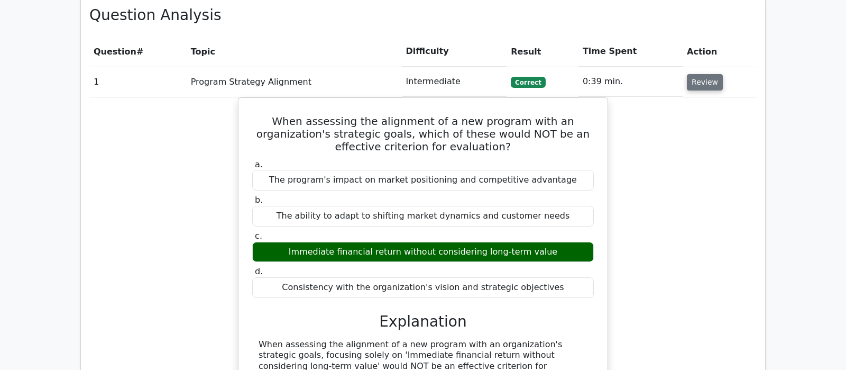
click at [706, 74] on button "Review" at bounding box center [705, 82] width 36 height 16
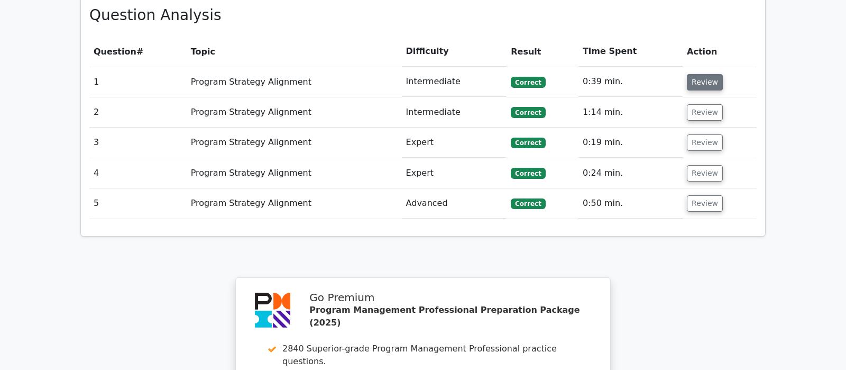
click at [705, 74] on button "Review" at bounding box center [705, 82] width 36 height 16
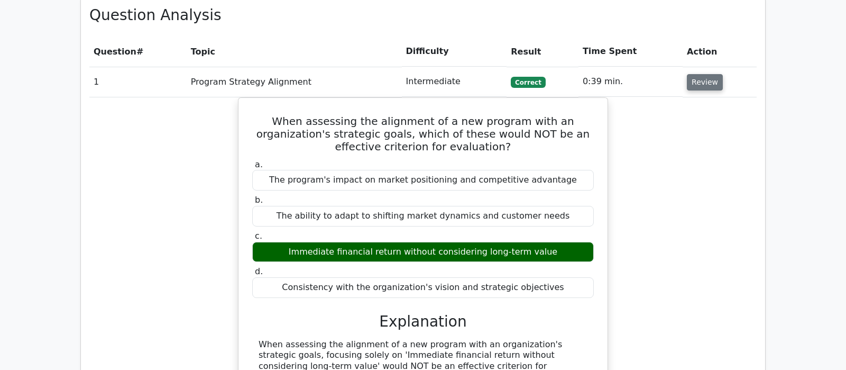
click at [707, 74] on button "Review" at bounding box center [705, 82] width 36 height 16
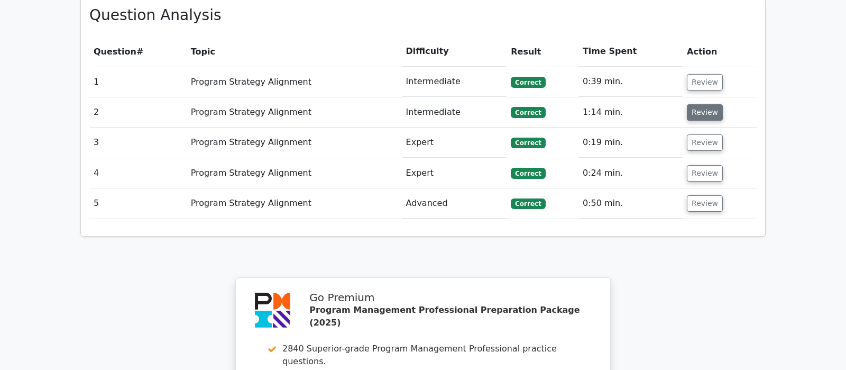
click at [695, 104] on button "Review" at bounding box center [705, 112] width 36 height 16
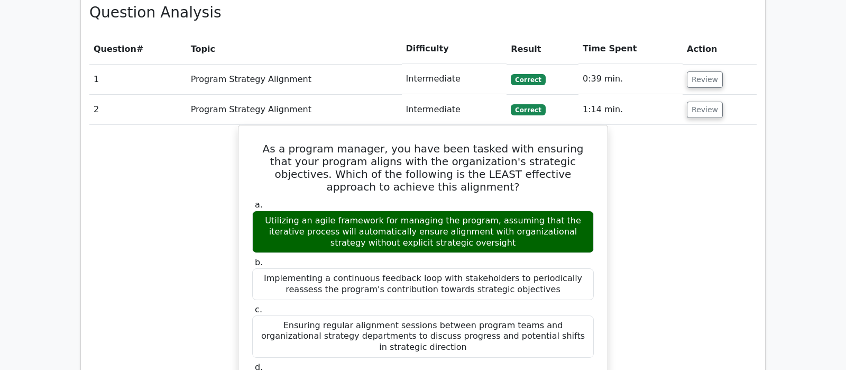
scroll to position [722, 0]
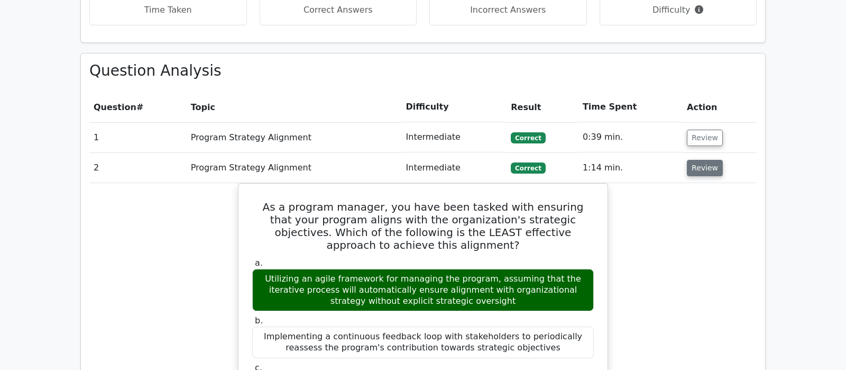
click at [705, 160] on button "Review" at bounding box center [705, 168] width 36 height 16
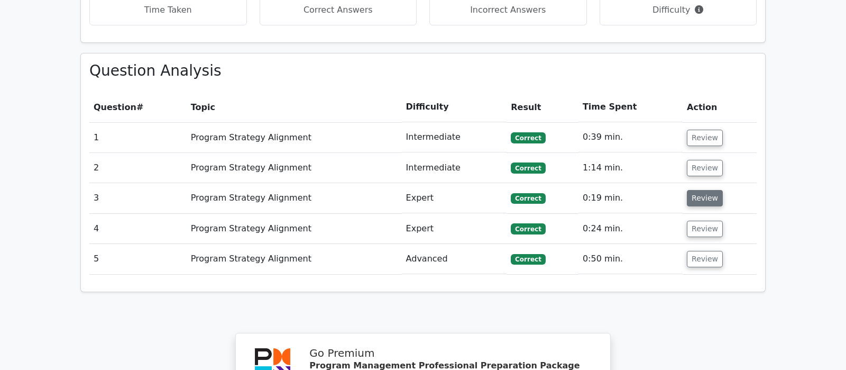
click at [709, 190] on button "Review" at bounding box center [705, 198] width 36 height 16
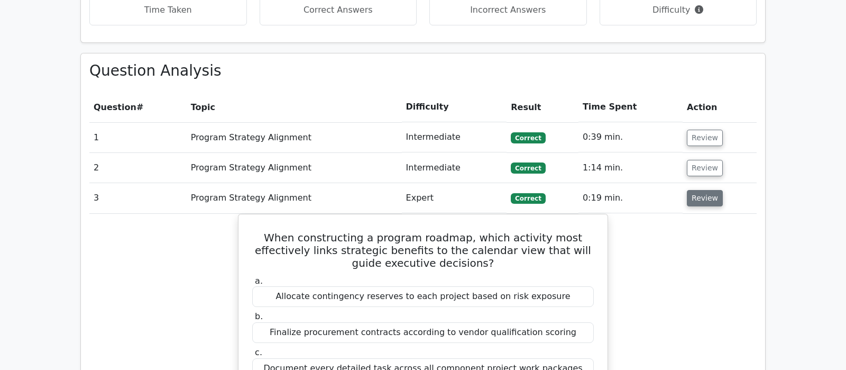
scroll to position [777, 0]
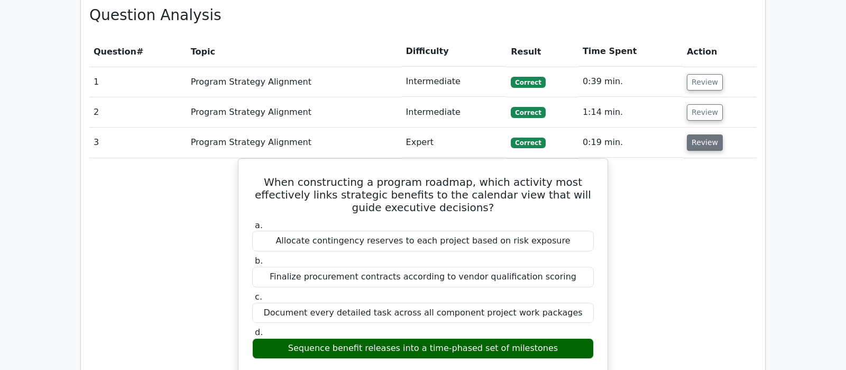
click at [702, 134] on button "Review" at bounding box center [705, 142] width 36 height 16
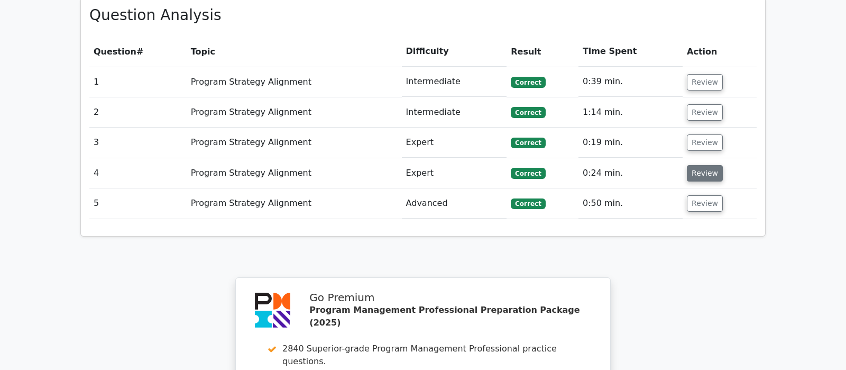
click at [704, 165] on button "Review" at bounding box center [705, 173] width 36 height 16
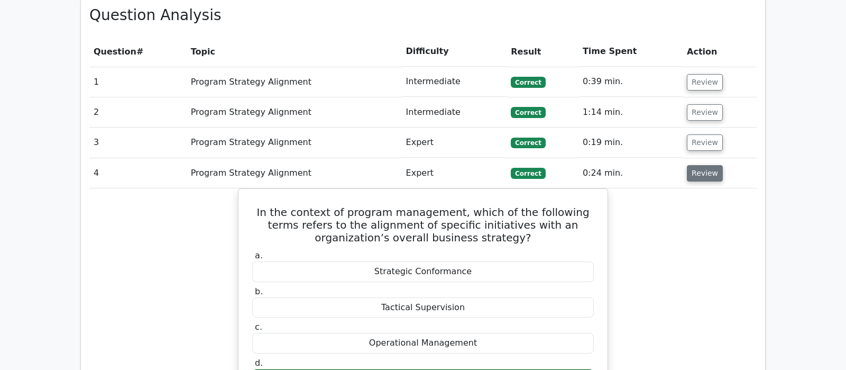
click at [704, 165] on button "Review" at bounding box center [705, 173] width 36 height 16
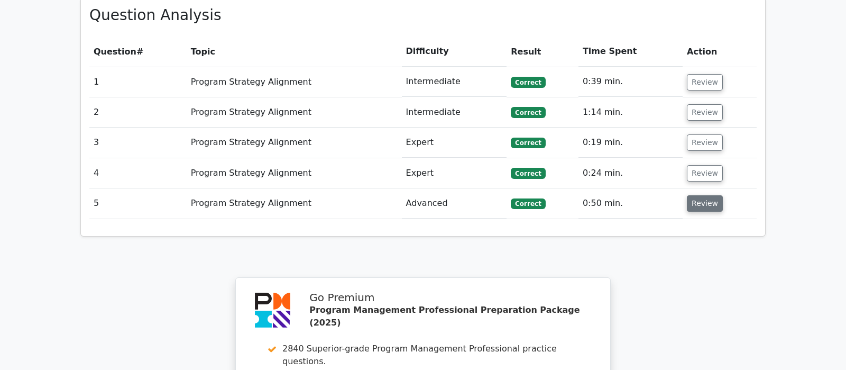
click at [698, 195] on button "Review" at bounding box center [705, 203] width 36 height 16
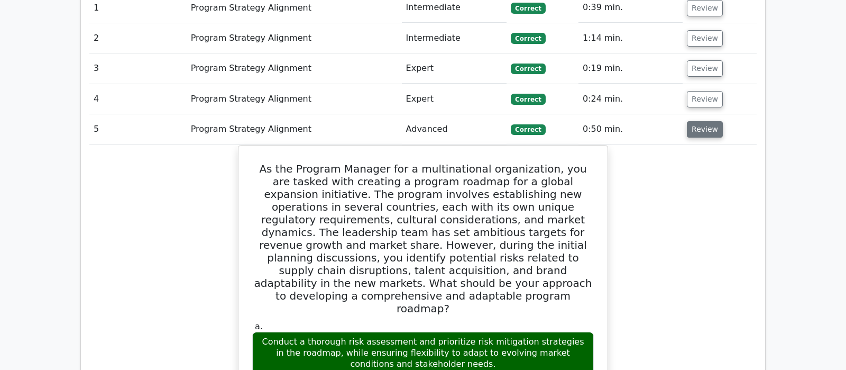
scroll to position [833, 0]
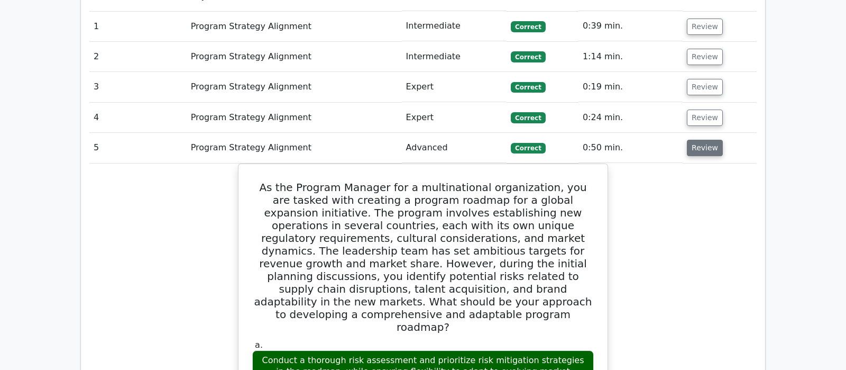
click at [713, 140] on button "Review" at bounding box center [705, 148] width 36 height 16
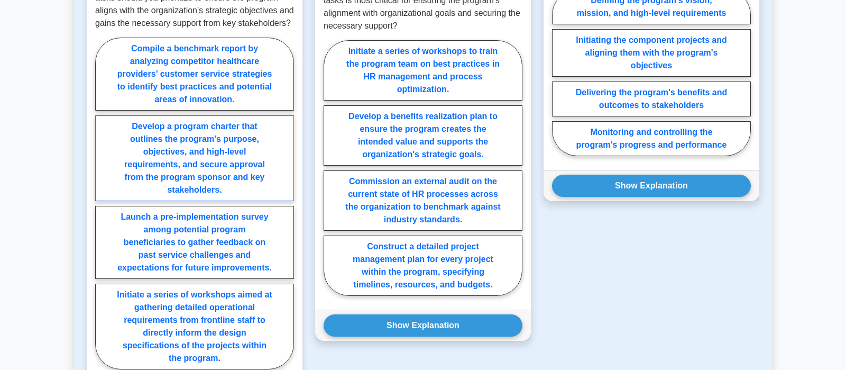
scroll to position [944, 0]
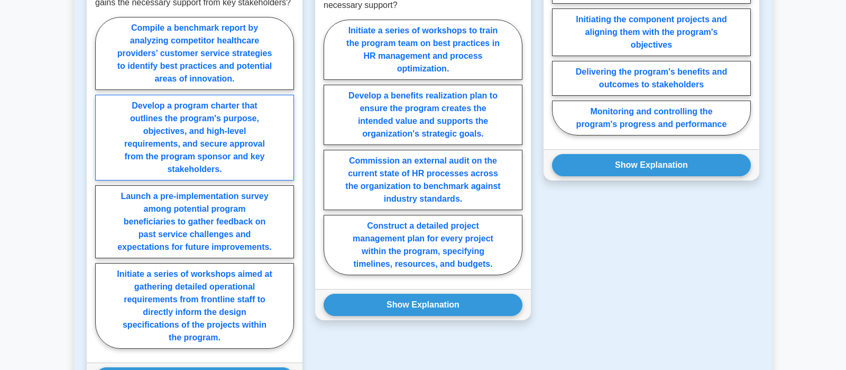
click at [243, 132] on label "Develop a program charter that outlines the program's purpose, objectives, and …" at bounding box center [194, 138] width 199 height 86
click at [102, 182] on input "Develop a program charter that outlines the program's purpose, objectives, and …" at bounding box center [98, 185] width 7 height 7
radio input "true"
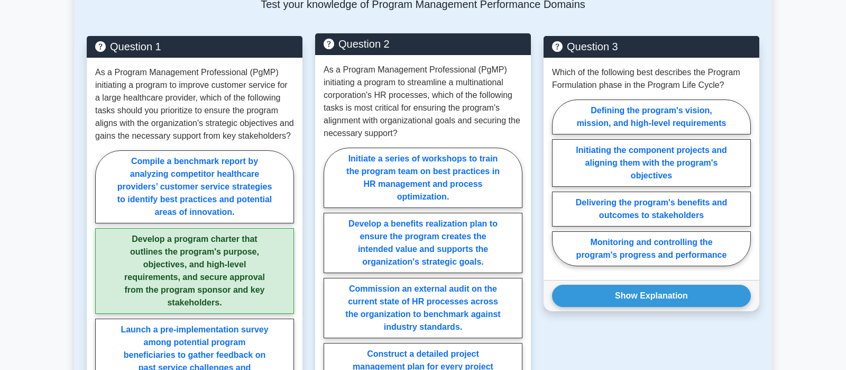
scroll to position [833, 0]
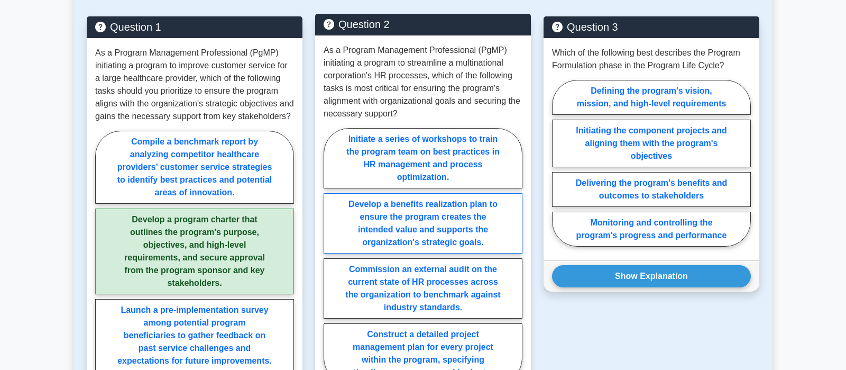
click at [480, 193] on label "Develop a benefits realization plan to ensure the program creates the intended …" at bounding box center [423, 223] width 199 height 60
click at [330, 255] on input "Develop a benefits realization plan to ensure the program creates the intended …" at bounding box center [327, 258] width 7 height 7
radio input "true"
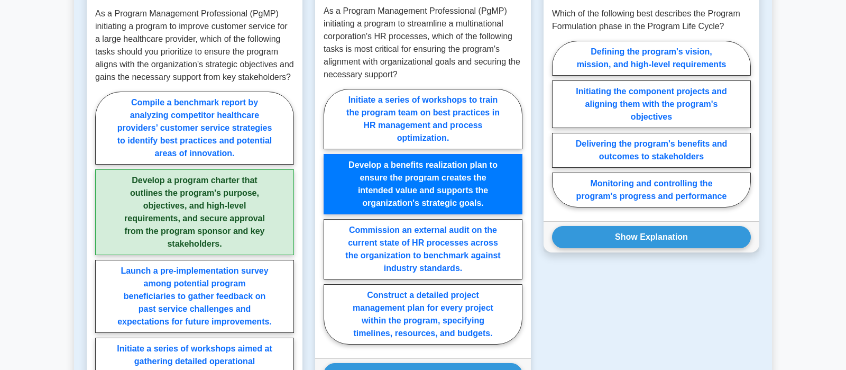
scroll to position [888, 0]
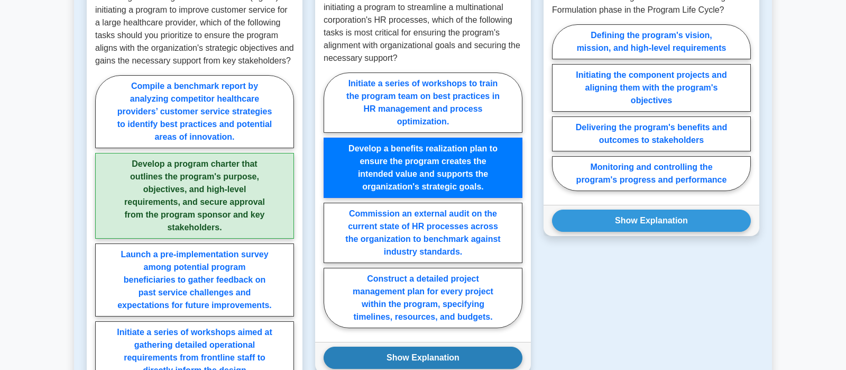
click at [433, 346] on button "Show Explanation" at bounding box center [423, 357] width 199 height 22
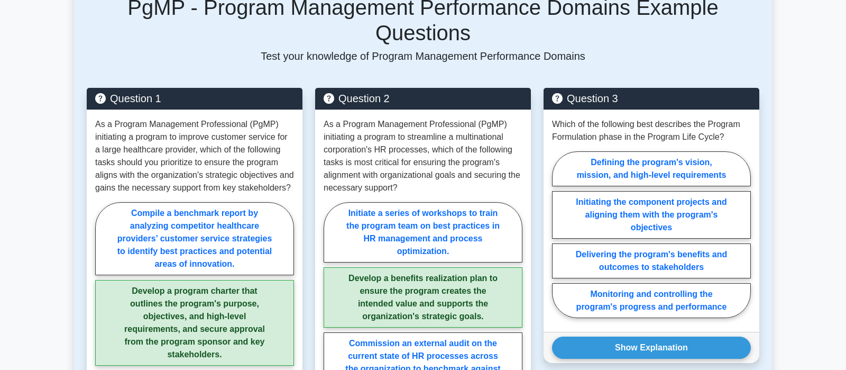
scroll to position [777, 0]
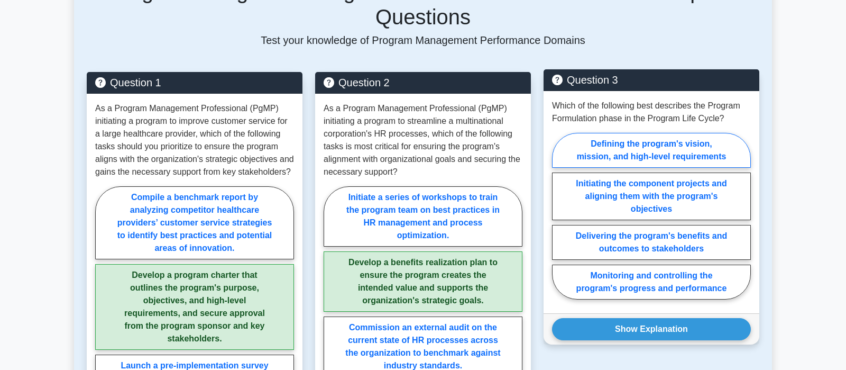
click at [706, 133] on label "Defining the program's vision, mission, and high-level requirements" at bounding box center [651, 150] width 199 height 35
click at [559, 216] on input "Defining the program's vision, mission, and high-level requirements" at bounding box center [555, 219] width 7 height 7
radio input "true"
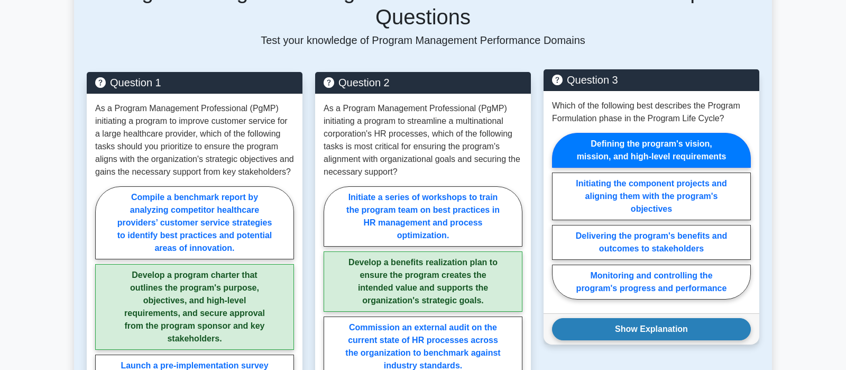
click at [683, 318] on button "Show Explanation" at bounding box center [651, 329] width 199 height 22
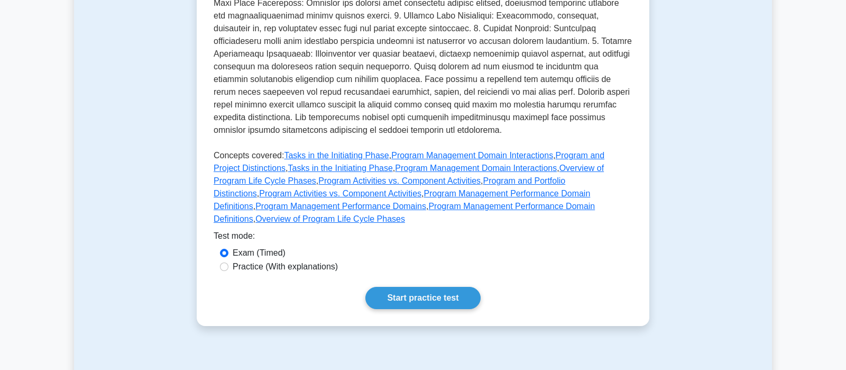
scroll to position [389, 0]
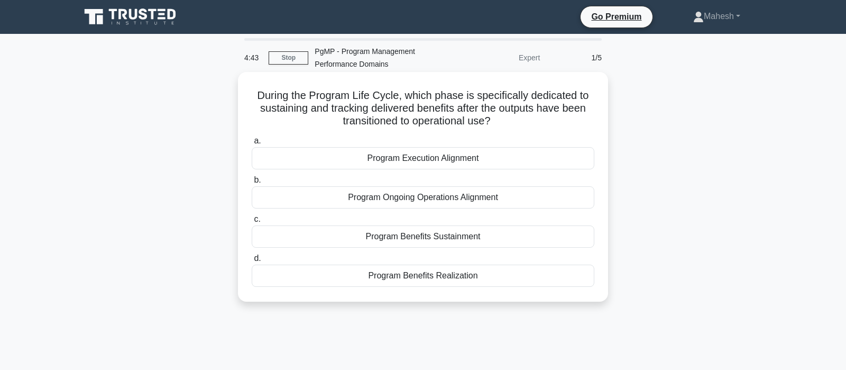
click at [436, 240] on div "Program Benefits Sustainment" at bounding box center [423, 236] width 343 height 22
click at [252, 223] on input "c. Program Benefits Sustainment" at bounding box center [252, 219] width 0 height 7
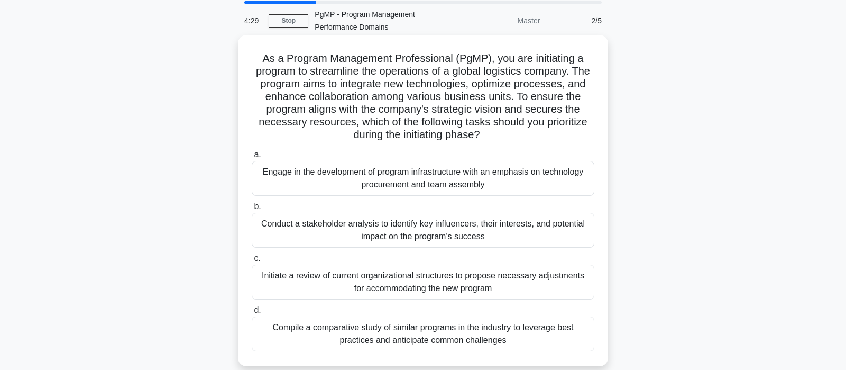
scroll to position [56, 0]
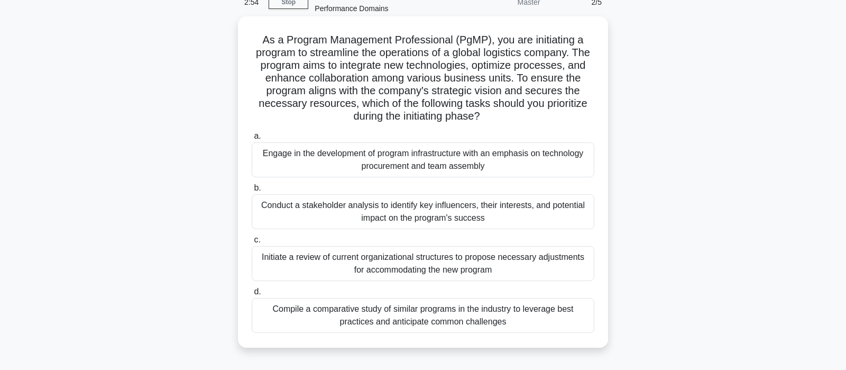
click at [502, 168] on div "Engage in the development of program infrastructure with an emphasis on technol…" at bounding box center [423, 159] width 343 height 35
click at [252, 140] on input "a. Engage in the development of program infrastructure with an emphasis on tech…" at bounding box center [252, 136] width 0 height 7
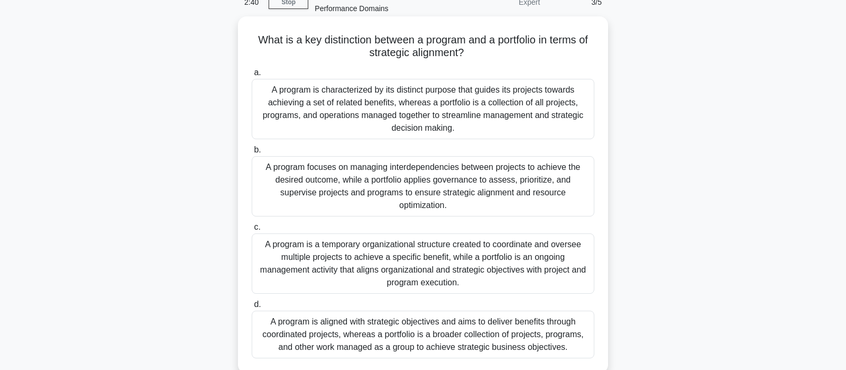
click at [482, 328] on div "A program is aligned with strategic objectives and aims to deliver benefits thr…" at bounding box center [423, 334] width 343 height 48
click at [252, 308] on input "d. A program is aligned with strategic objectives and aims to deliver benefits …" at bounding box center [252, 304] width 0 height 7
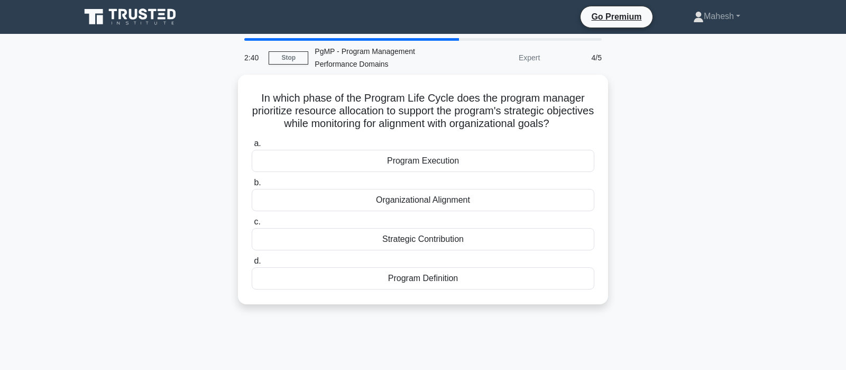
scroll to position [0, 0]
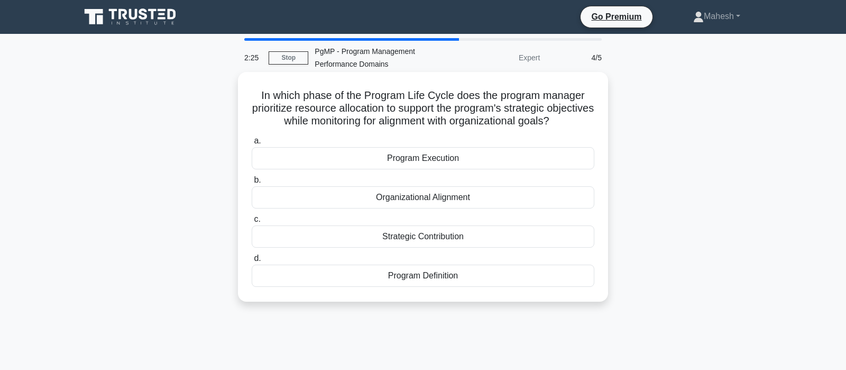
click at [440, 156] on div "Program Execution" at bounding box center [423, 158] width 343 height 22
click at [252, 144] on input "a. Program Execution" at bounding box center [252, 140] width 0 height 7
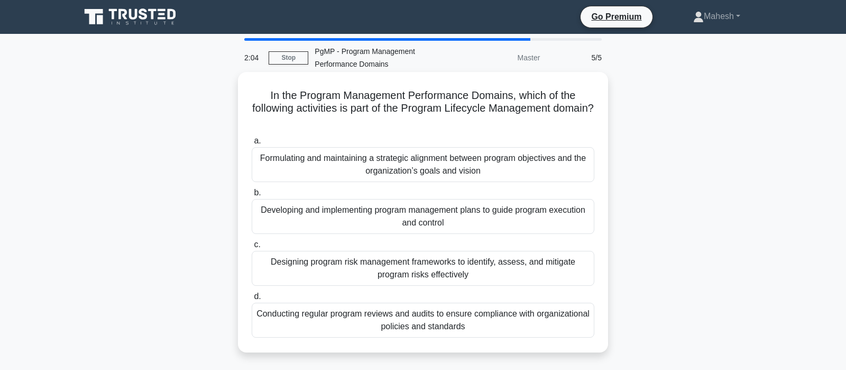
click at [481, 174] on div "Formulating and maintaining a strategic alignment between program objectives an…" at bounding box center [423, 164] width 343 height 35
click at [252, 144] on input "a. Formulating and maintaining a strategic alignment between program objectives…" at bounding box center [252, 140] width 0 height 7
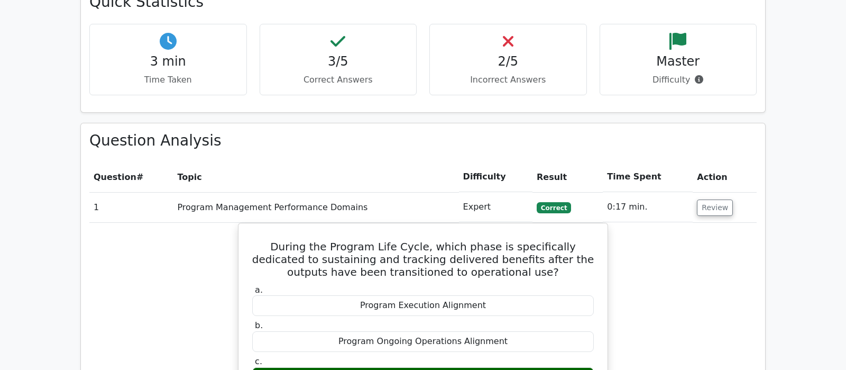
scroll to position [611, 0]
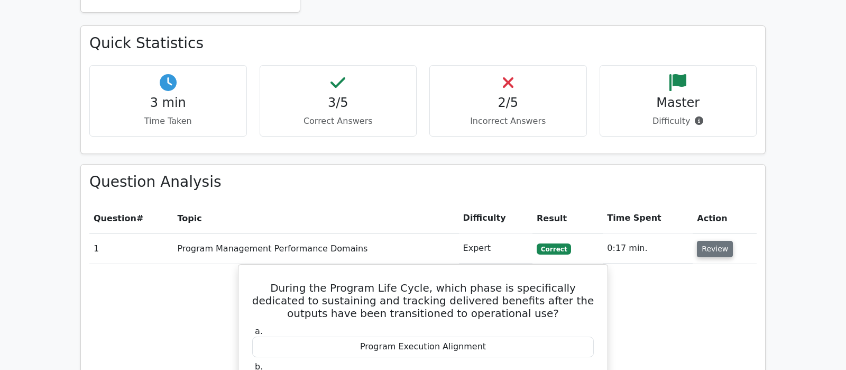
click at [706, 241] on button "Review" at bounding box center [715, 249] width 36 height 16
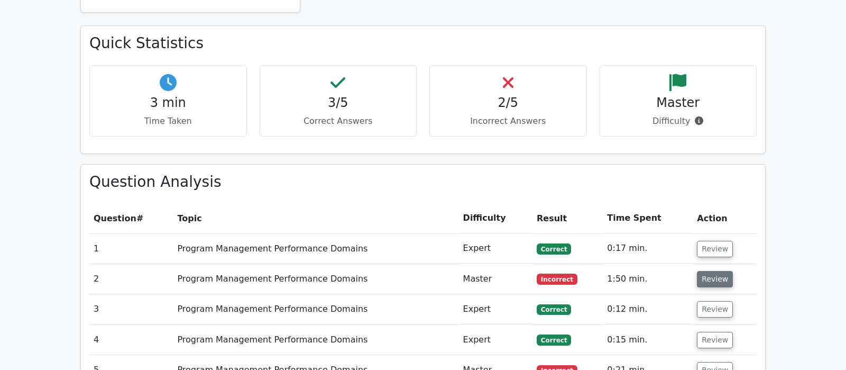
click at [706, 271] on button "Review" at bounding box center [715, 279] width 36 height 16
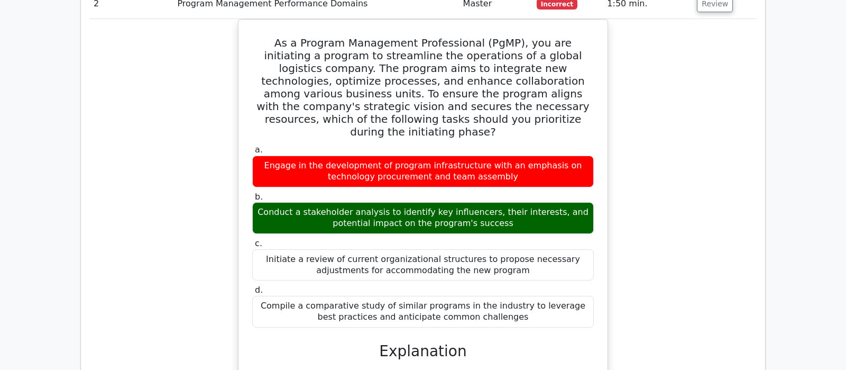
scroll to position [833, 0]
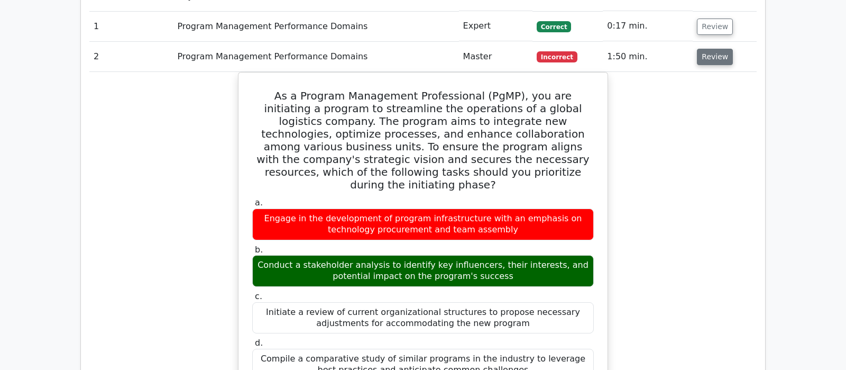
click at [712, 49] on button "Review" at bounding box center [715, 57] width 36 height 16
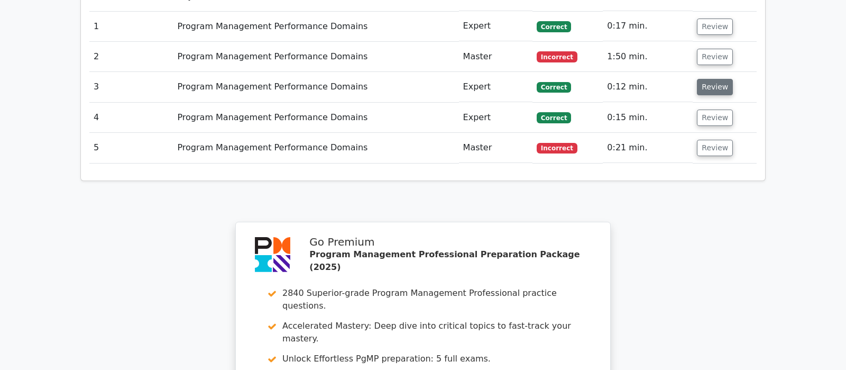
click at [711, 79] on button "Review" at bounding box center [715, 87] width 36 height 16
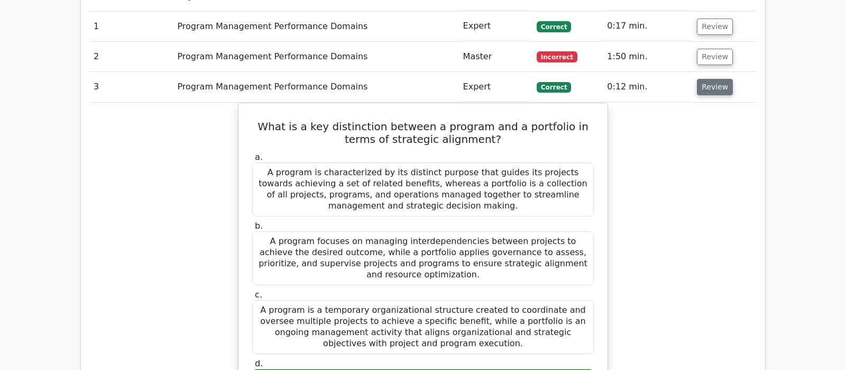
click at [711, 79] on button "Review" at bounding box center [715, 87] width 36 height 16
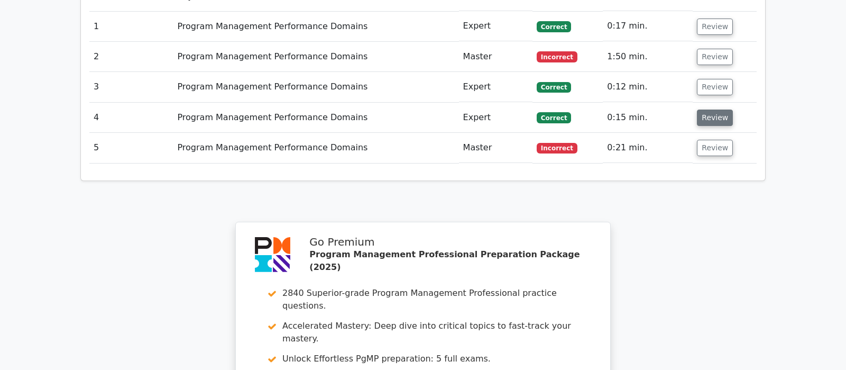
click at [704, 109] on button "Review" at bounding box center [715, 117] width 36 height 16
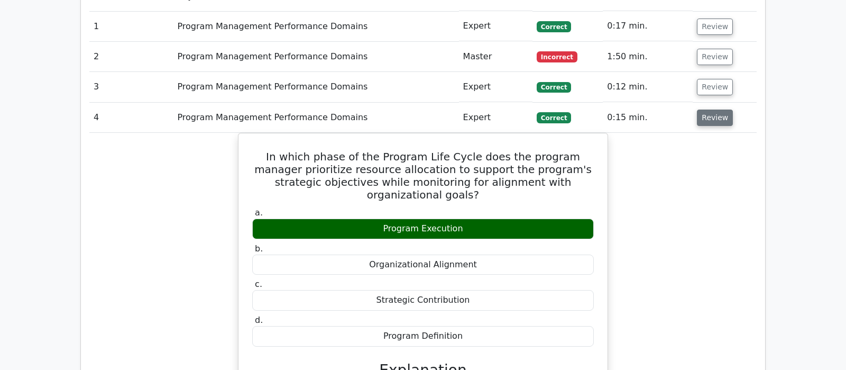
click at [704, 109] on button "Review" at bounding box center [715, 117] width 36 height 16
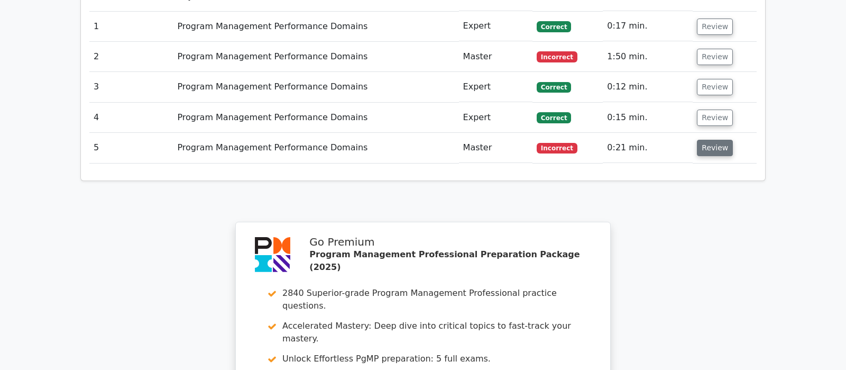
click at [706, 140] on button "Review" at bounding box center [715, 148] width 36 height 16
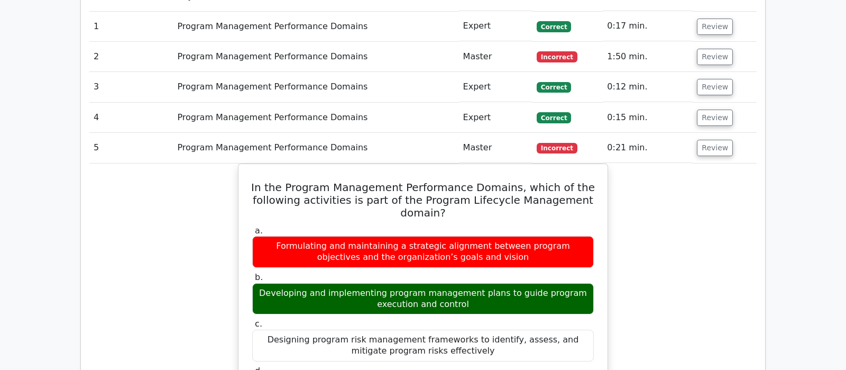
drag, startPoint x: 706, startPoint y: 97, endPoint x: 697, endPoint y: 171, distance: 74.6
click at [697, 171] on tbody "1 Program Management Performance Domains Expert [GEOGRAPHIC_DATA] 0:17 min. Rev…" at bounding box center [422, 330] width 667 height 639
click at [709, 140] on button "Review" at bounding box center [715, 148] width 36 height 16
